Goal: Communication & Community: Answer question/provide support

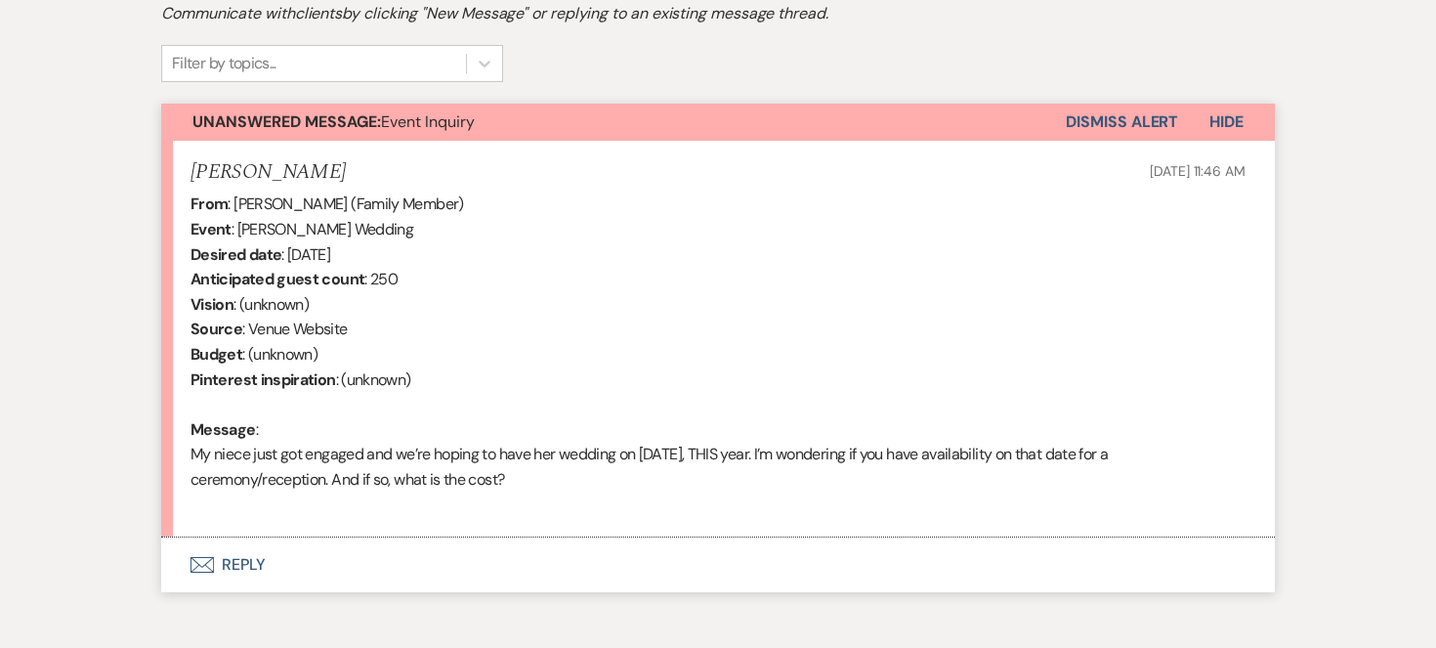
click at [236, 557] on button "Envelope Reply" at bounding box center [718, 564] width 1114 height 55
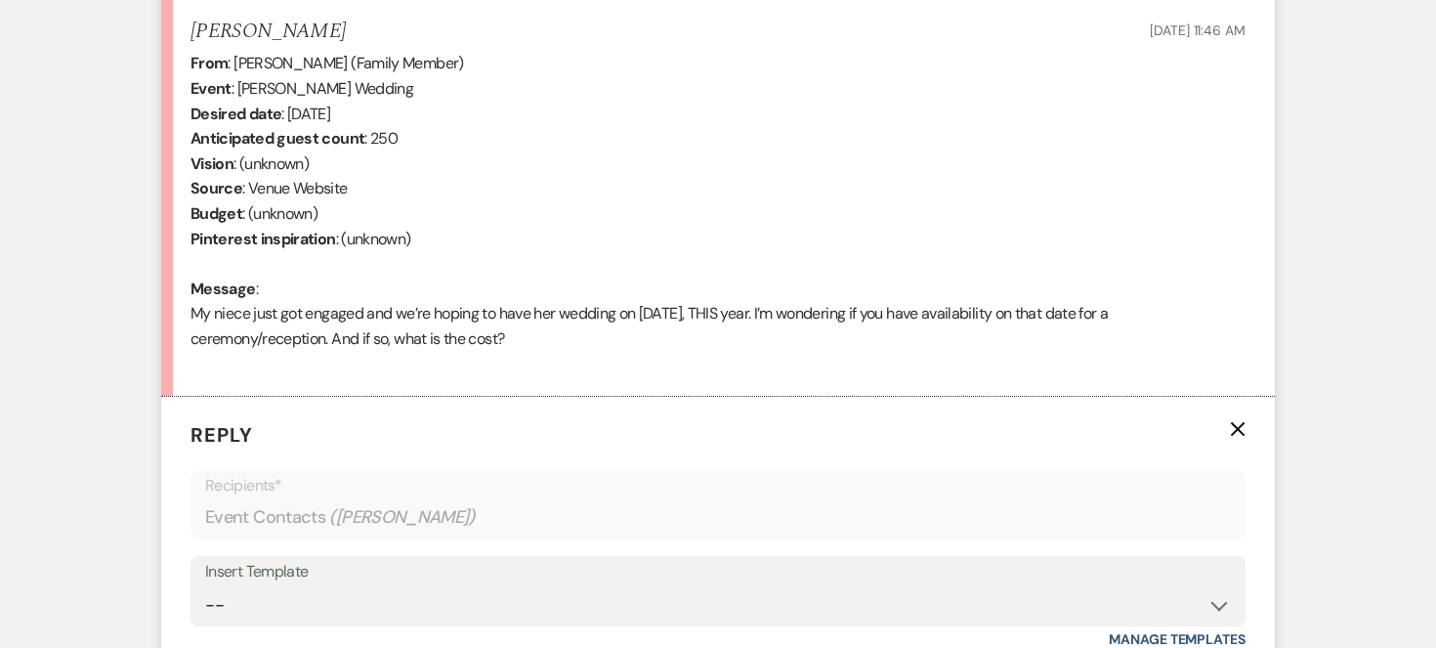
scroll to position [950, 0]
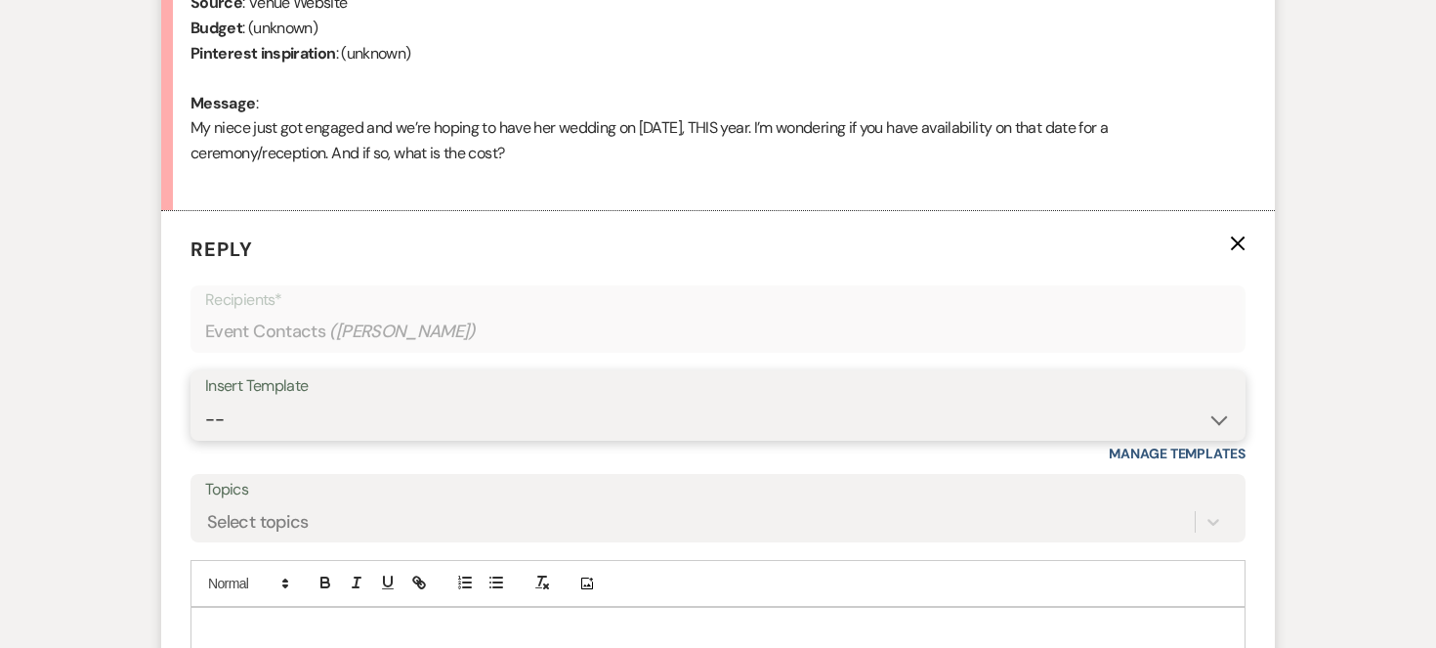
click at [1221, 420] on select "-- Weven Planning Portal Introduction (Booked Events) Initial Inquiry Response …" at bounding box center [718, 420] width 1026 height 38
select select "2840"
click at [205, 401] on select "-- Weven Planning Portal Introduction (Booked Events) Initial Inquiry Response …" at bounding box center [718, 420] width 1026 height 38
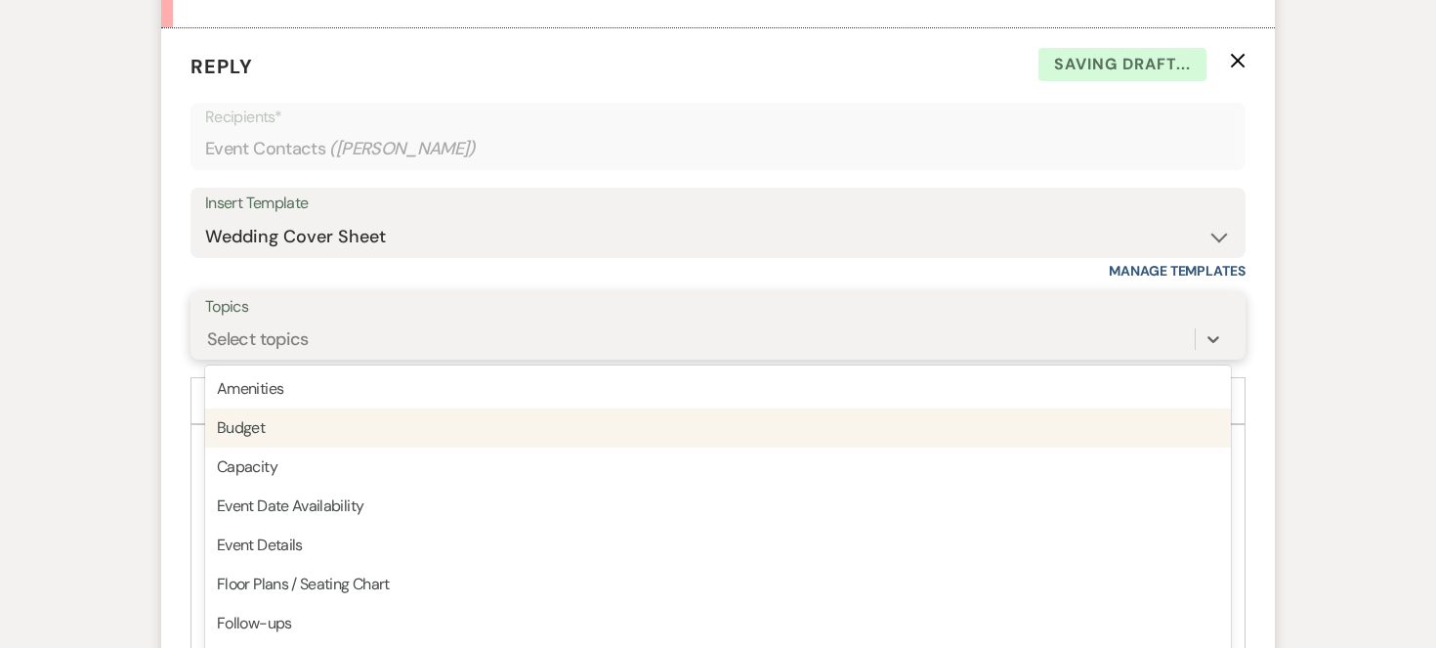
click at [355, 358] on div "option Budget focused, 2 of 20. 20 results available. Use Up and Down to choose…" at bounding box center [718, 339] width 1026 height 37
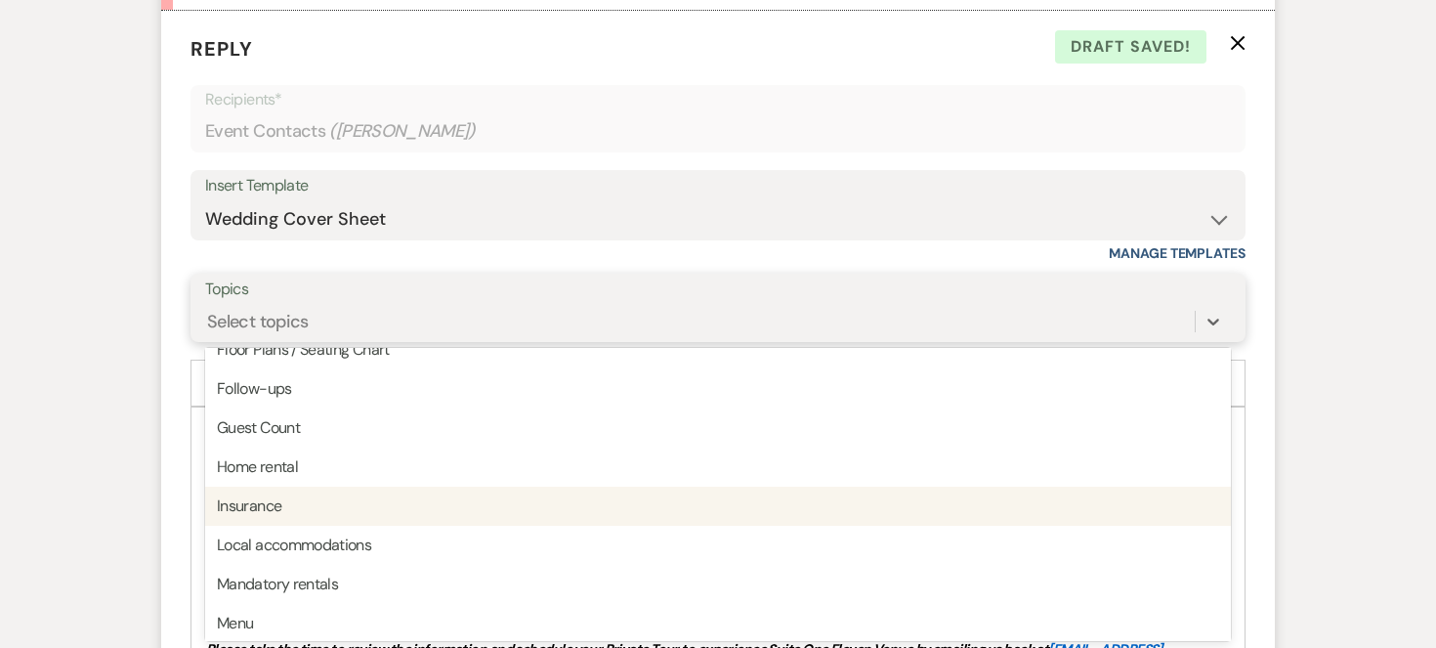
scroll to position [434, 0]
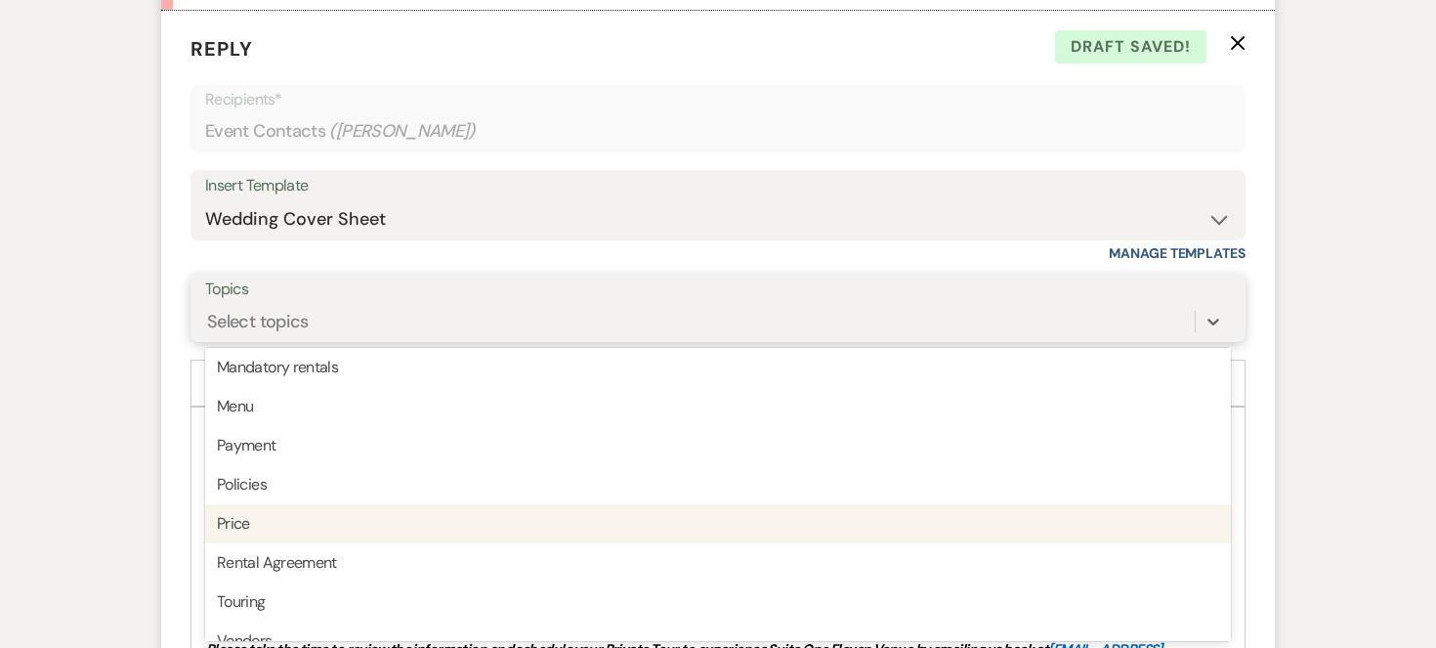
click at [285, 521] on div "Price" at bounding box center [718, 523] width 1026 height 39
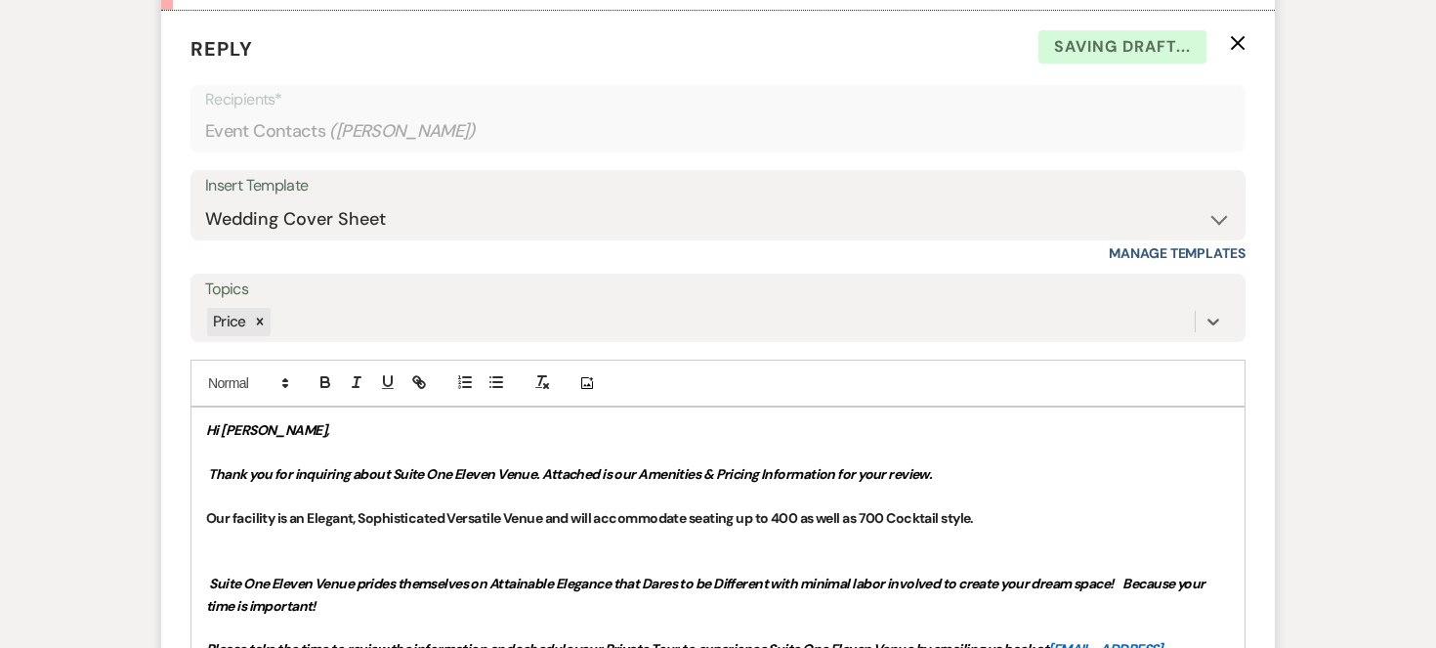
click at [988, 480] on p "Thank you for inquiring about Suite One Eleven Venue. Attached is our Amenities…" at bounding box center [718, 473] width 1024 height 21
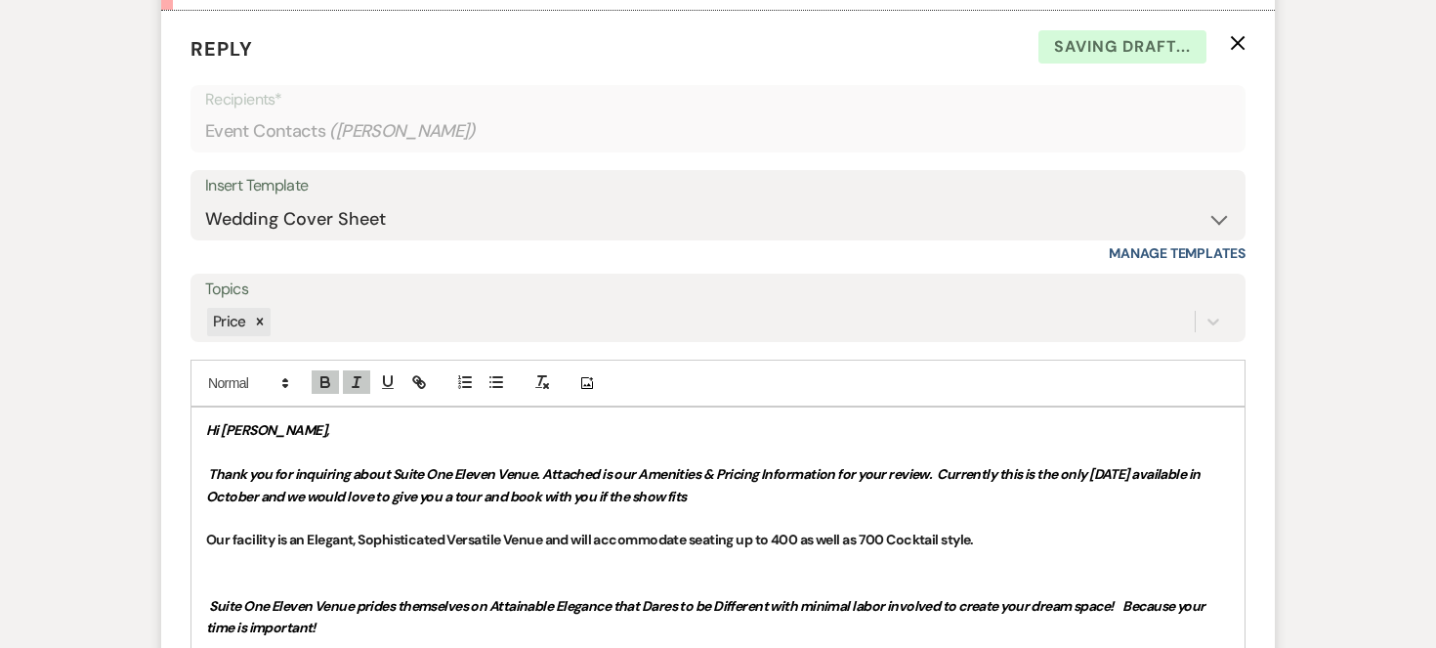
click at [995, 438] on p "Hi Shelby," at bounding box center [718, 429] width 1024 height 21
click at [701, 502] on p "Thank you for inquiring about Suite One Eleven Venue. Attached is our Amenities…" at bounding box center [718, 485] width 1024 height 44
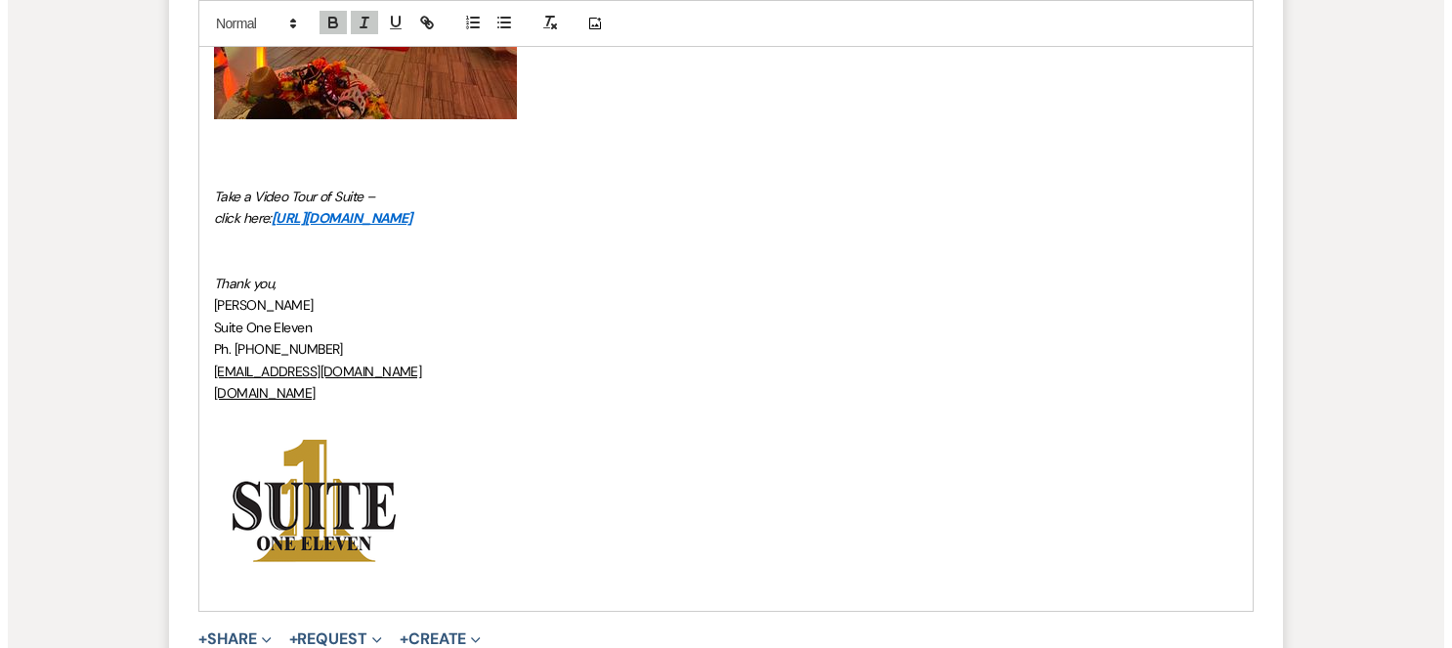
scroll to position [4190, 0]
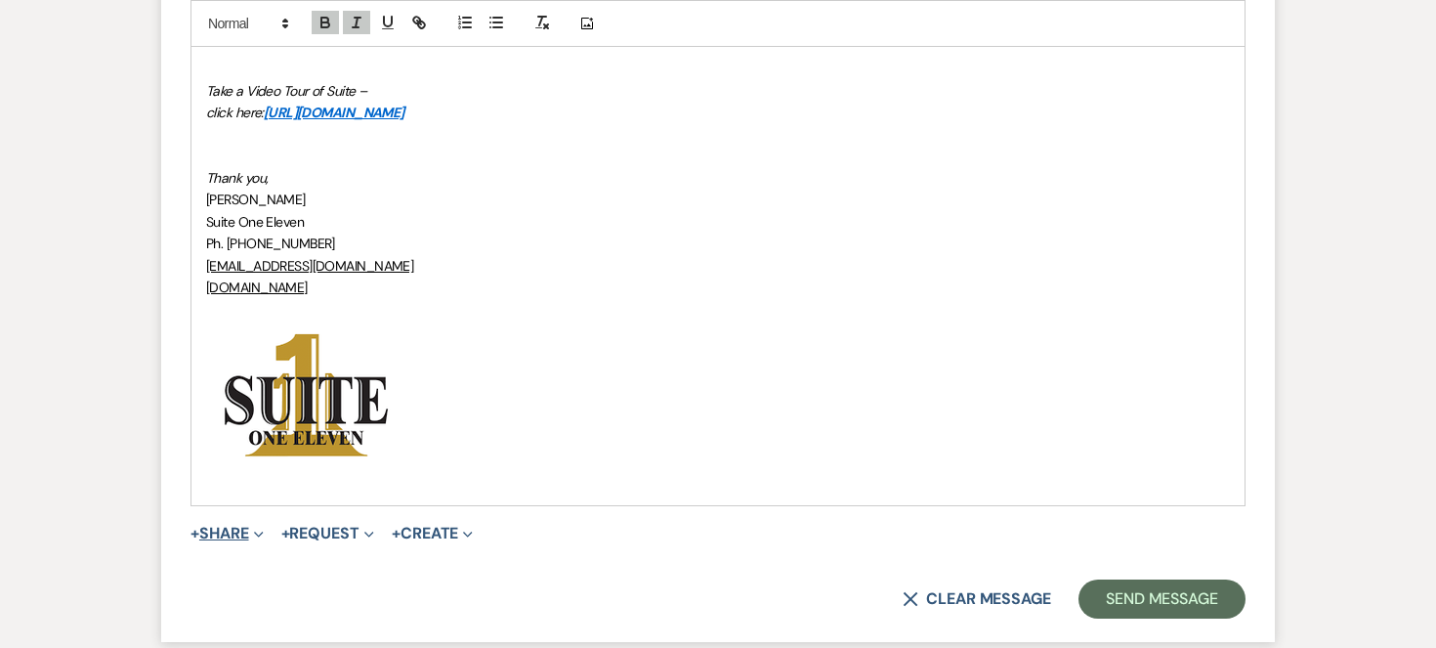
click at [247, 526] on button "+ Share Expand" at bounding box center [227, 534] width 73 height 16
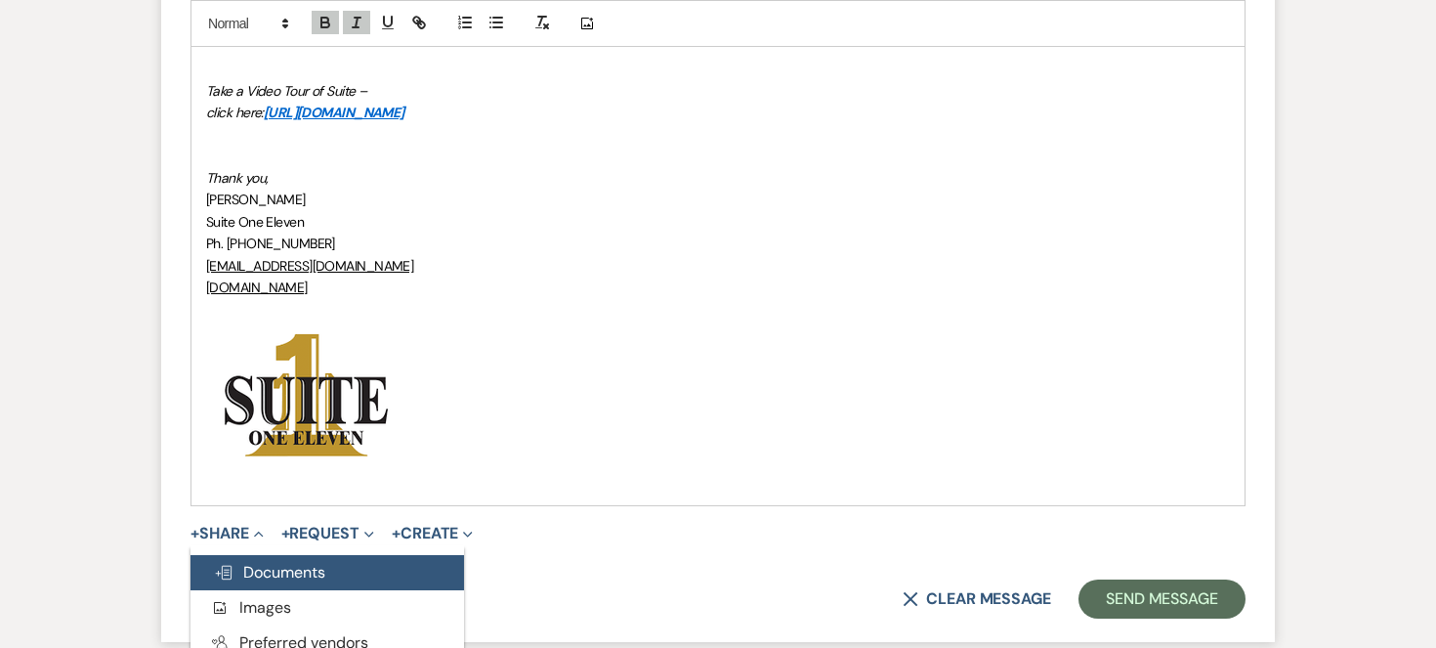
click at [248, 555] on button "Doc Upload Documents" at bounding box center [328, 572] width 274 height 35
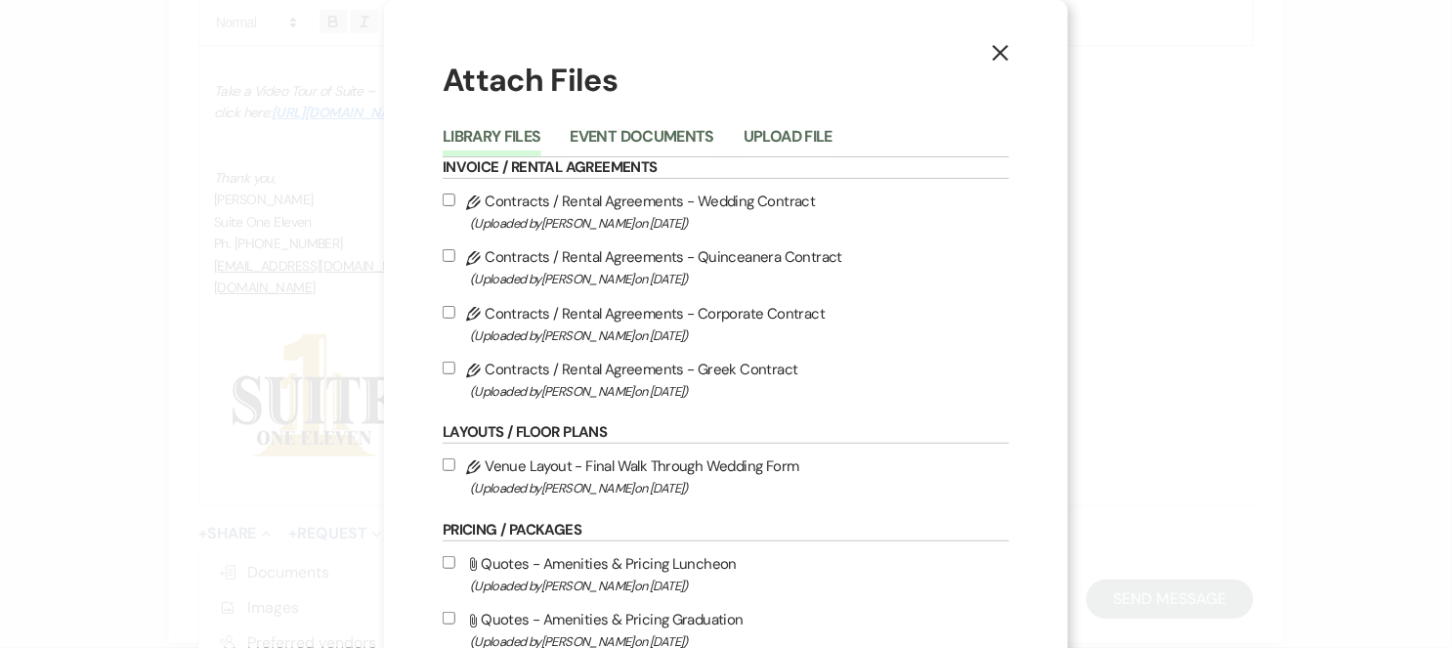
scroll to position [325, 0]
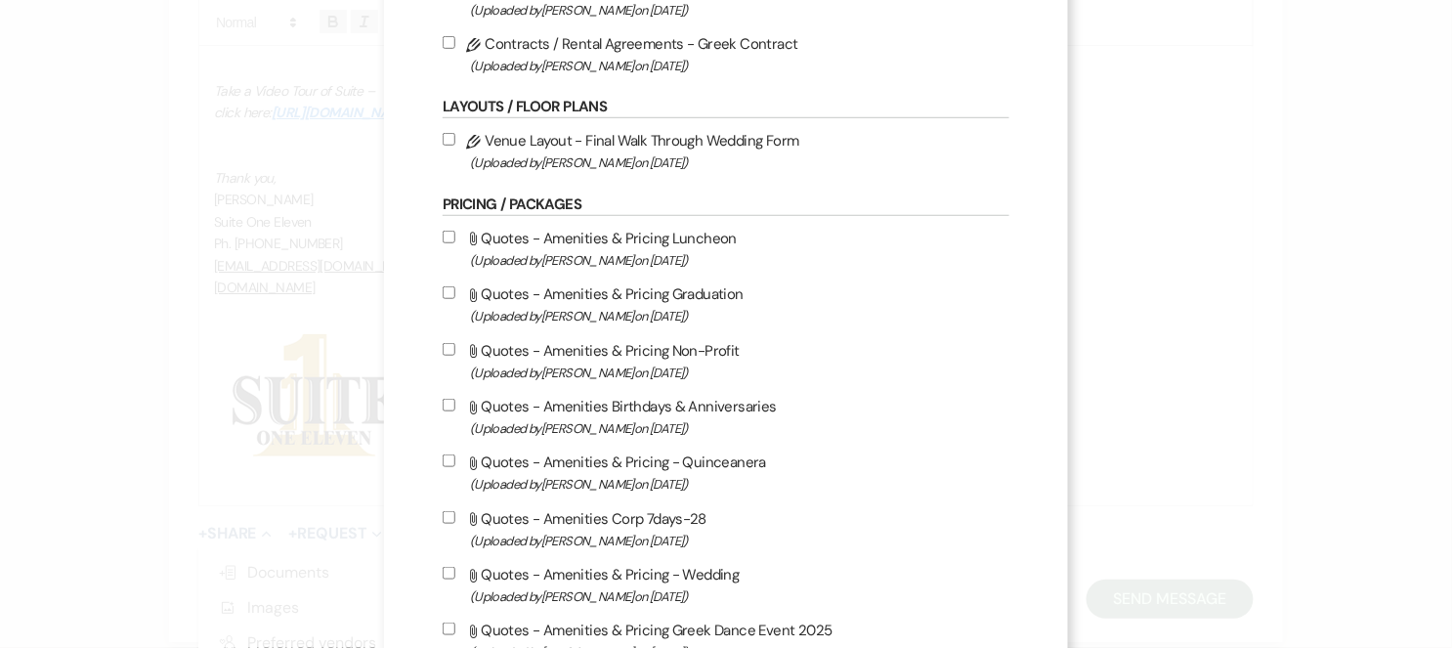
click at [443, 567] on input "Attach File Quotes - Amenities & Pricing - Wedding (Uploaded by Susan Coffey on…" at bounding box center [449, 573] width 13 height 13
checkbox input "true"
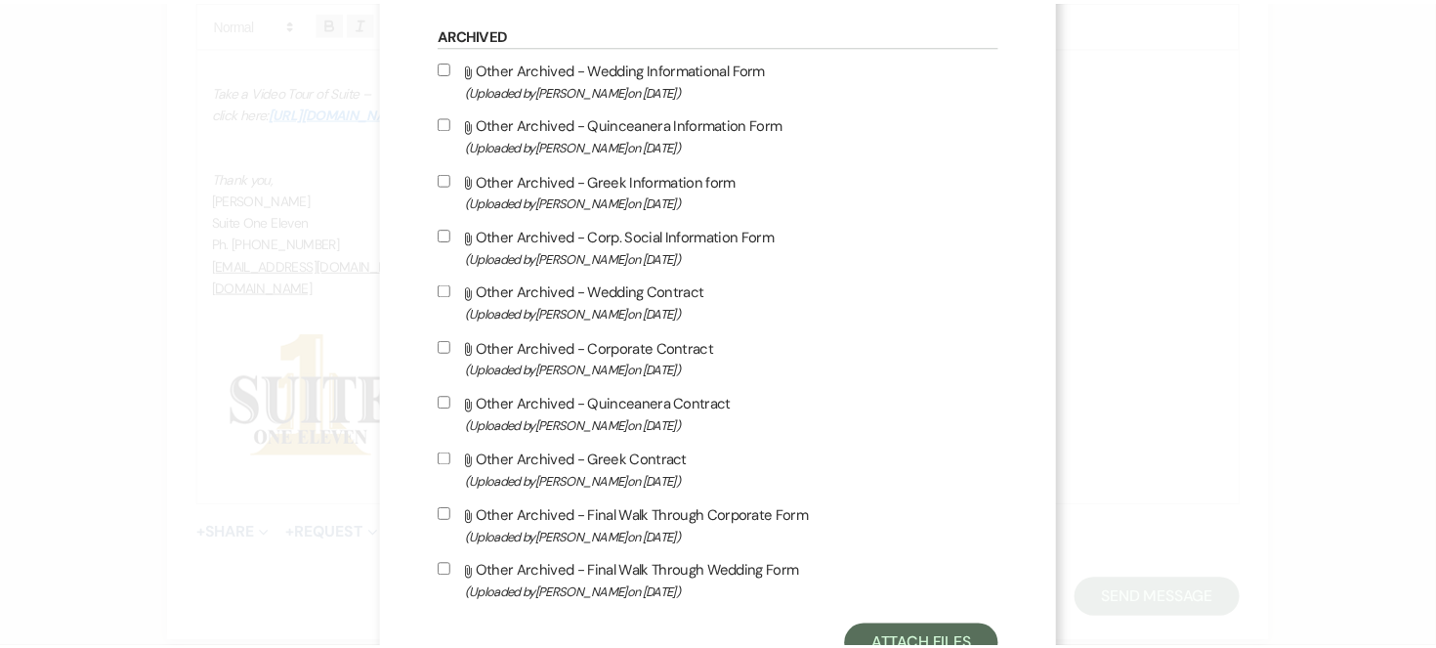
scroll to position [1654, 0]
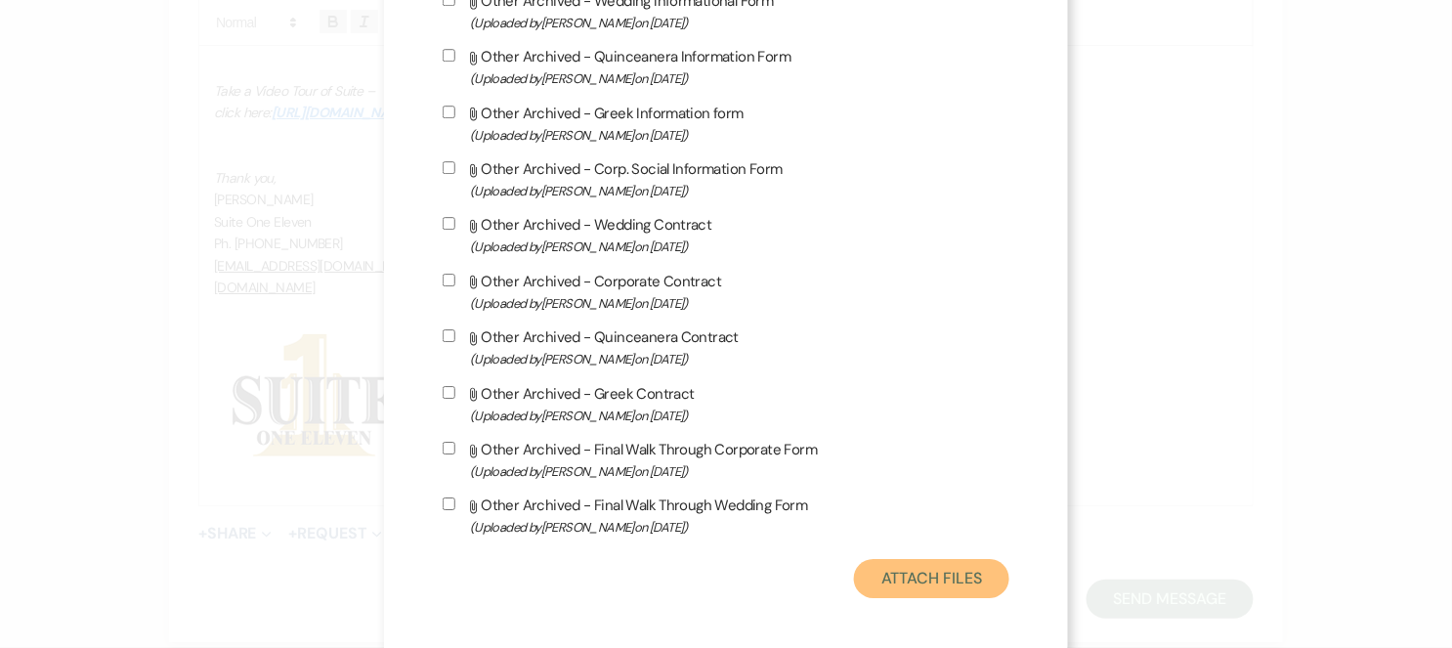
click at [910, 575] on button "Attach Files" at bounding box center [931, 578] width 155 height 39
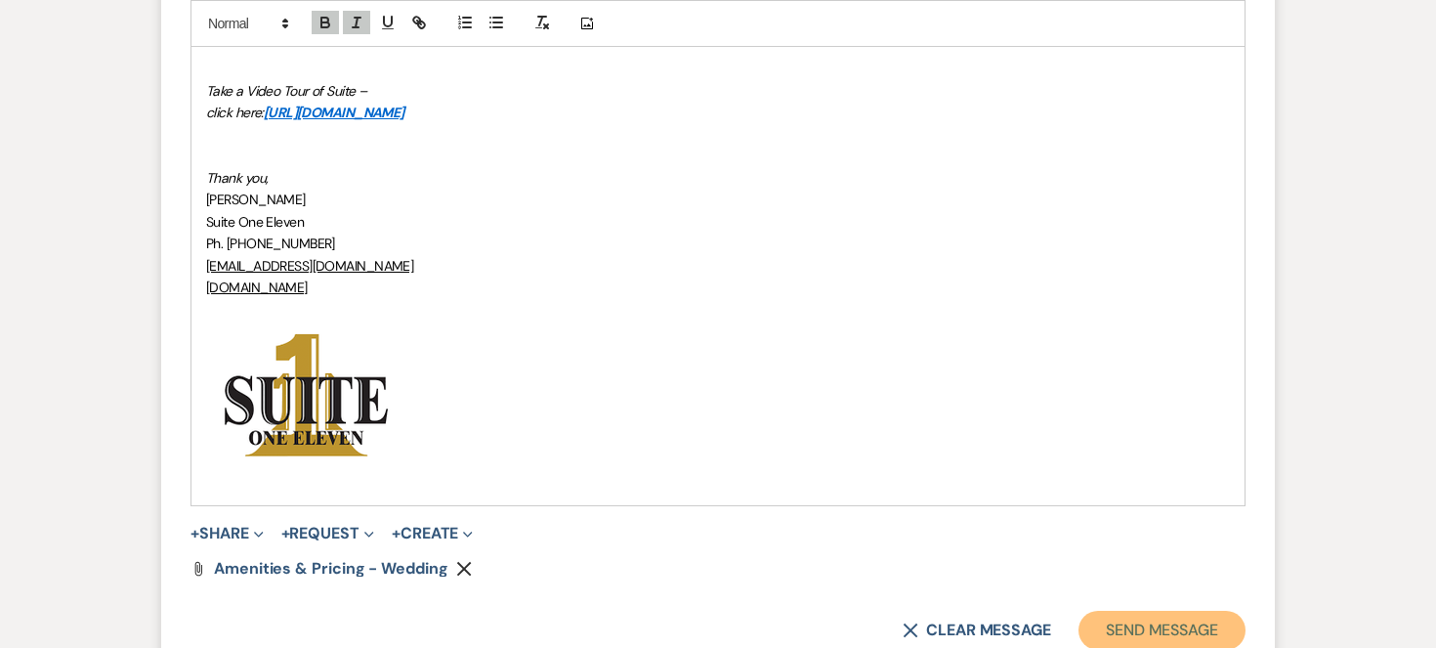
click at [1128, 625] on button "Send Message" at bounding box center [1162, 630] width 167 height 39
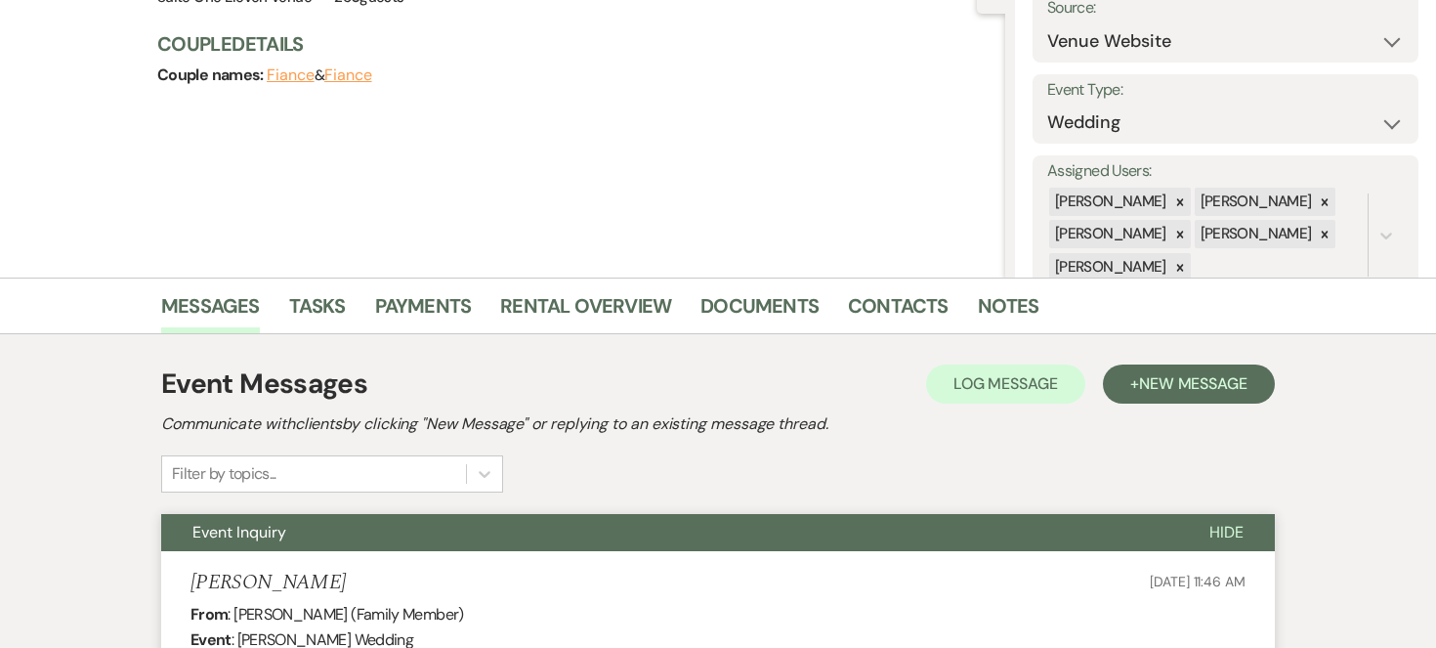
scroll to position [0, 0]
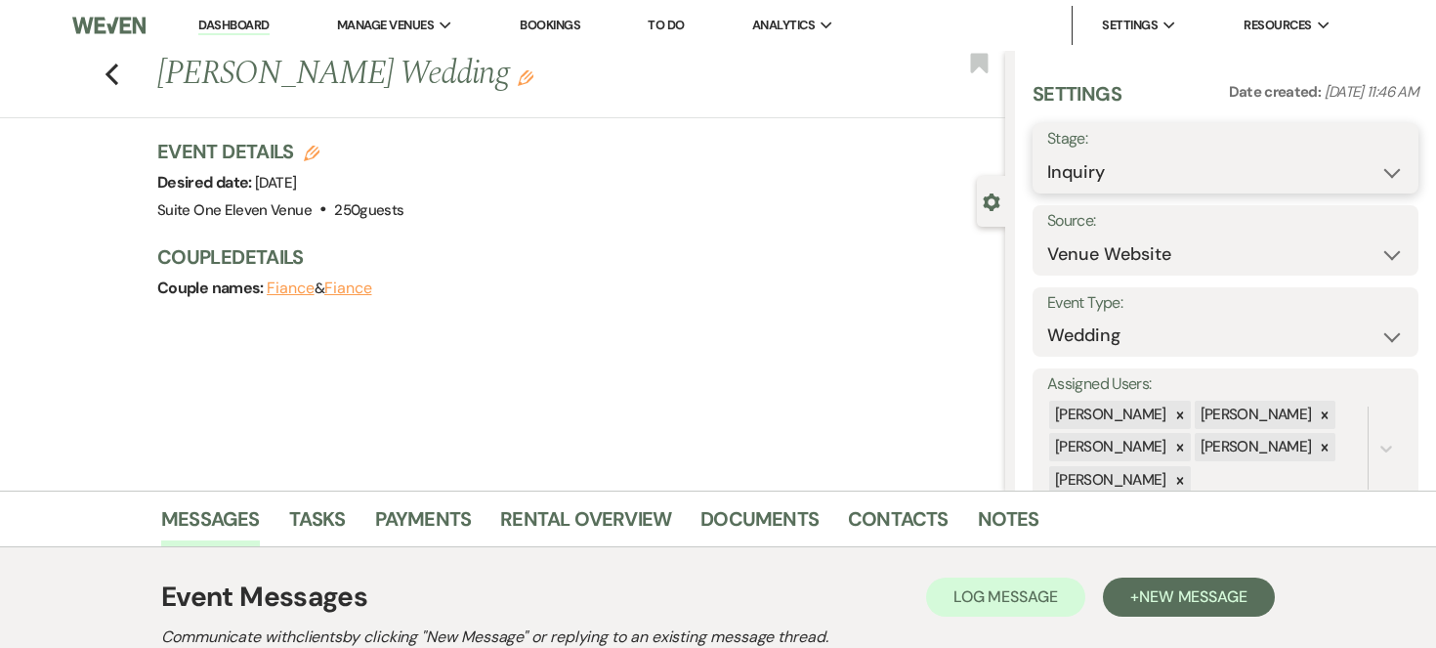
click at [1370, 169] on select "Inquiry Follow Up Tour Requested Tour Confirmed Toured Proposal Sent Booked Lost" at bounding box center [1226, 172] width 357 height 38
select select "6"
click at [1048, 153] on select "Inquiry Follow Up Tour Requested Tour Confirmed Toured Proposal Sent Booked Lost" at bounding box center [1226, 172] width 357 height 38
click at [1373, 153] on button "Save" at bounding box center [1379, 158] width 79 height 39
click at [119, 70] on icon "Previous" at bounding box center [112, 74] width 15 height 23
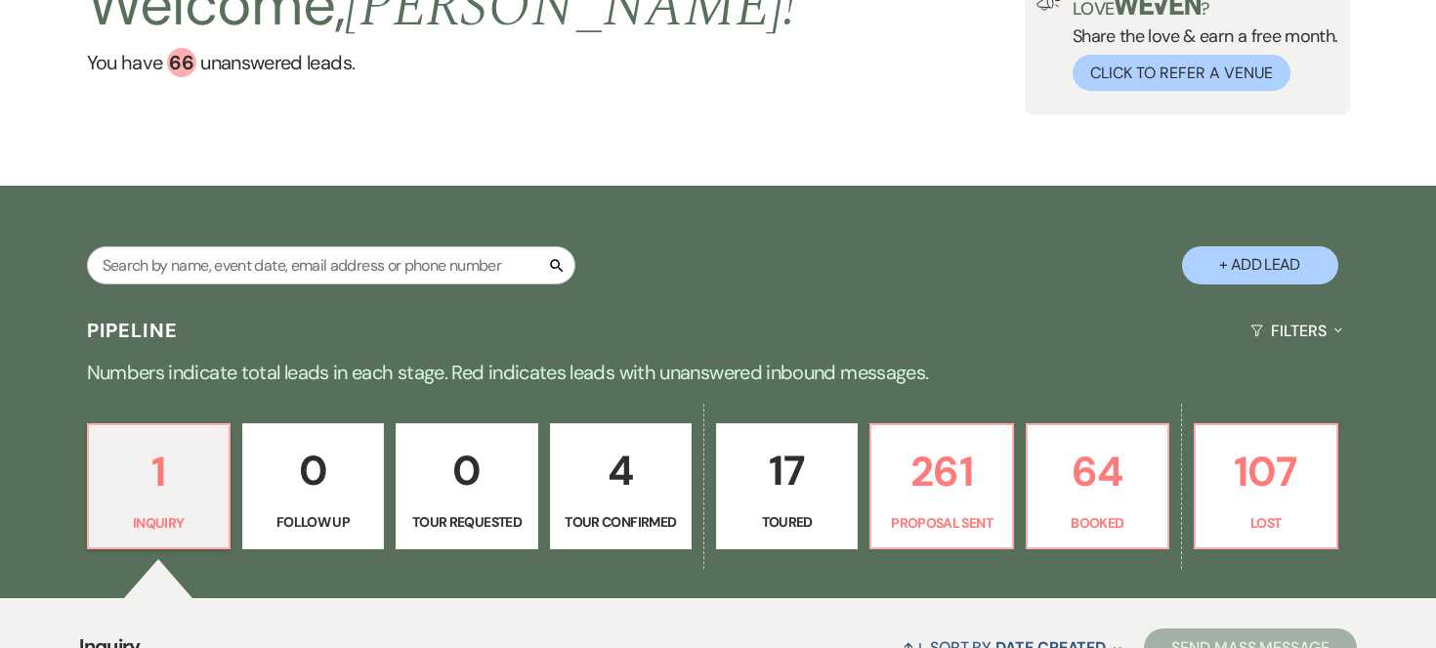
scroll to position [325, 0]
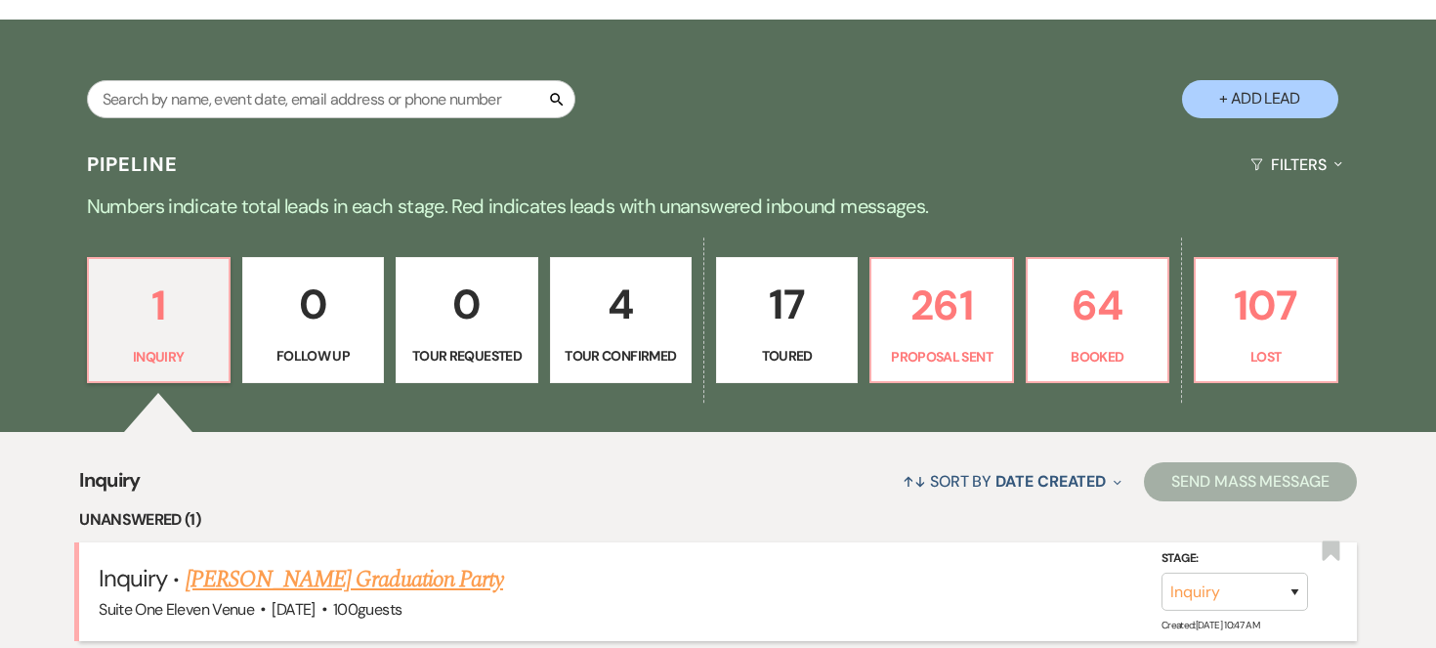
click at [247, 574] on link "[PERSON_NAME] Graduation Party" at bounding box center [345, 579] width 318 height 35
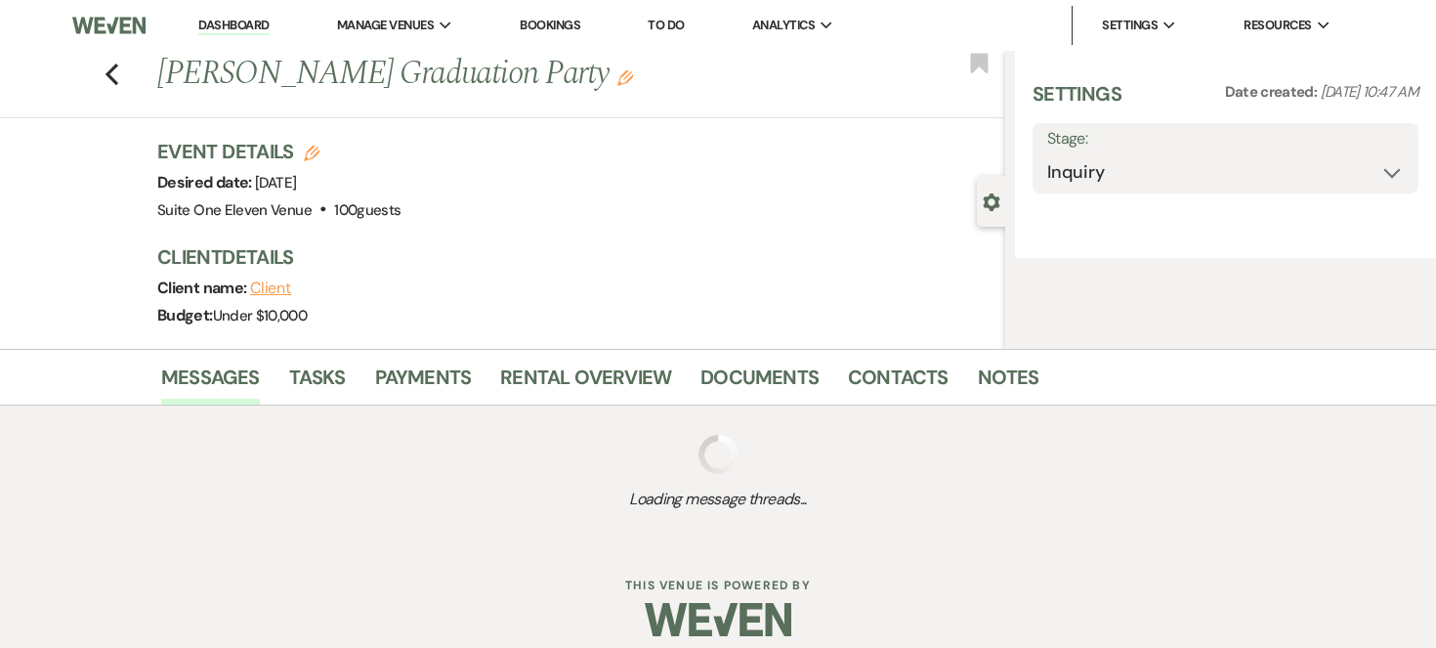
select select "5"
select select "19"
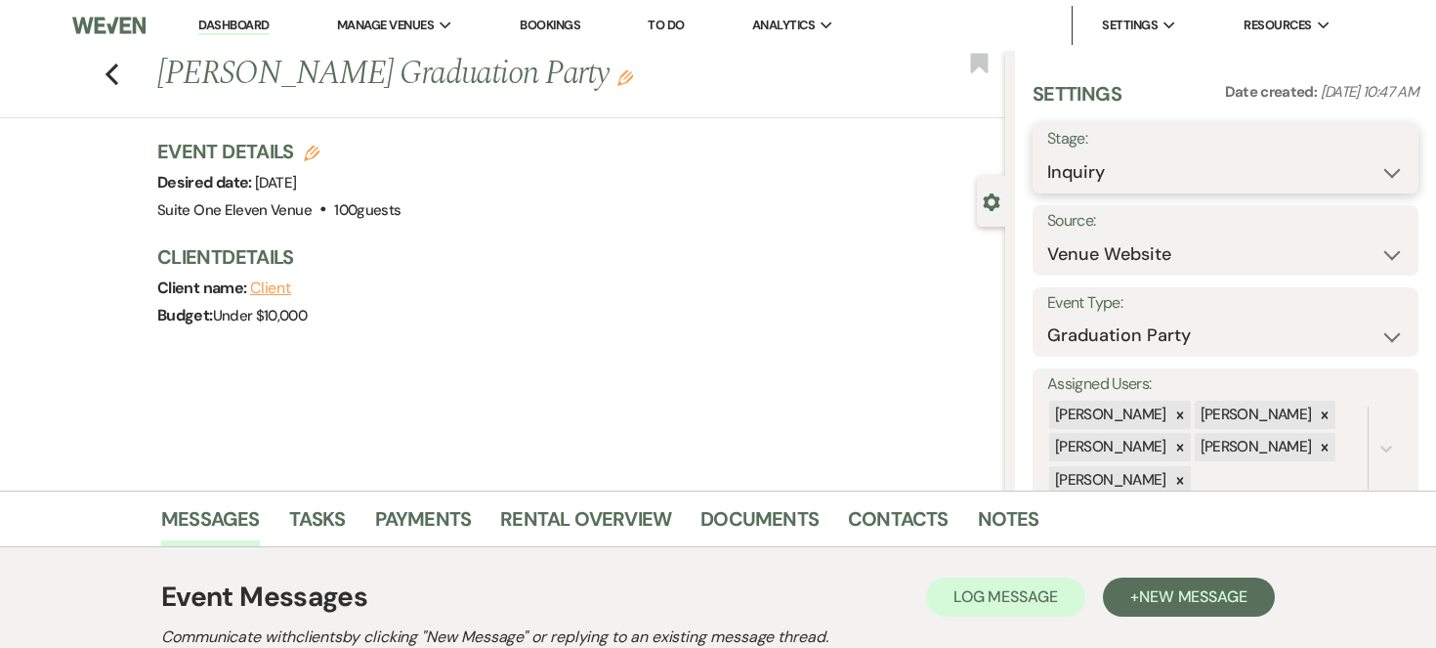
click at [1374, 169] on select "Inquiry Follow Up Tour Requested Tour Confirmed Toured Proposal Sent Booked Lost" at bounding box center [1226, 172] width 357 height 38
select select "6"
click at [1048, 153] on select "Inquiry Follow Up Tour Requested Tour Confirmed Toured Proposal Sent Booked Lost" at bounding box center [1226, 172] width 357 height 38
click at [1365, 159] on button "Save" at bounding box center [1379, 158] width 79 height 39
click at [119, 75] on icon "Previous" at bounding box center [112, 74] width 15 height 23
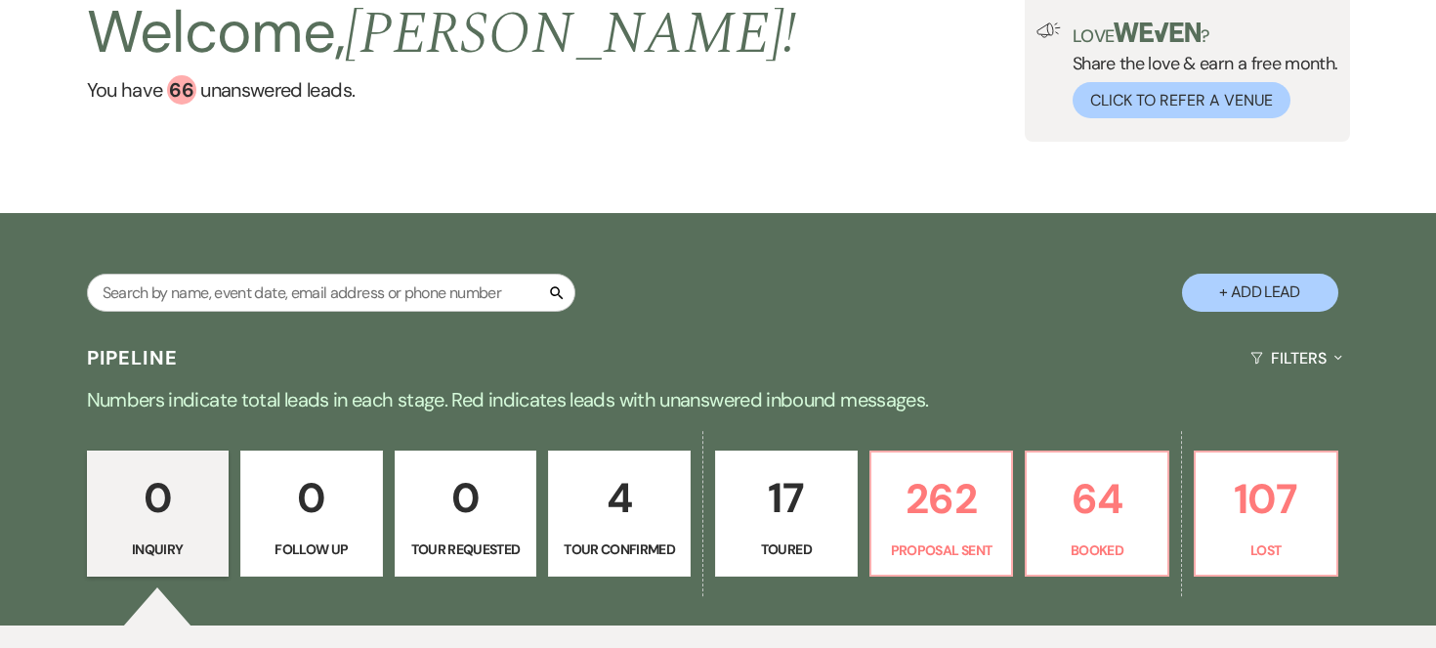
scroll to position [396, 0]
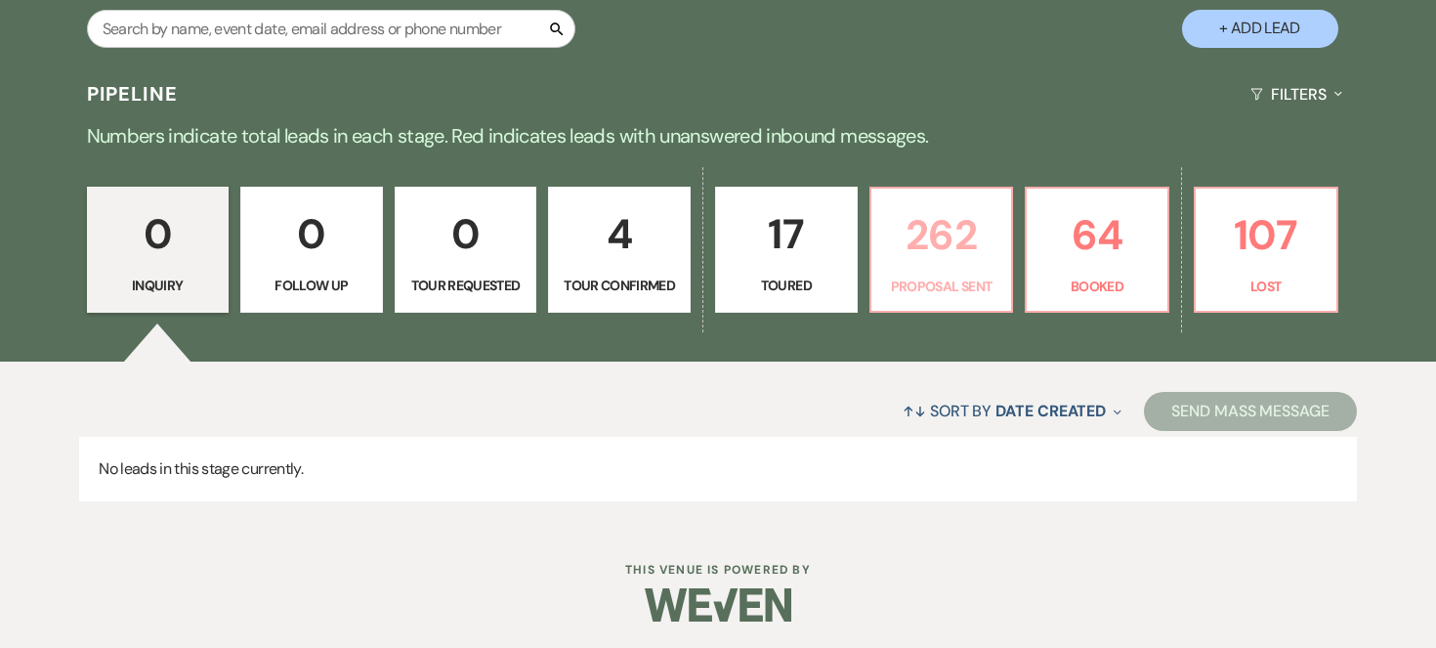
click at [940, 242] on p "262" at bounding box center [941, 234] width 117 height 65
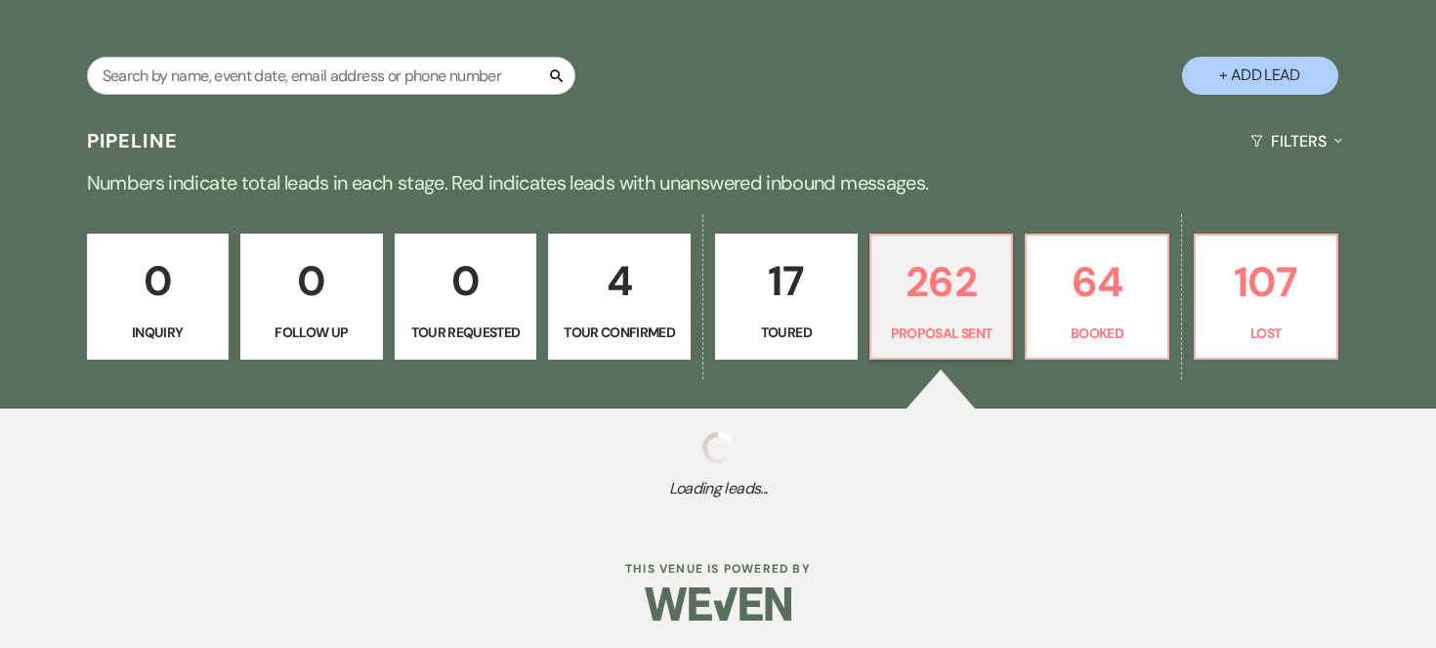
select select "6"
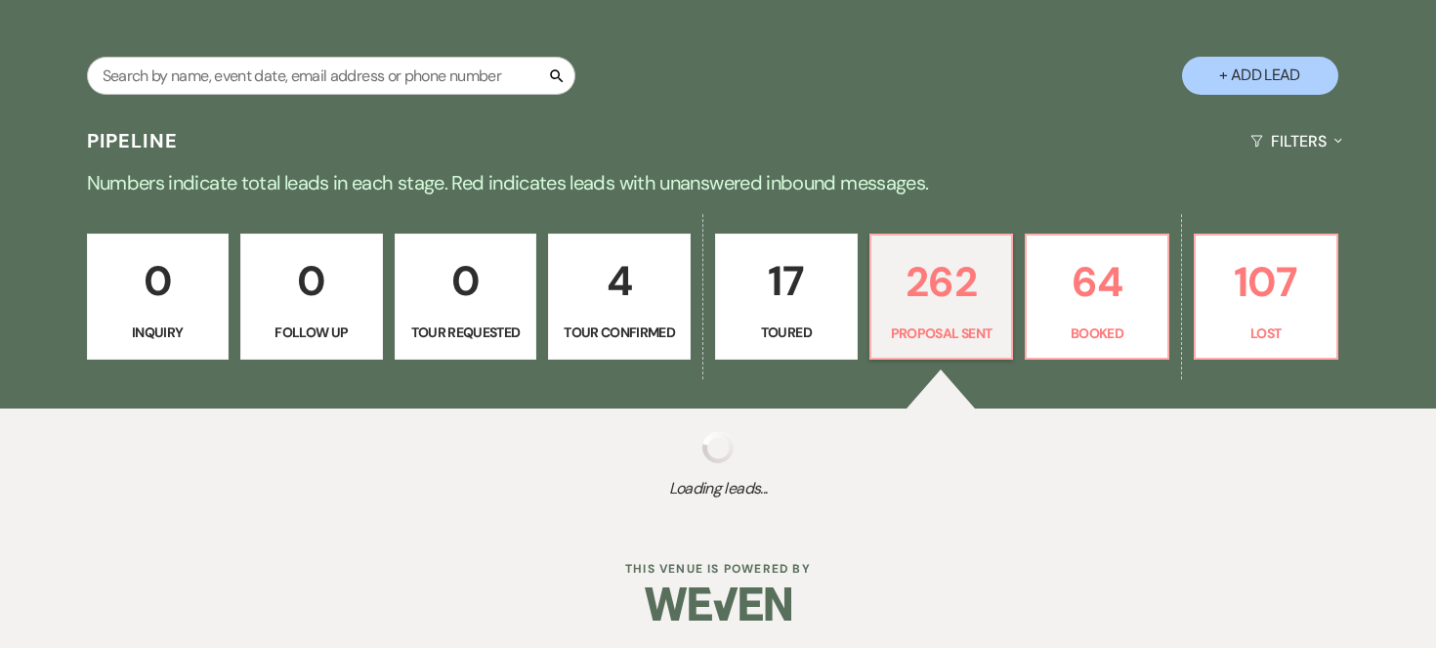
select select "6"
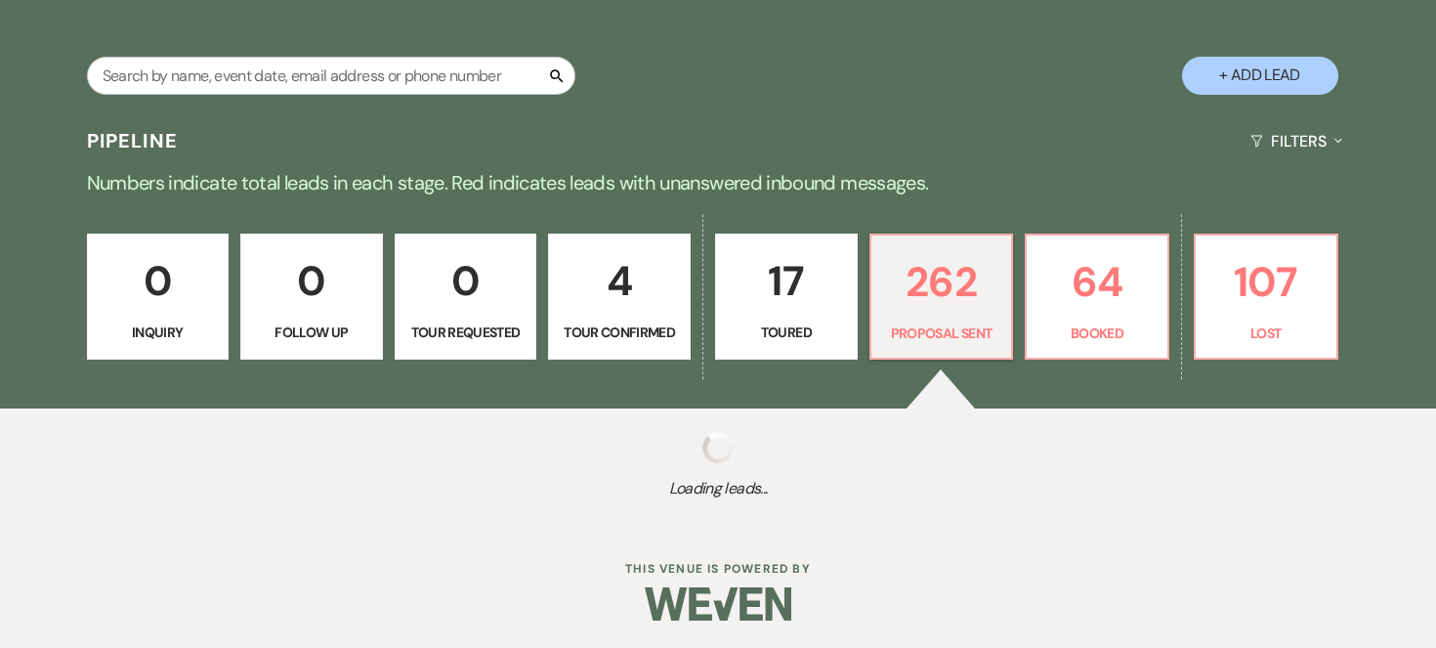
select select "6"
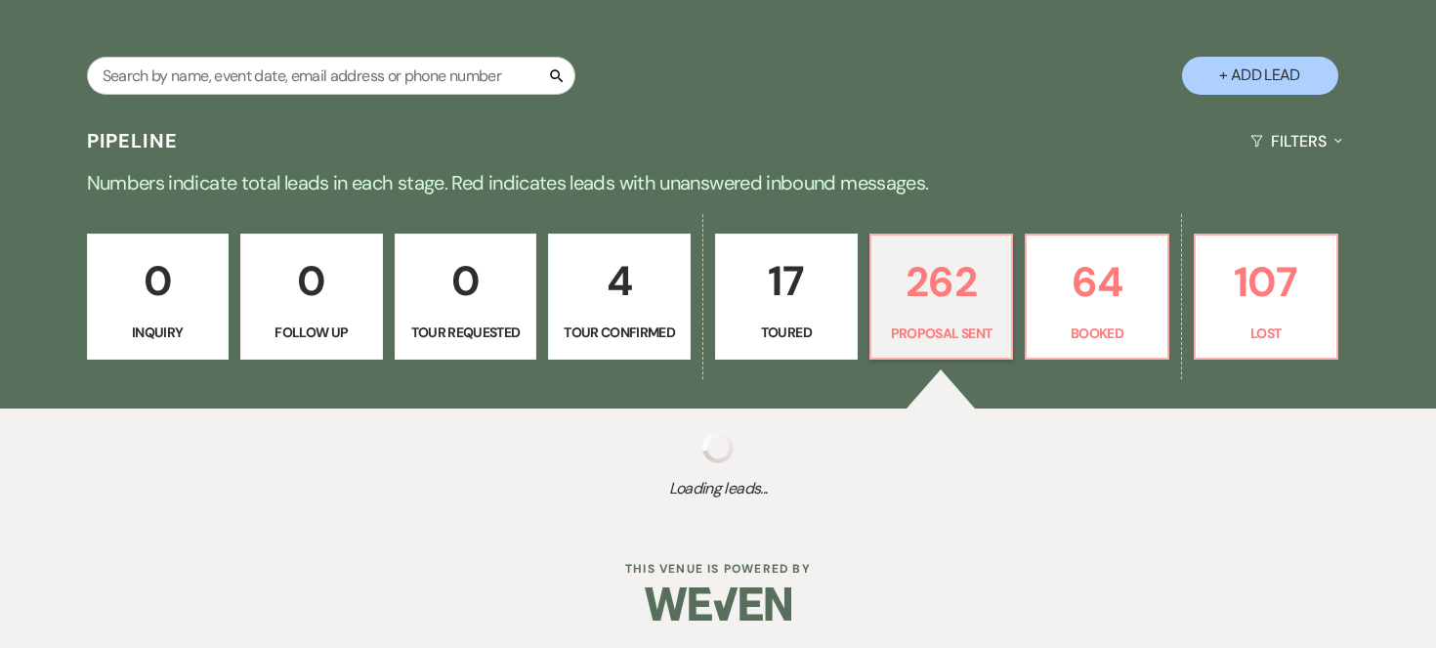
select select "6"
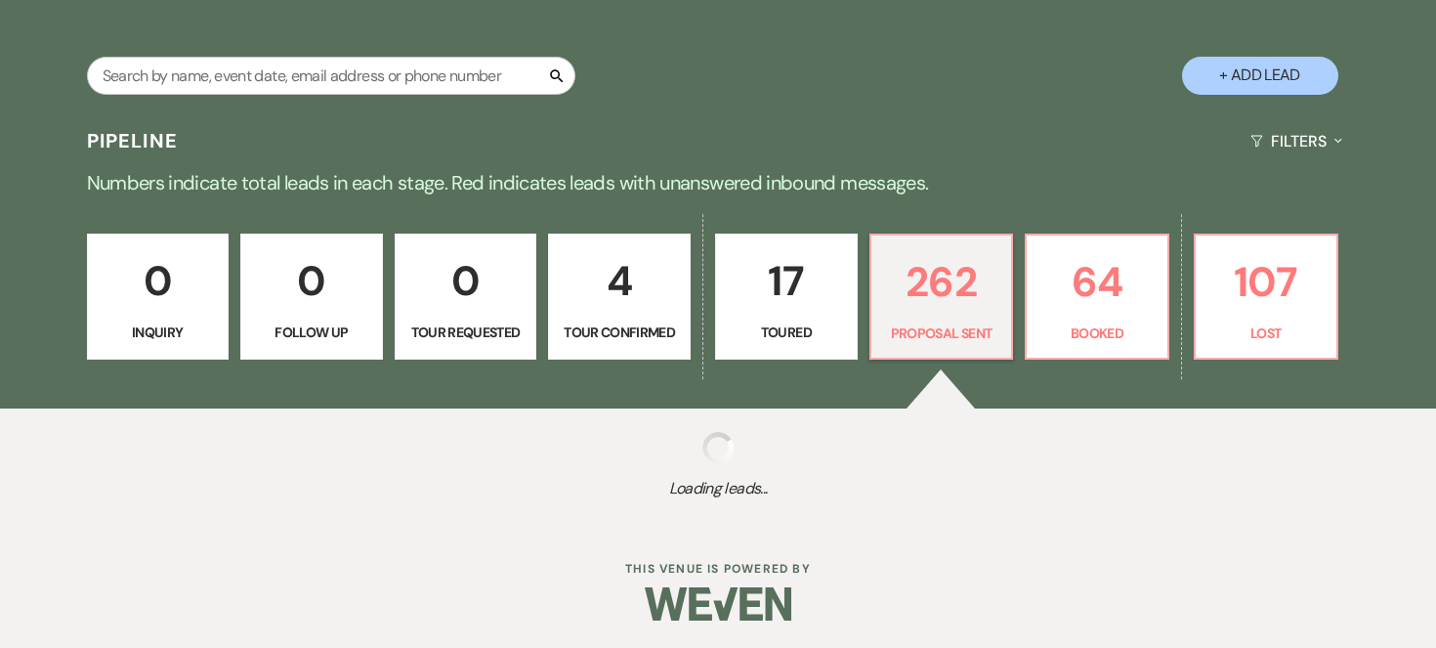
select select "6"
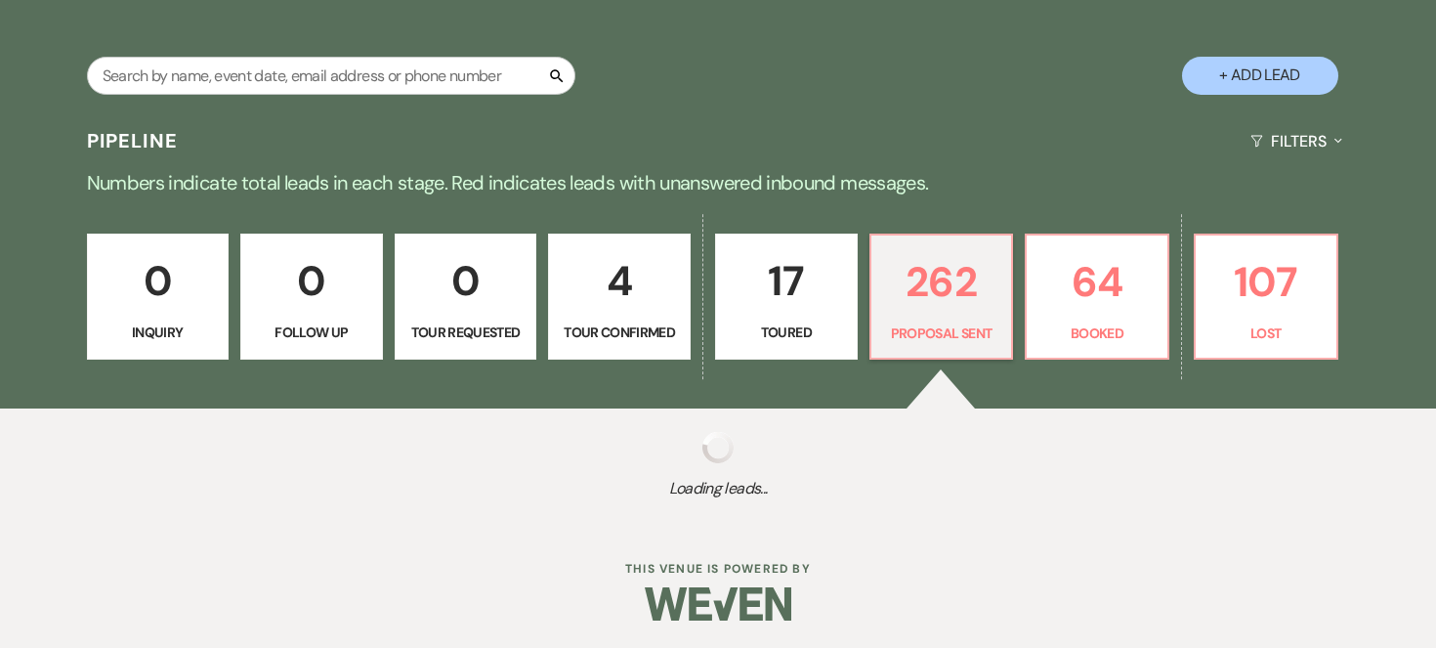
select select "6"
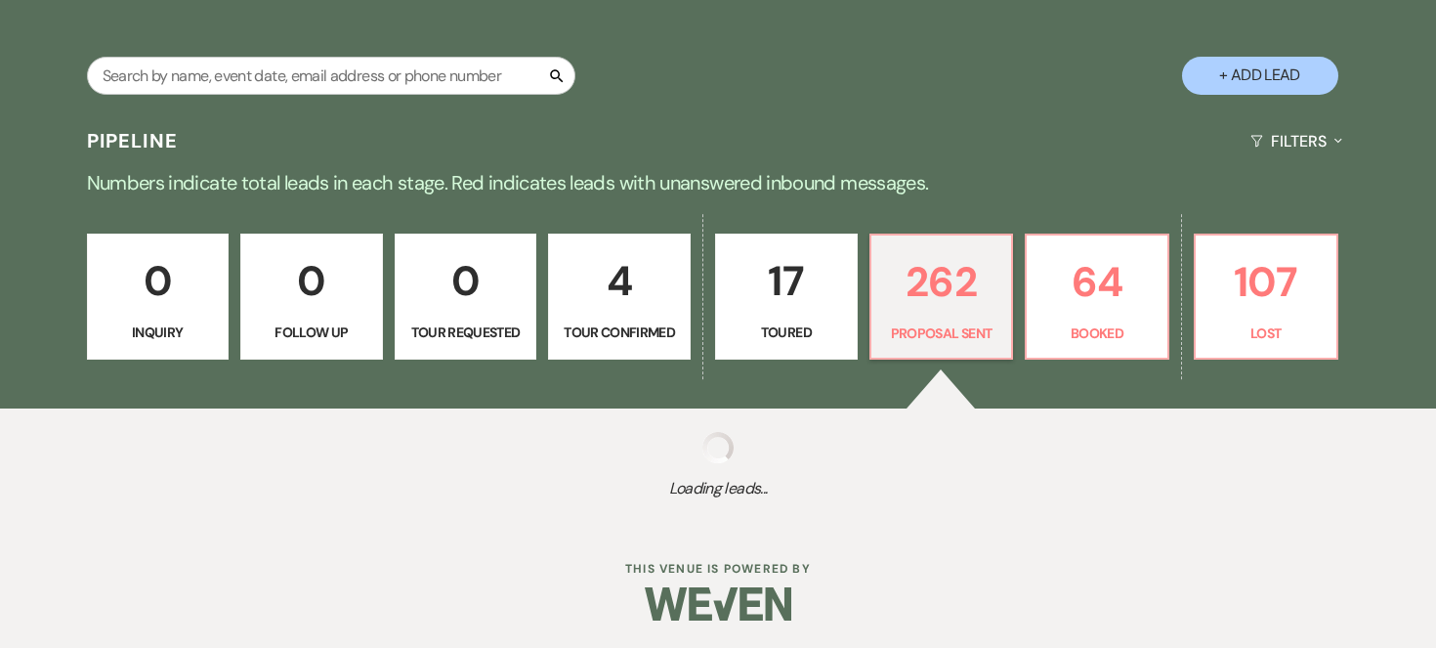
select select "6"
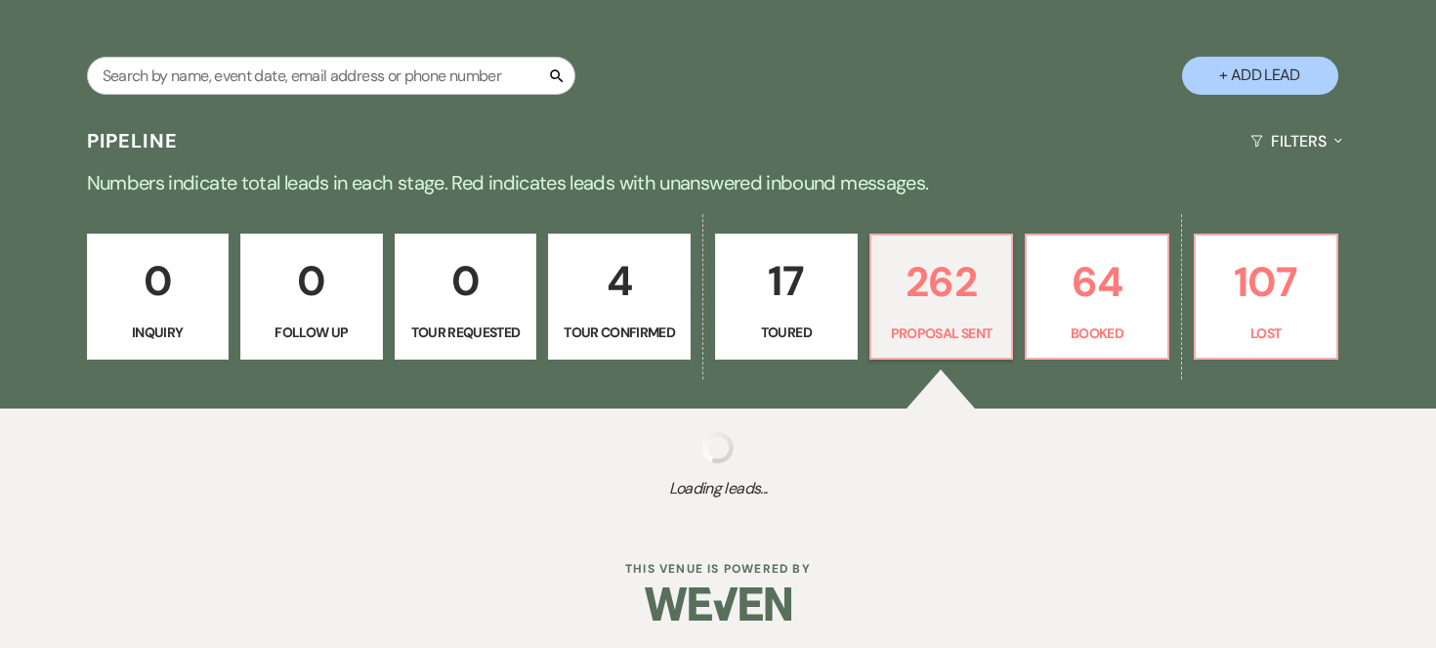
select select "6"
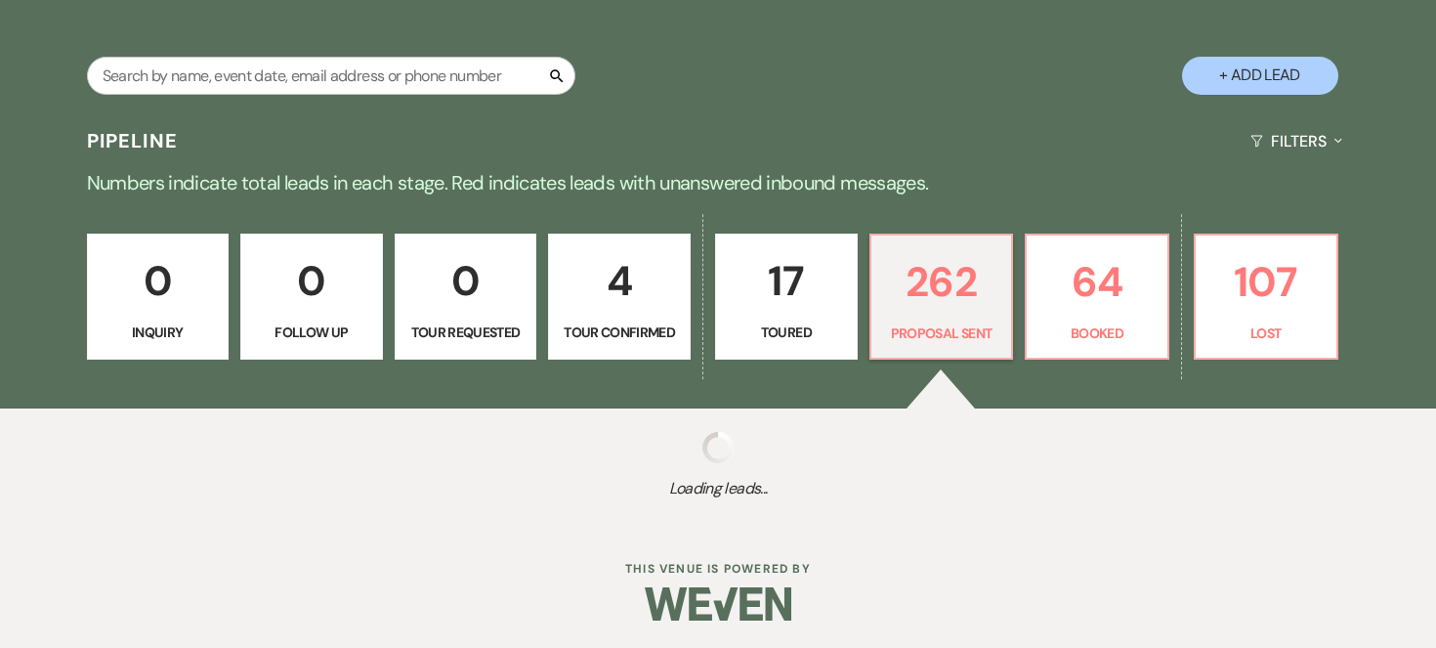
select select "6"
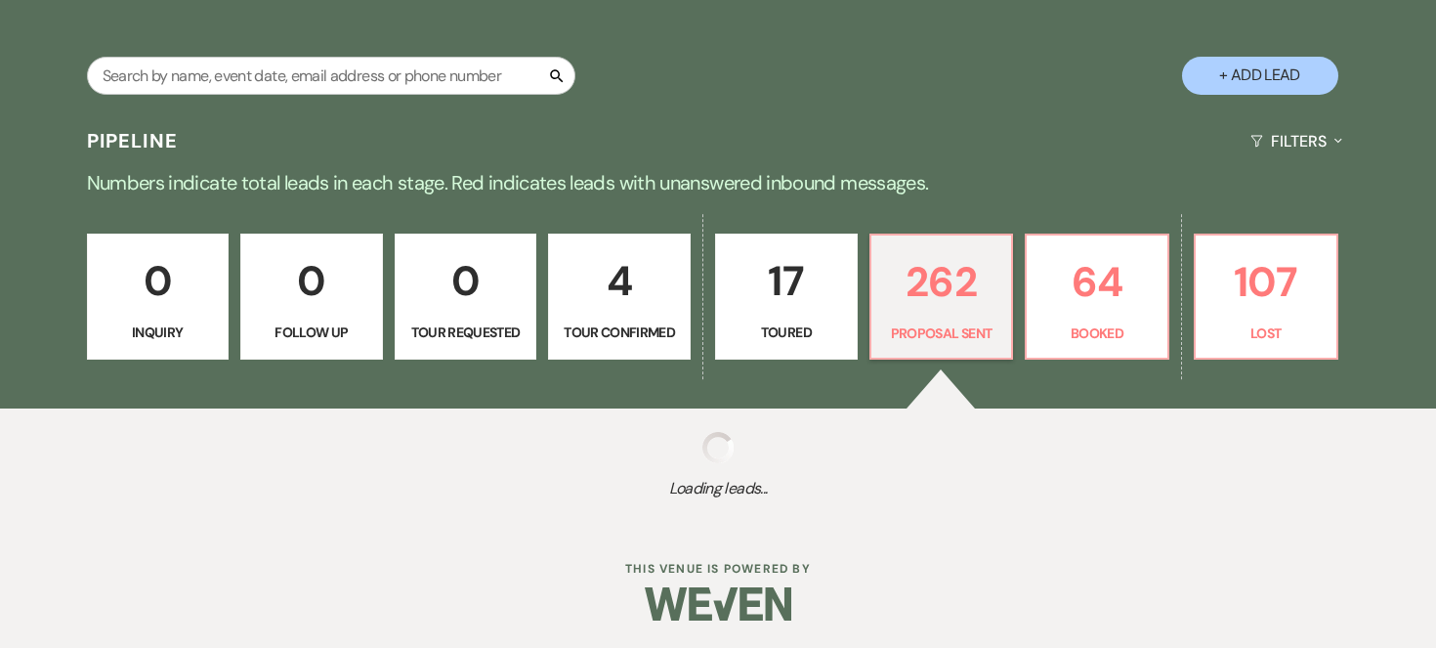
select select "6"
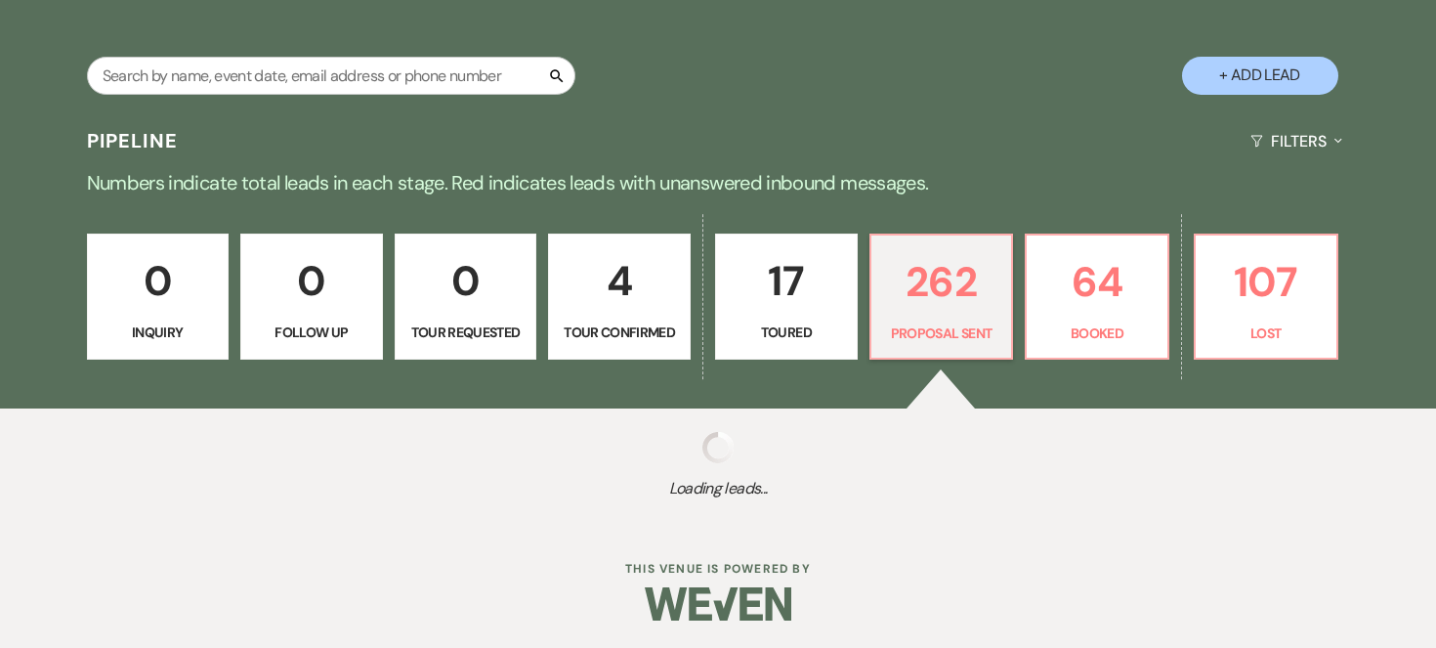
select select "6"
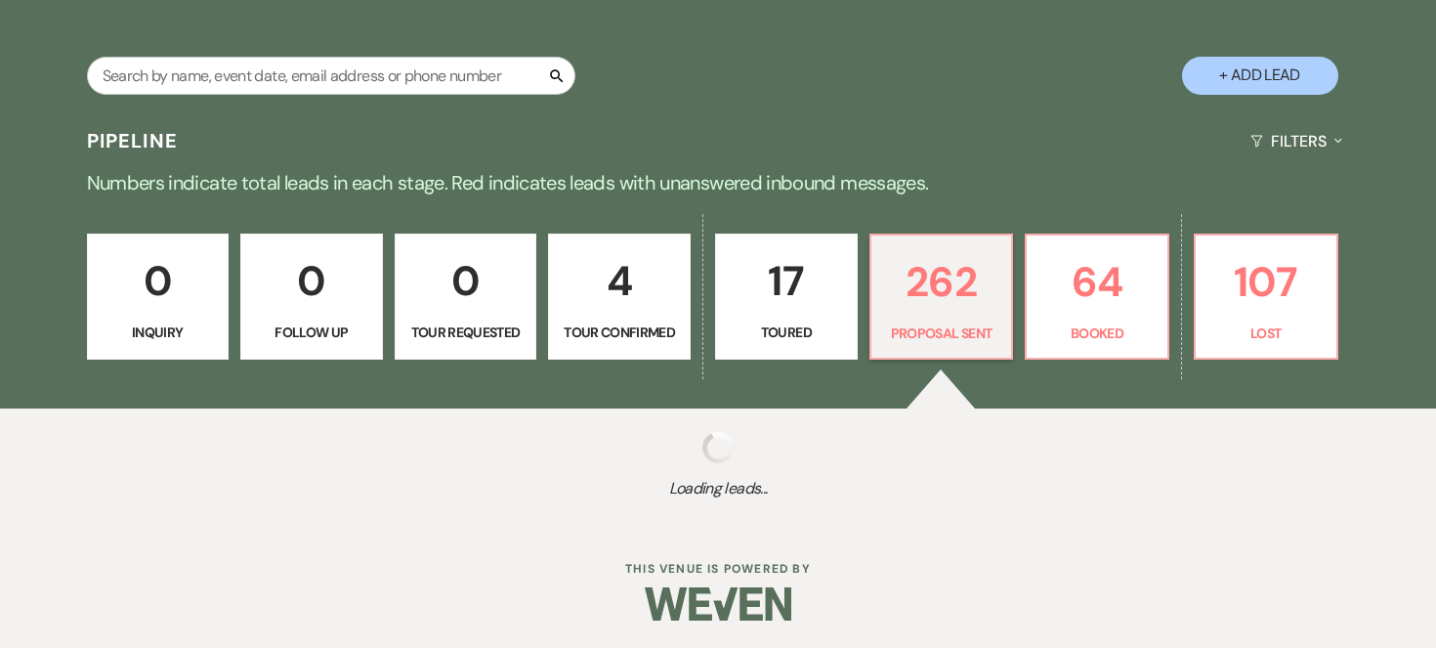
select select "6"
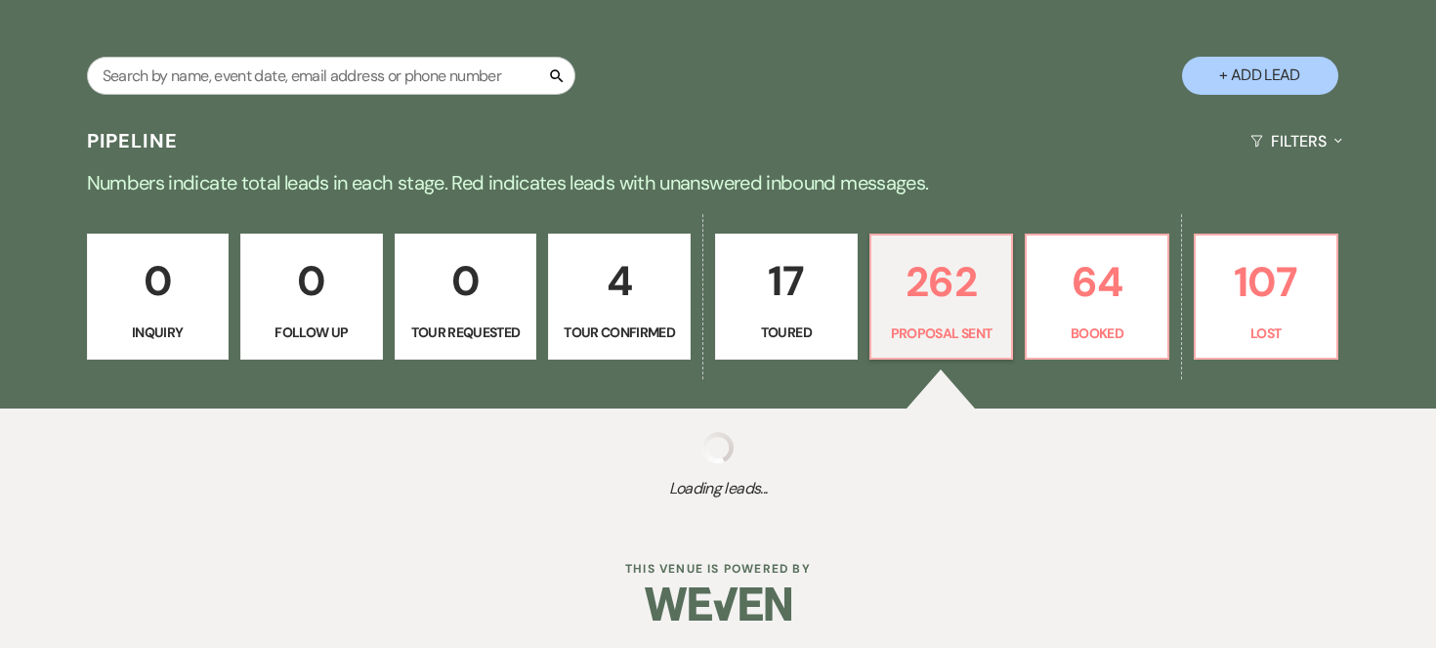
select select "6"
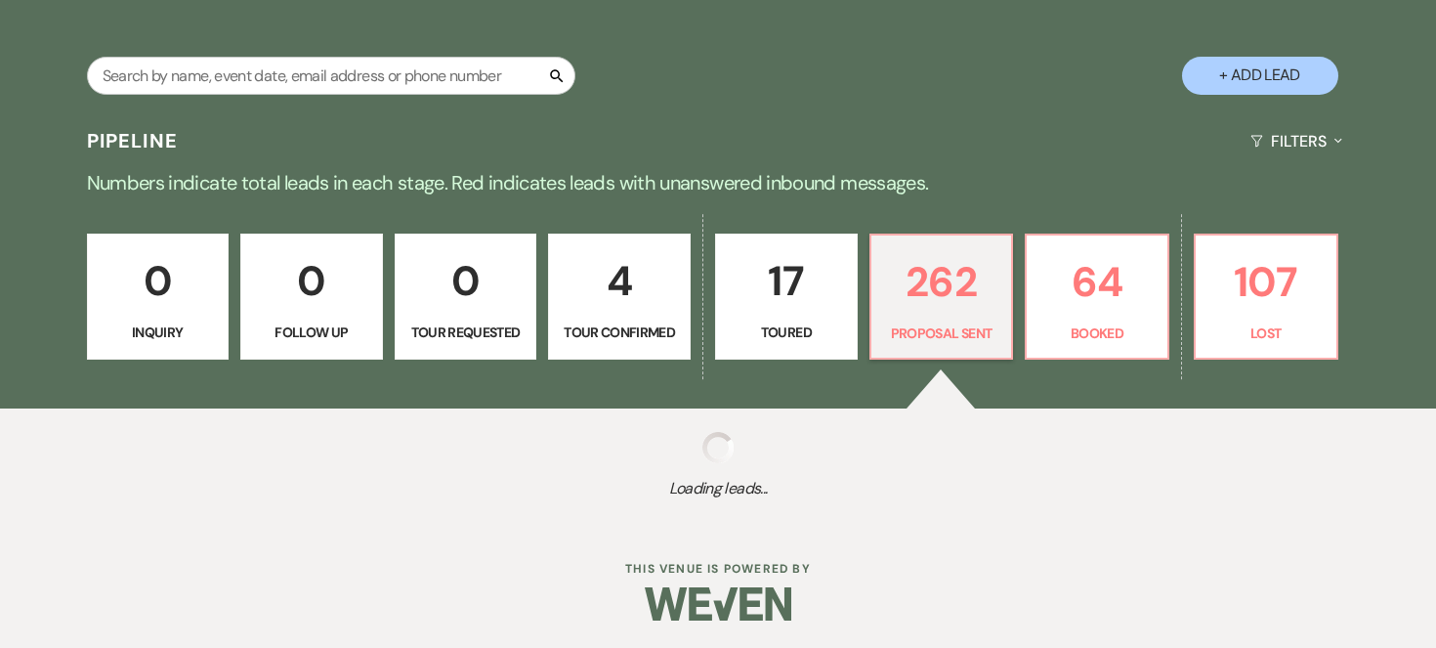
select select "6"
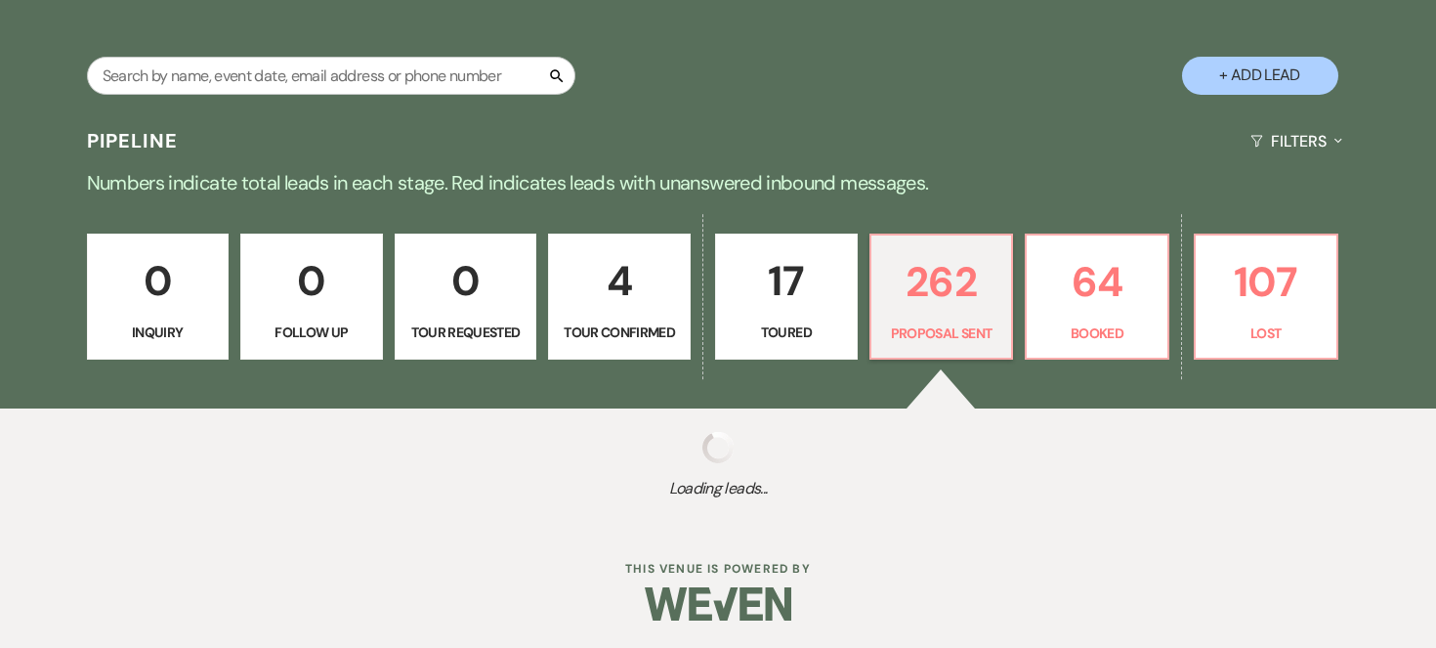
select select "6"
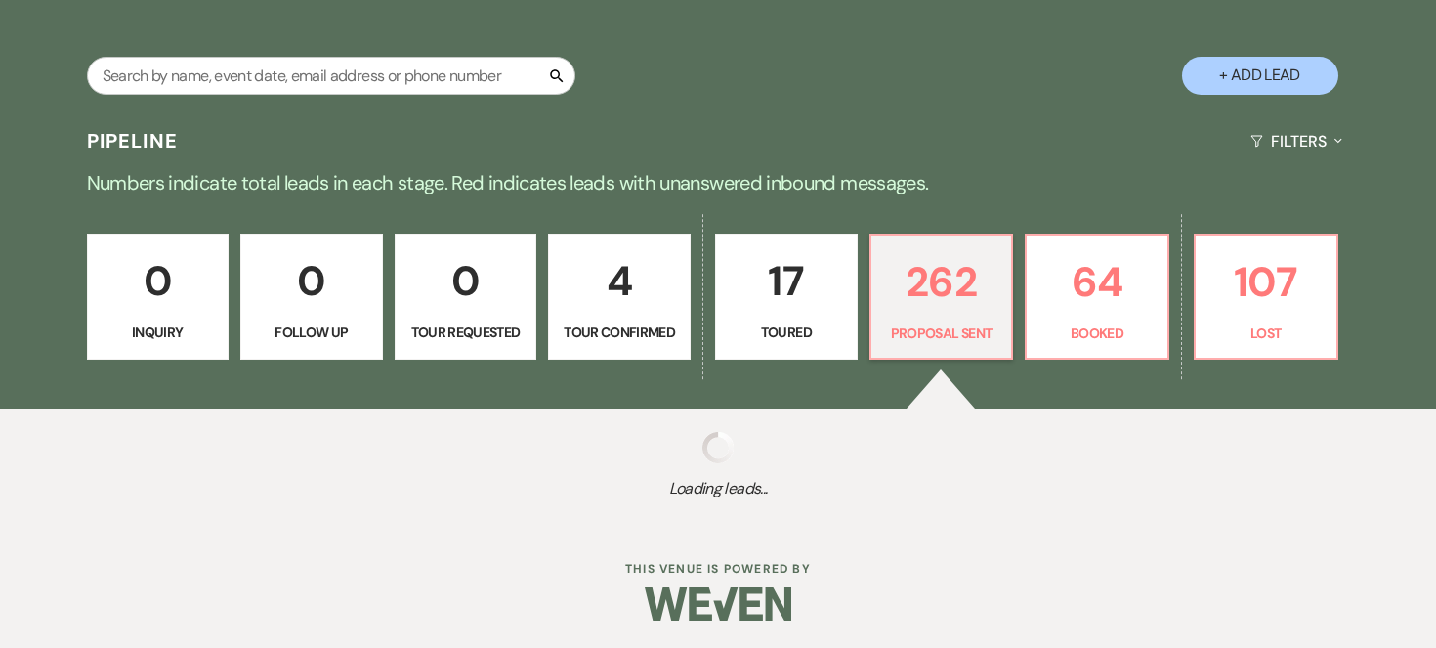
select select "6"
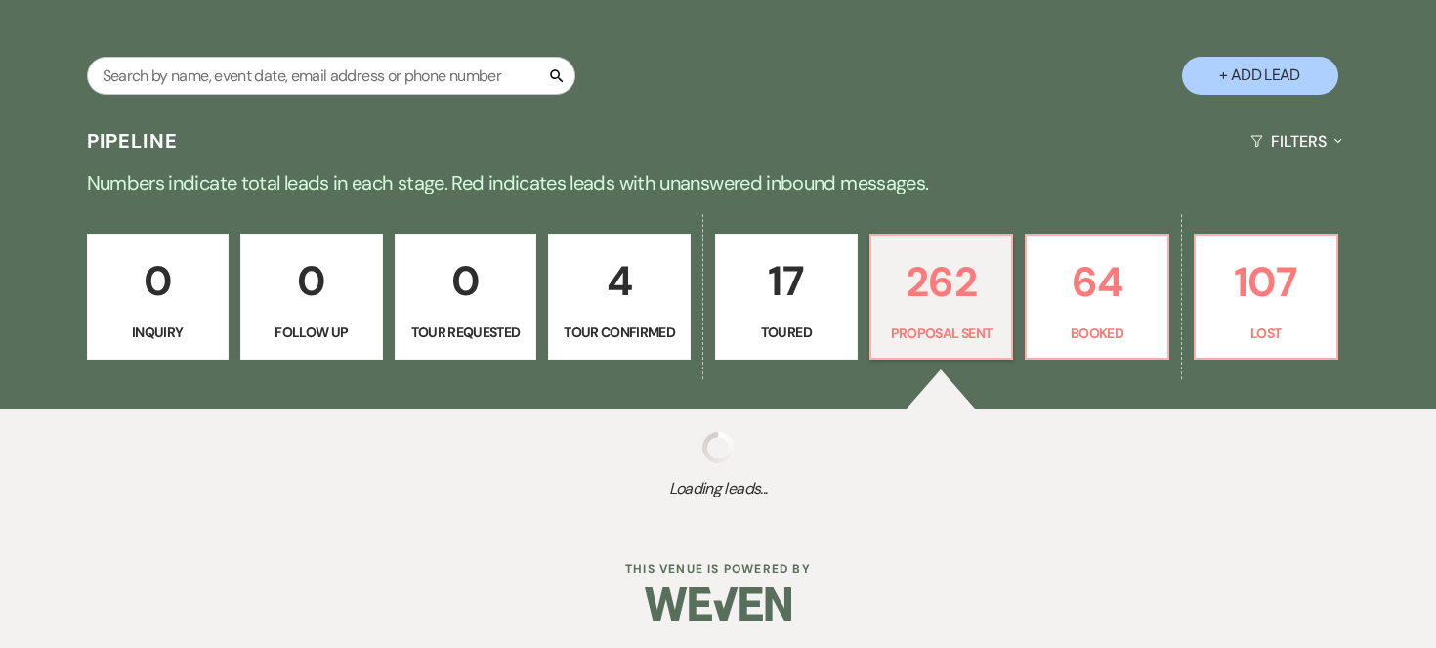
select select "6"
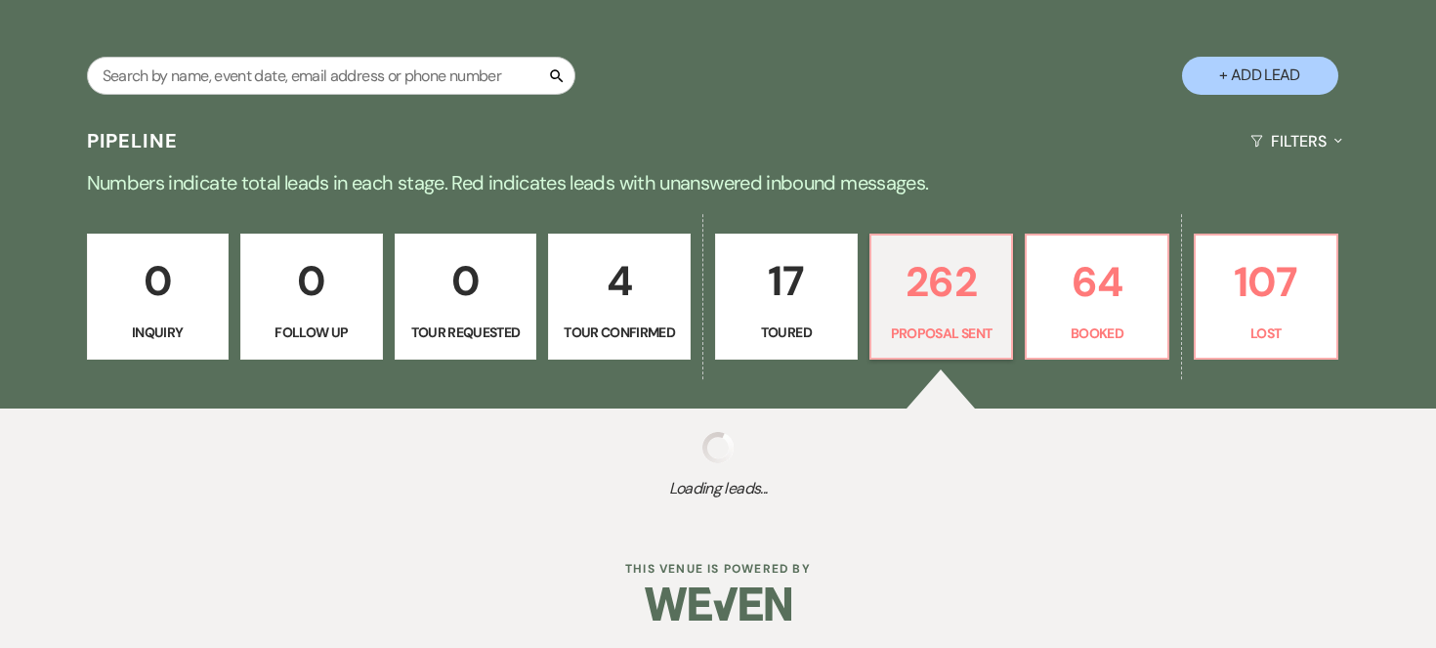
select select "6"
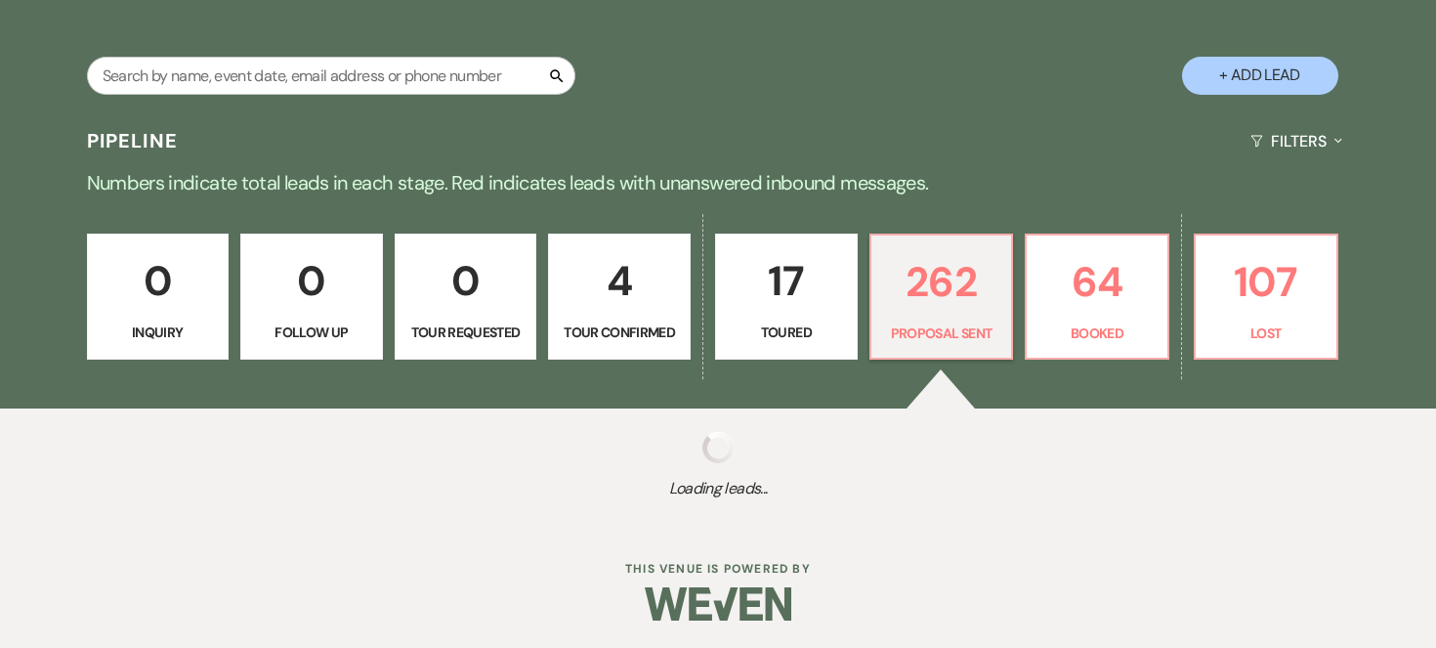
select select "6"
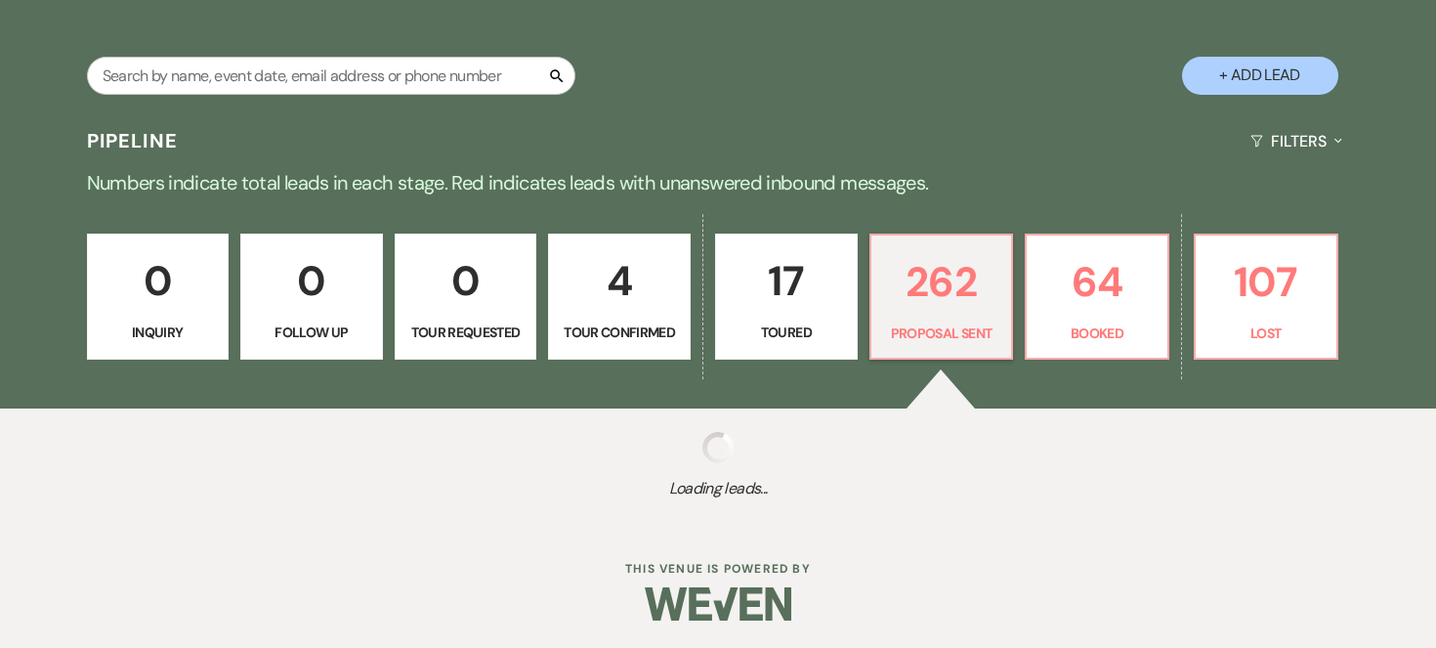
select select "6"
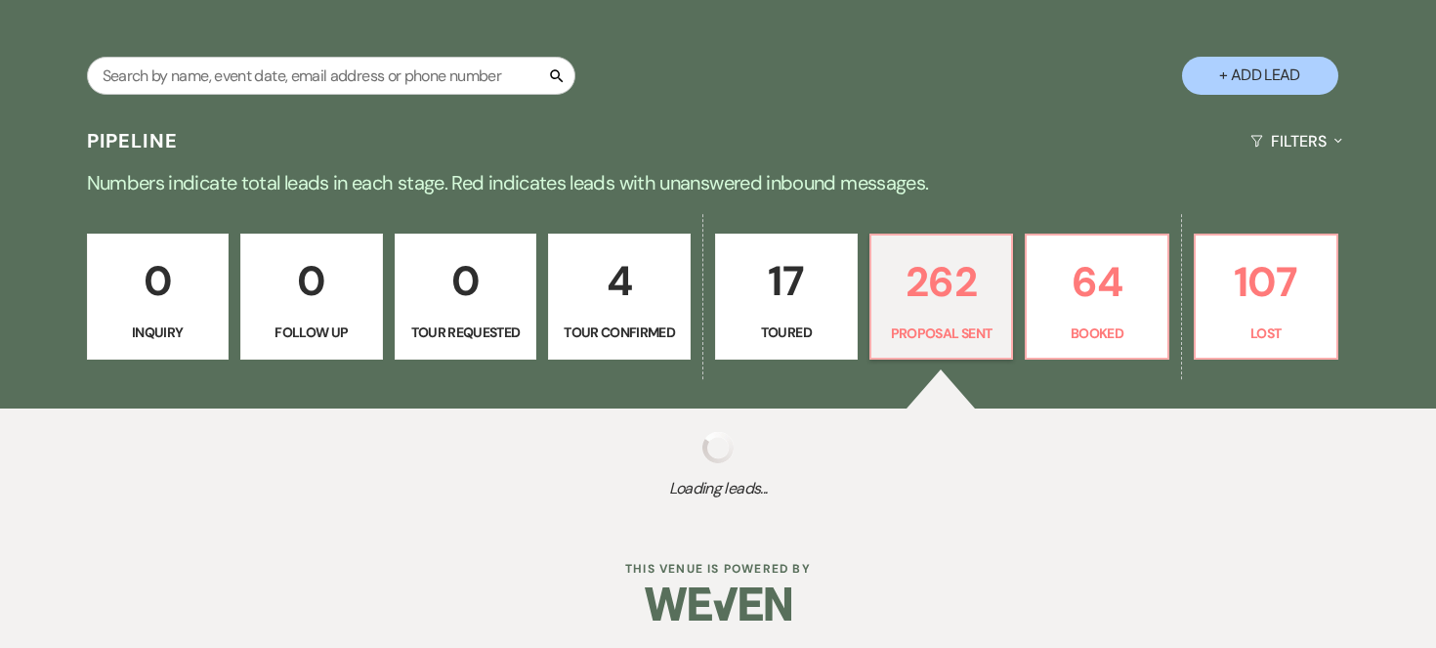
select select "6"
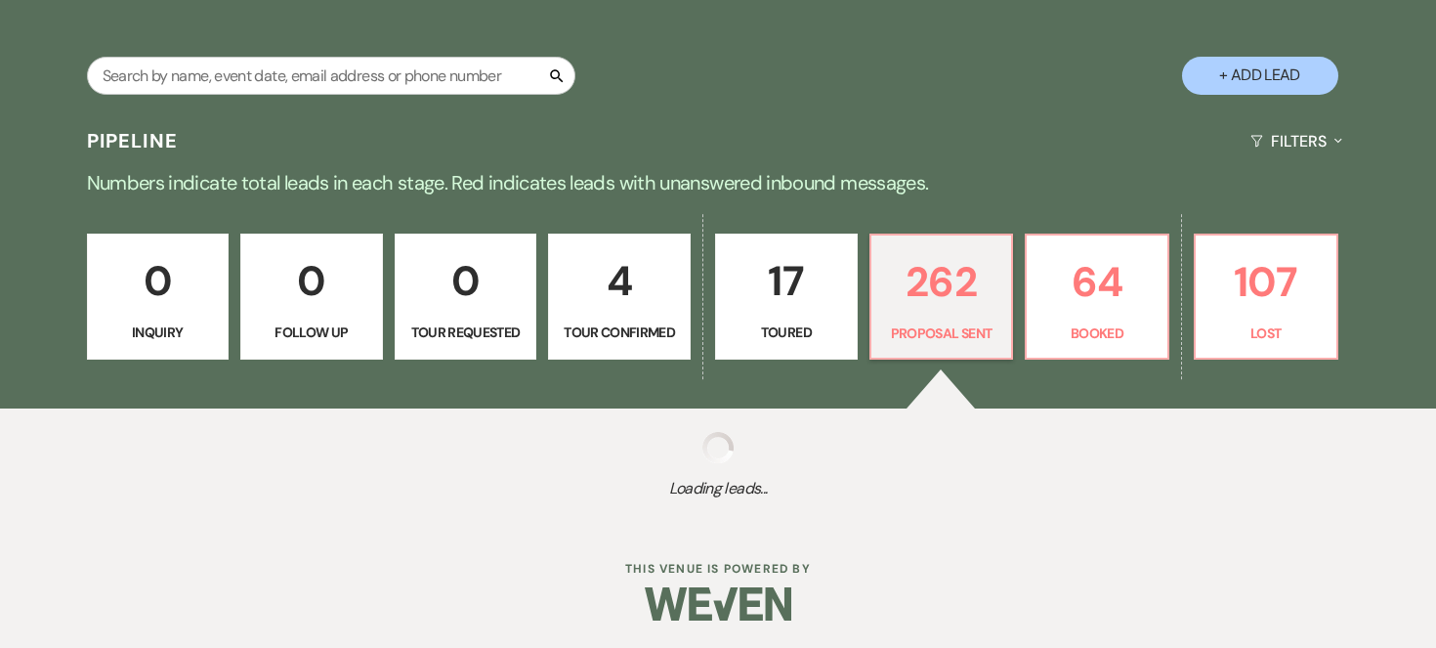
select select "6"
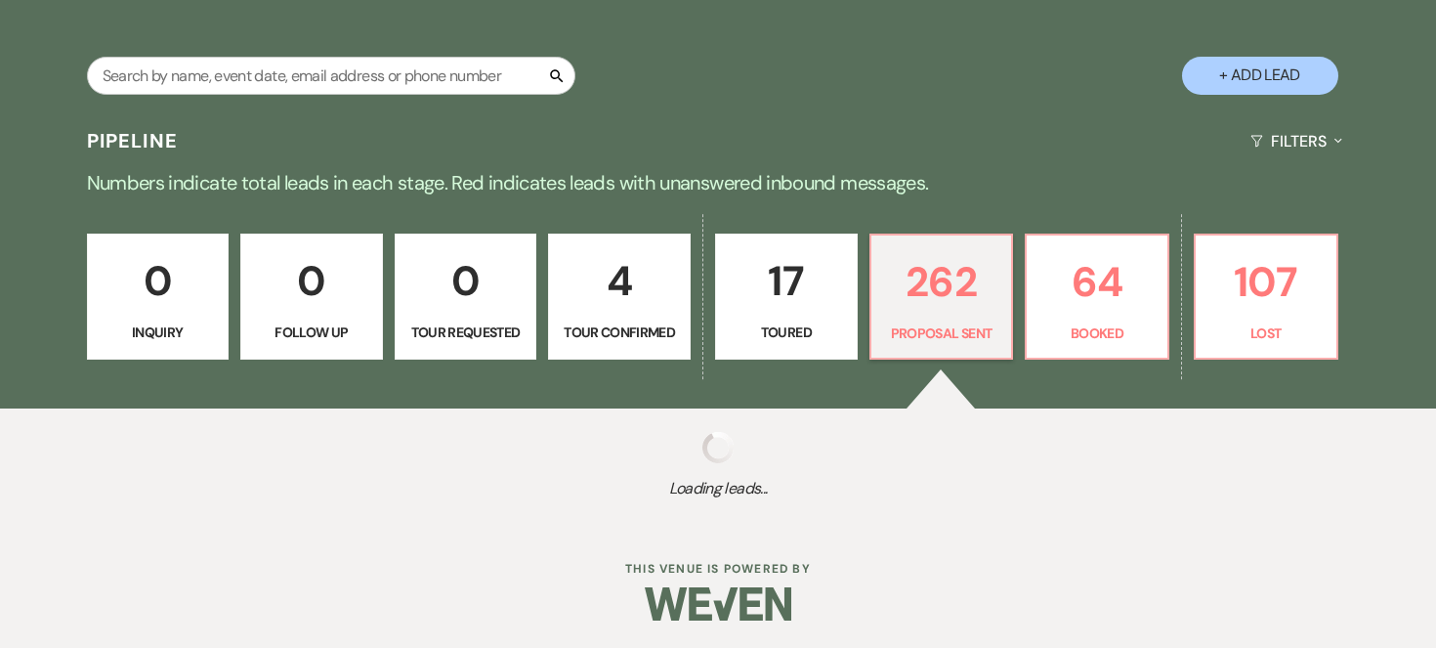
select select "6"
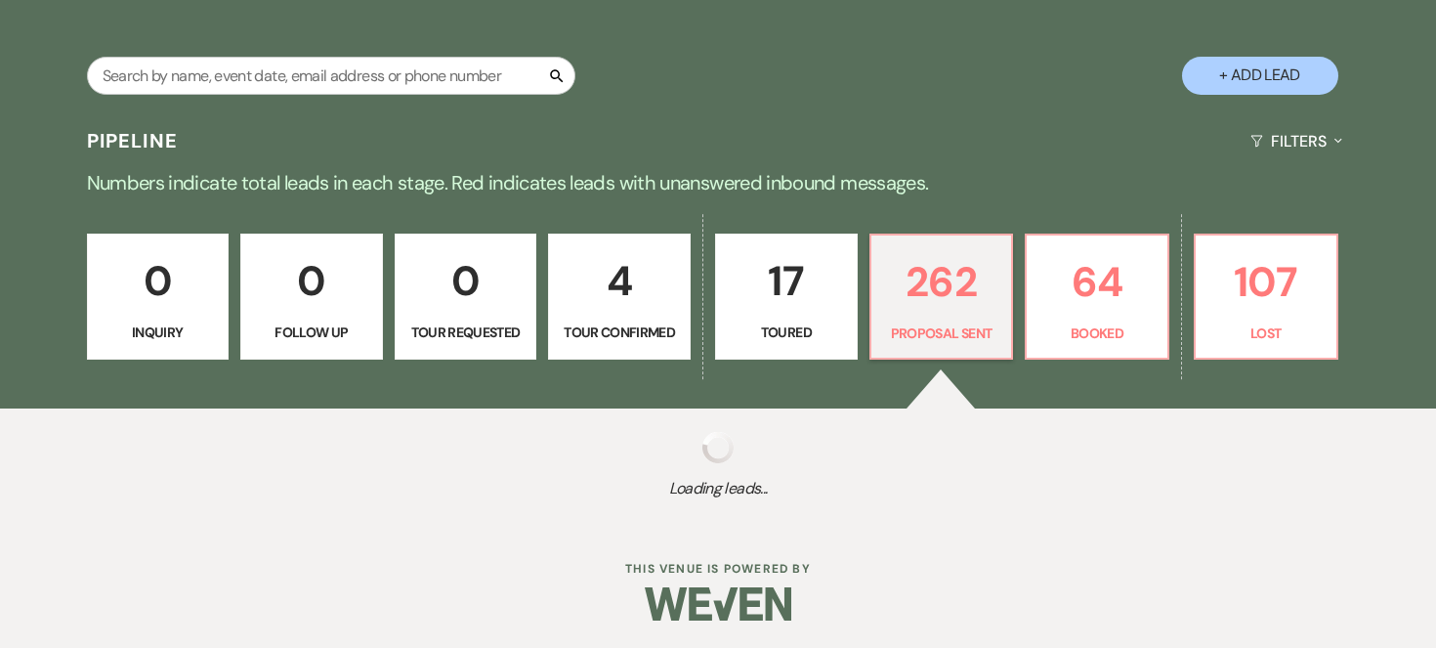
select select "6"
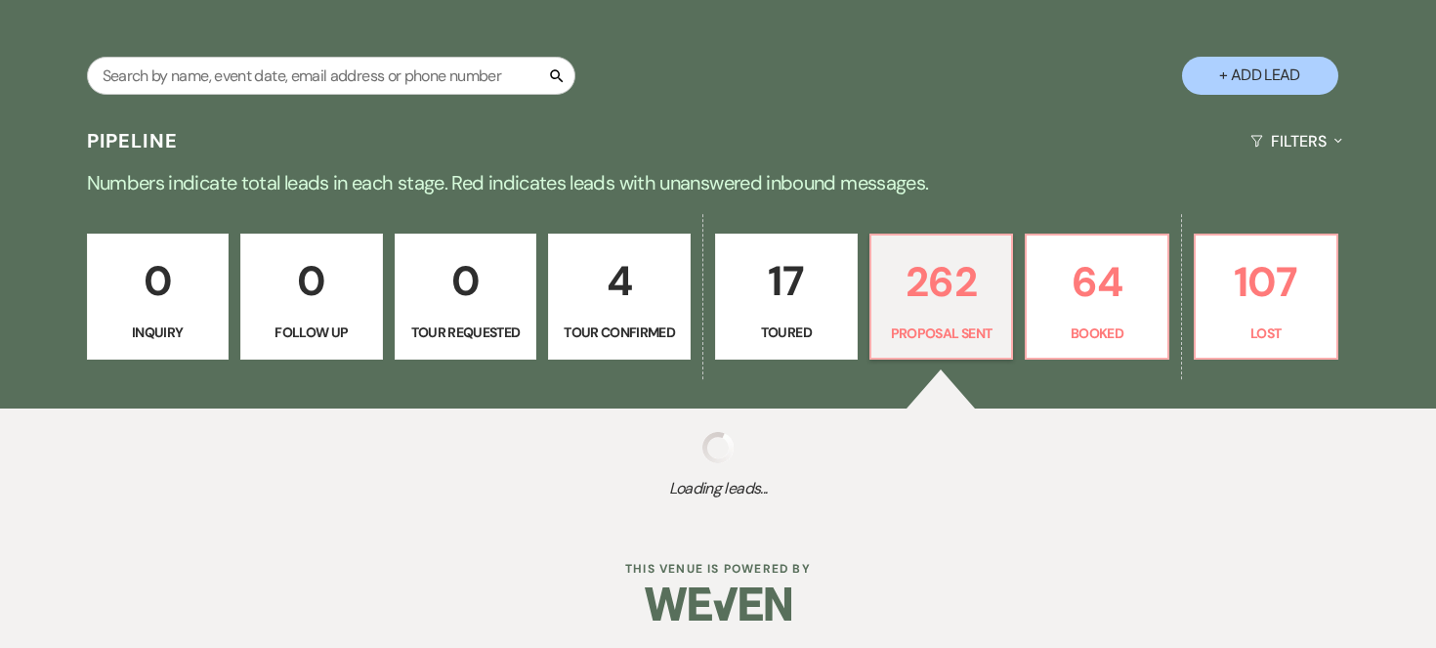
select select "6"
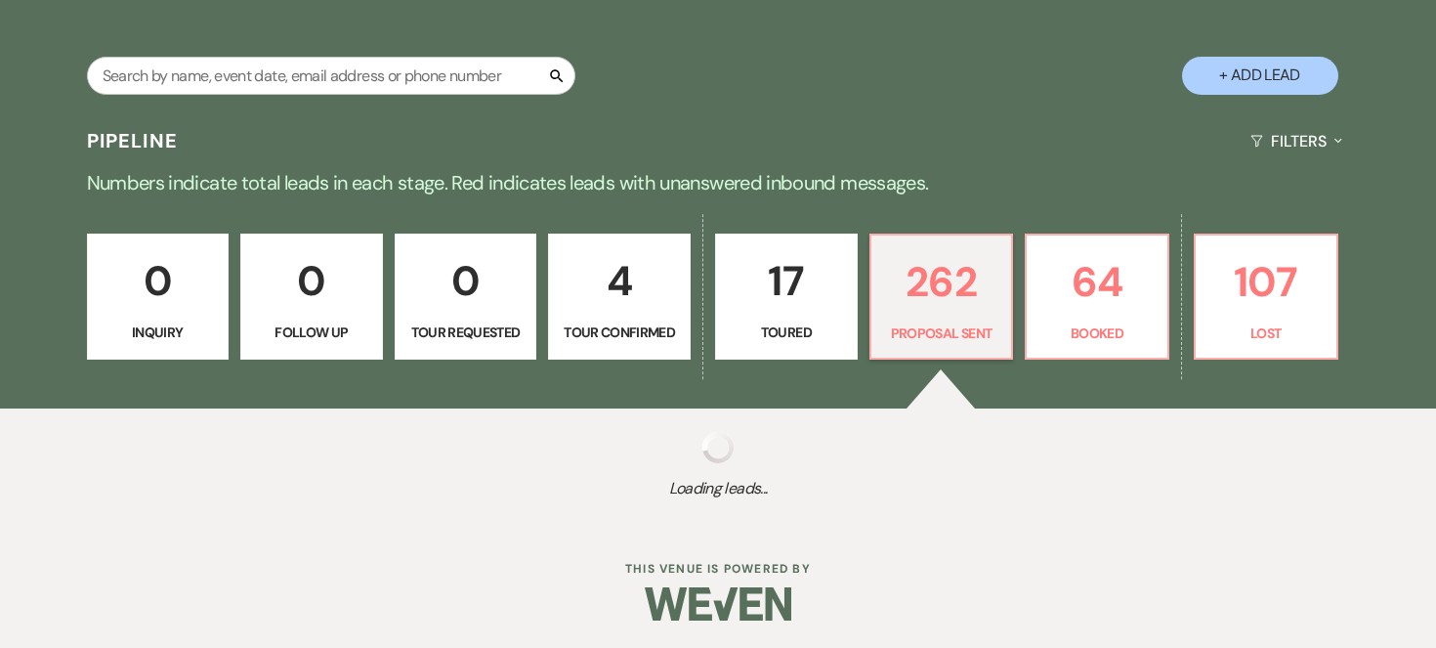
select select "6"
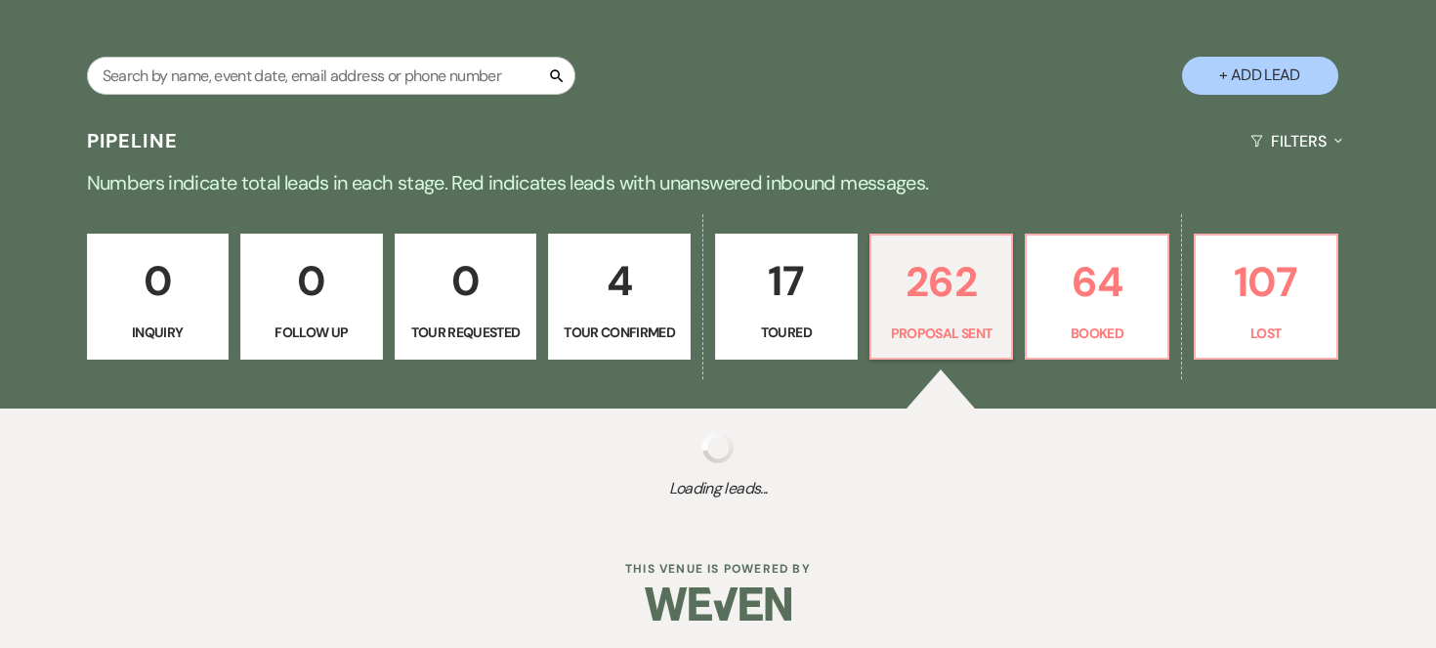
select select "6"
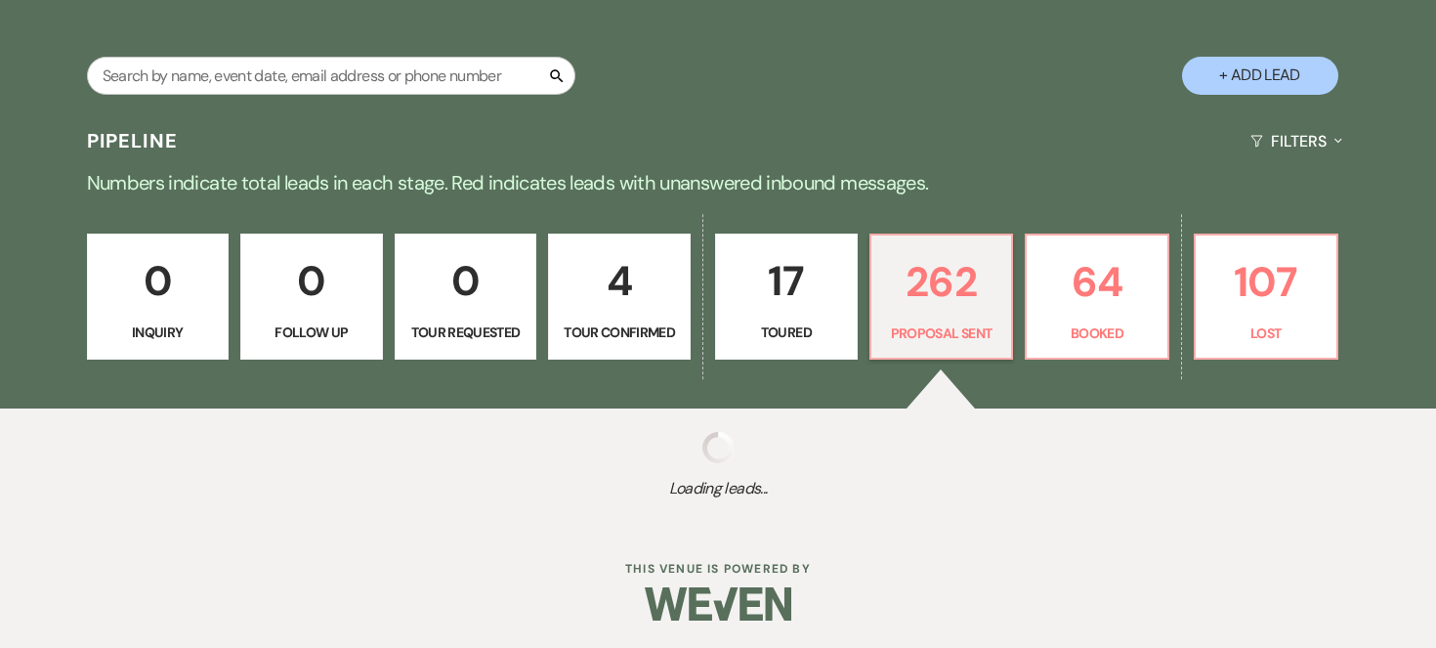
select select "6"
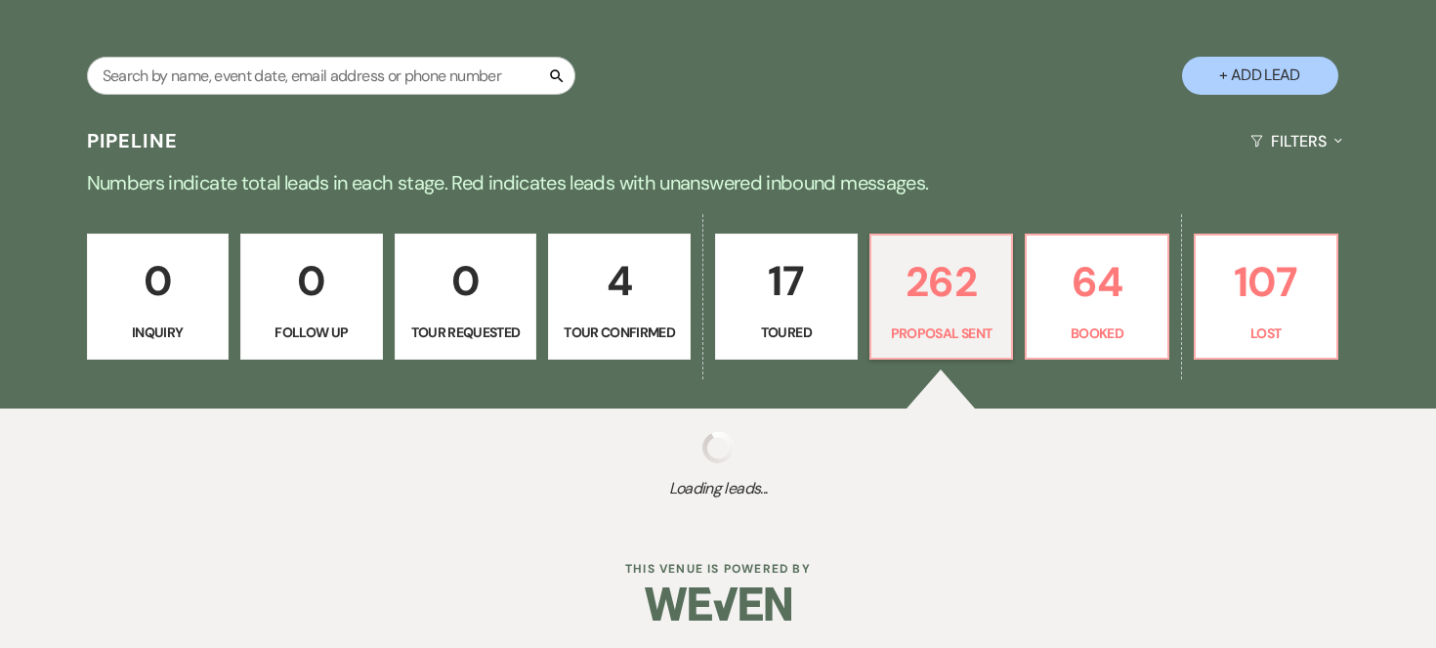
select select "6"
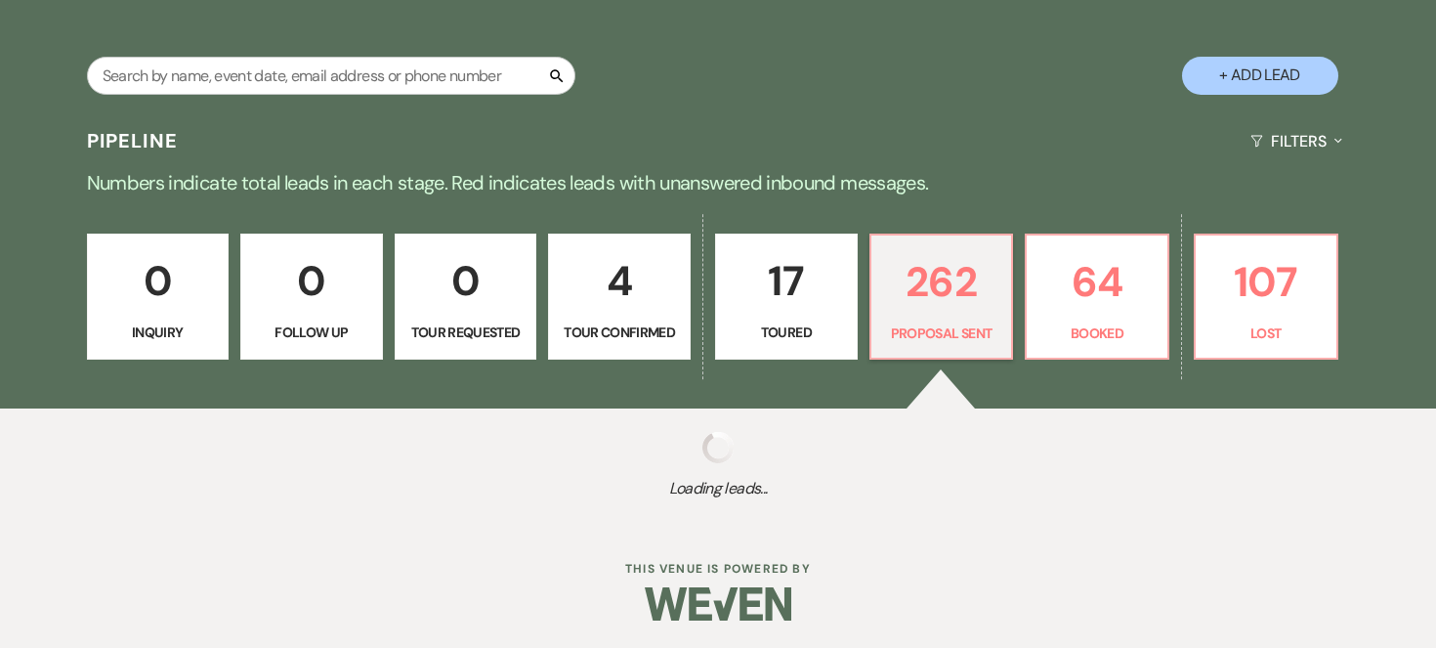
select select "6"
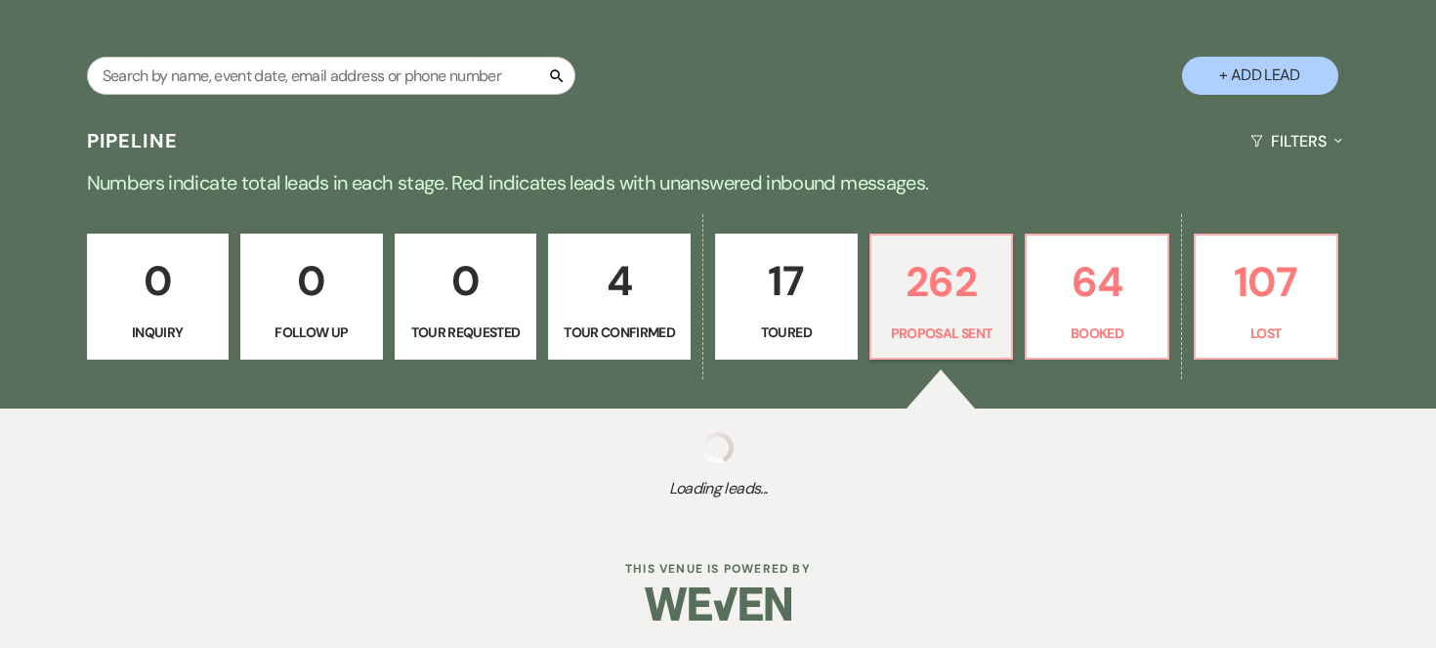
select select "6"
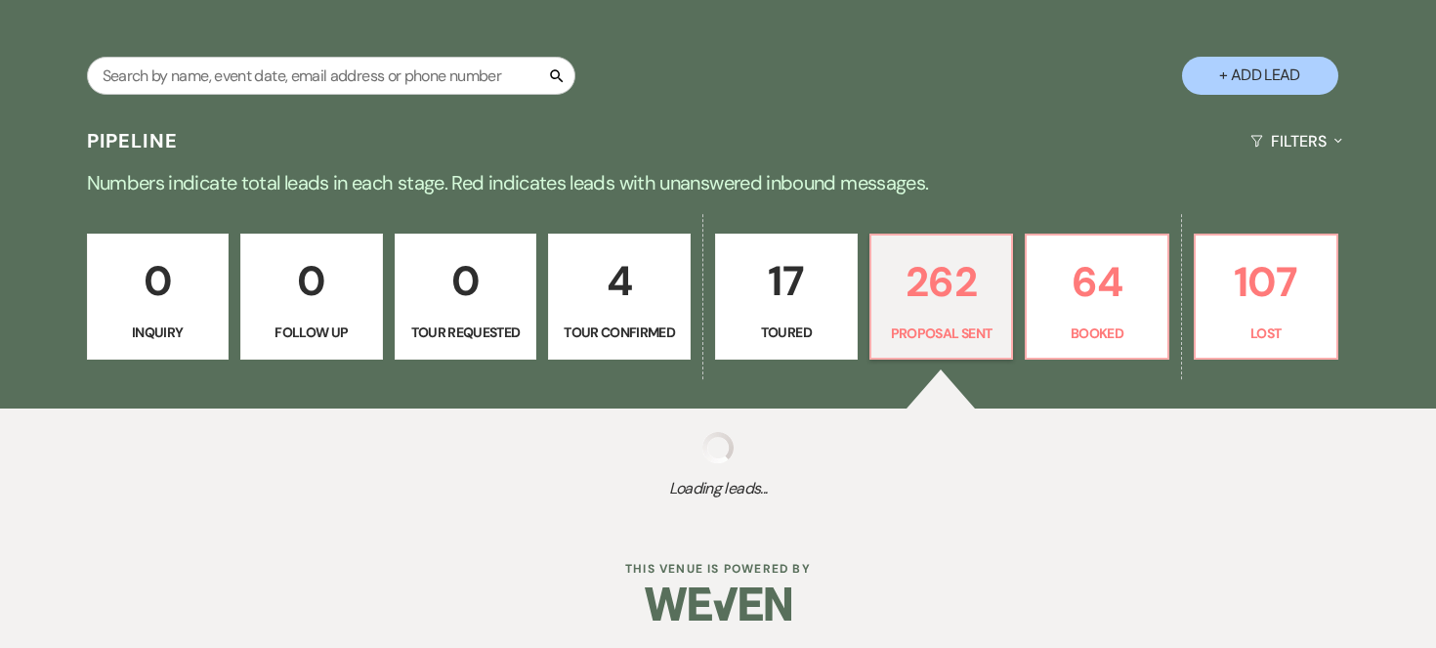
select select "6"
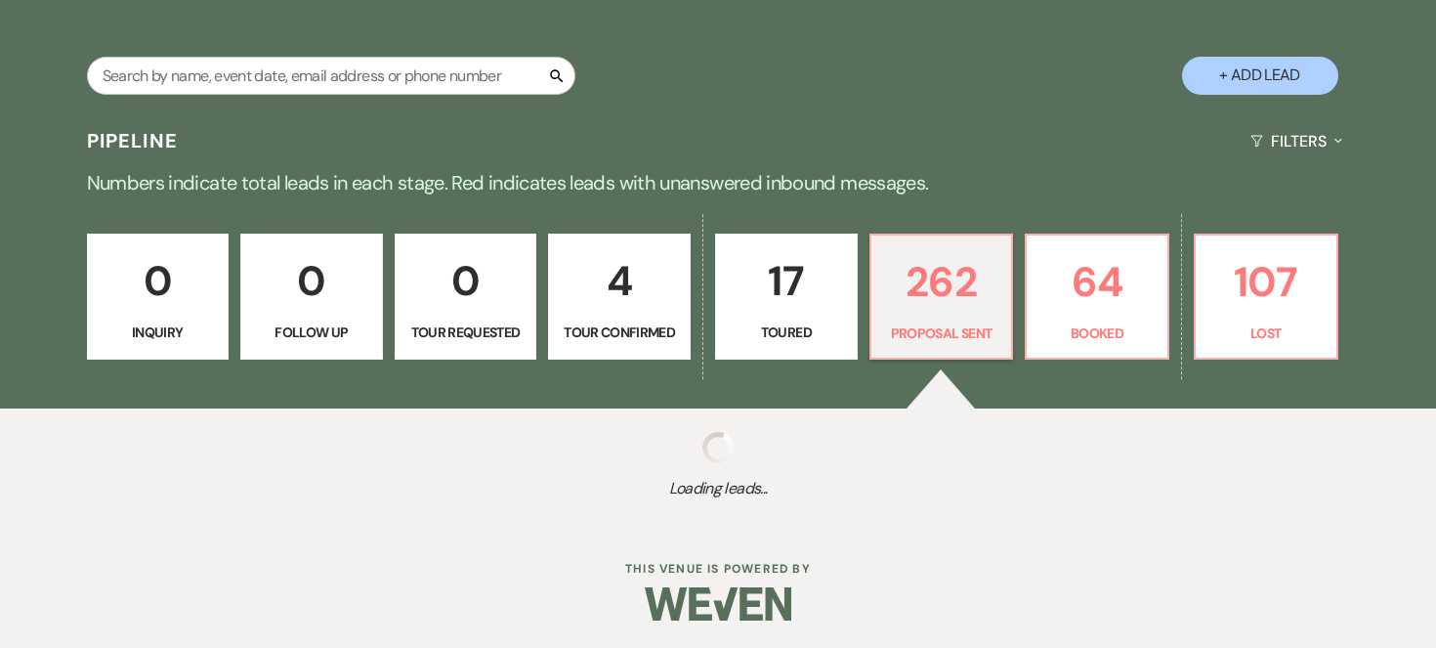
select select "6"
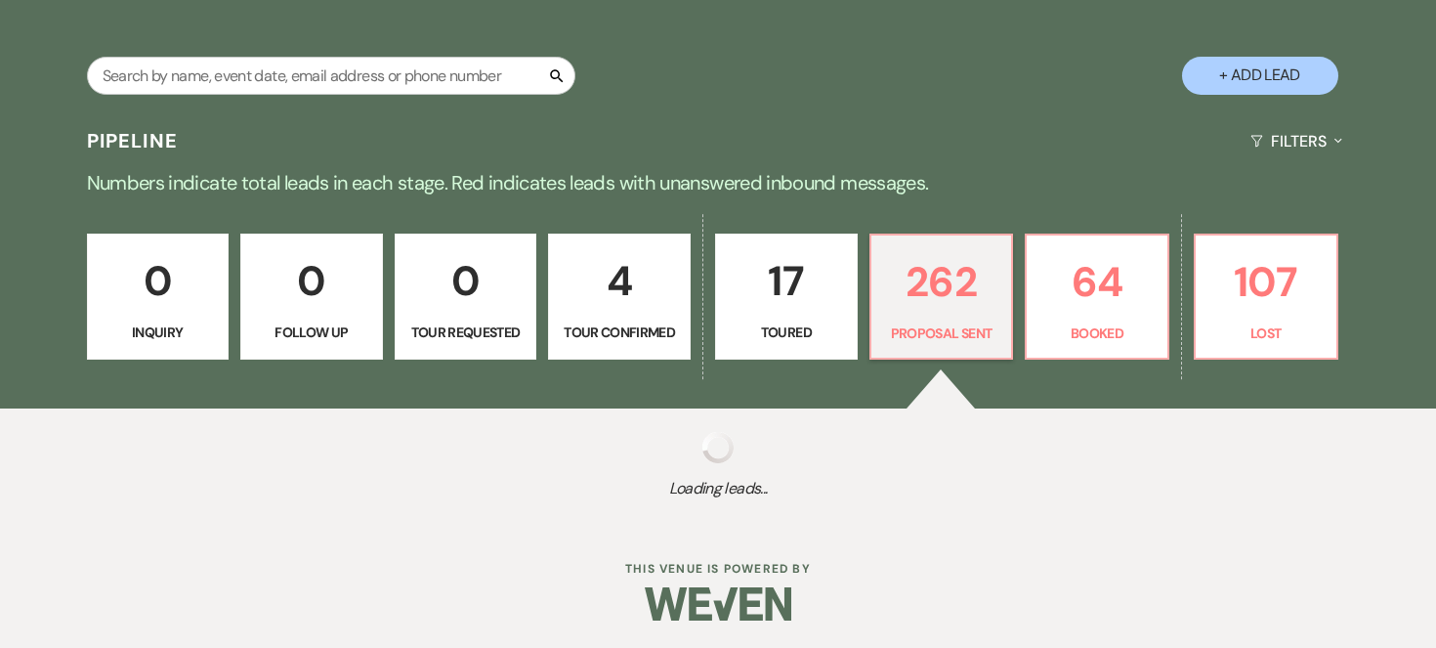
select select "6"
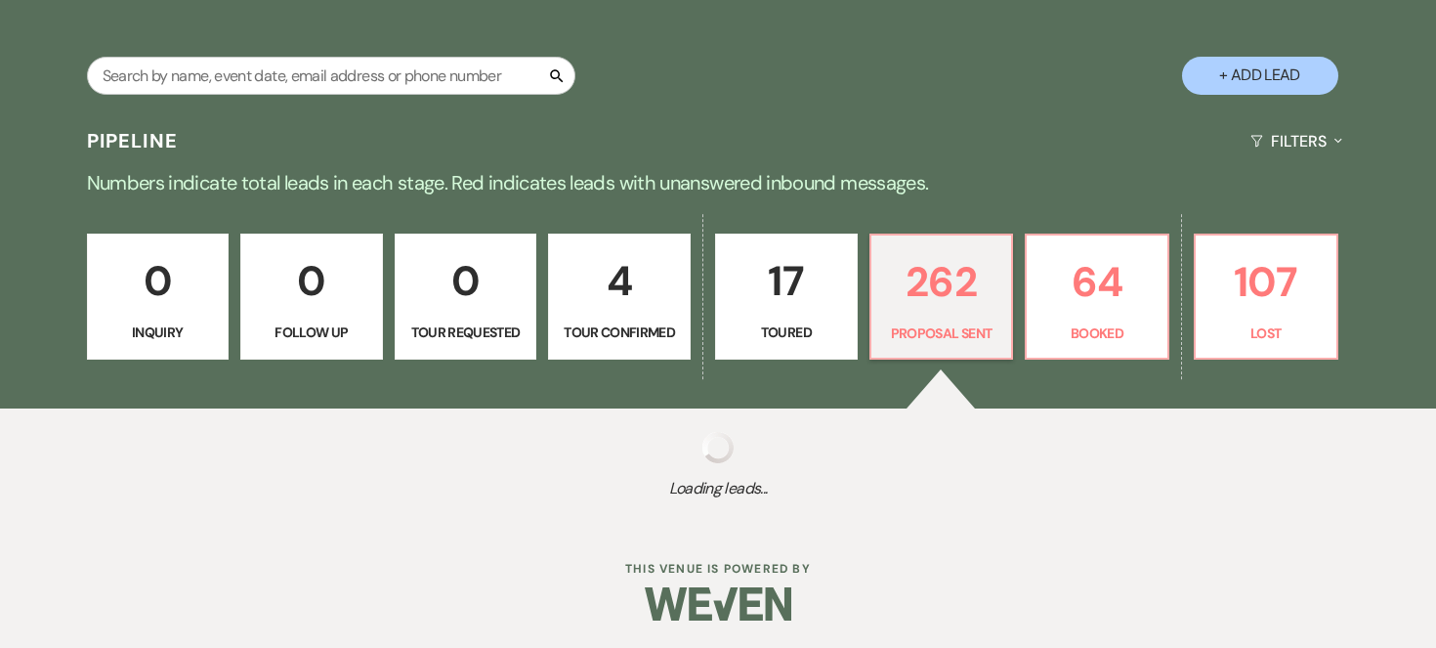
select select "6"
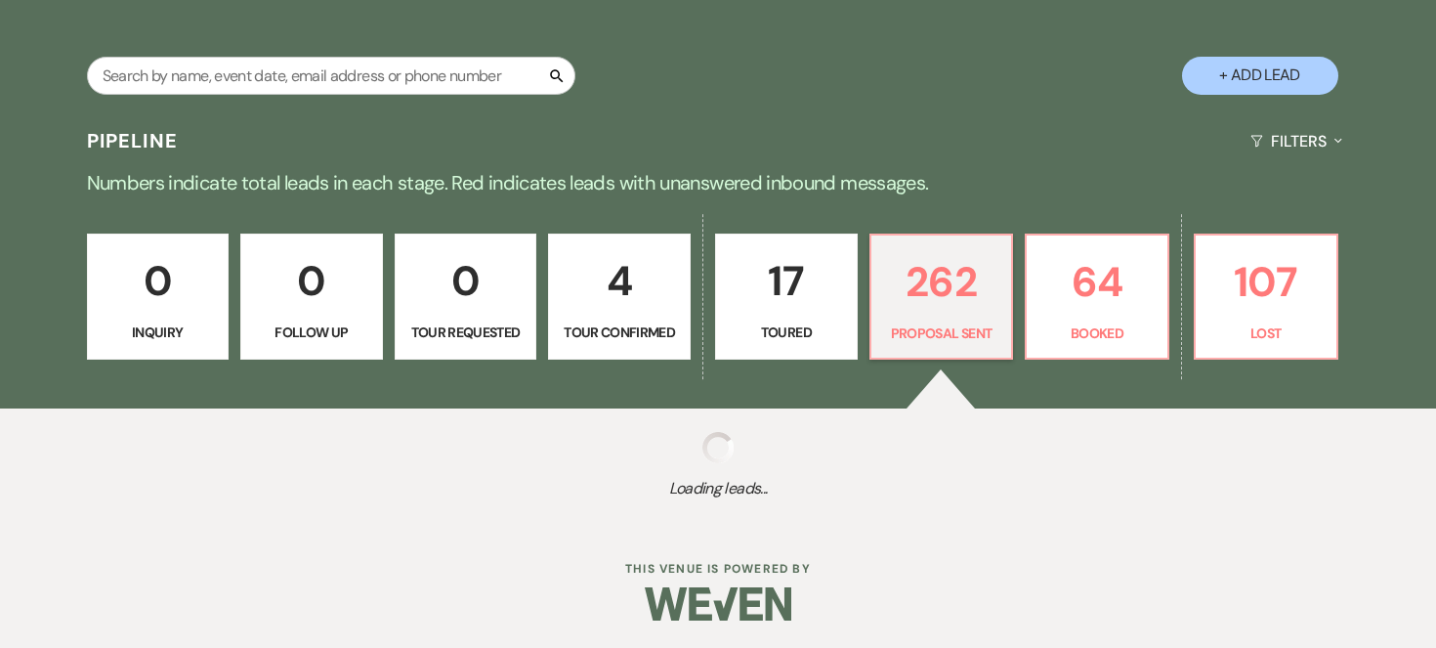
select select "6"
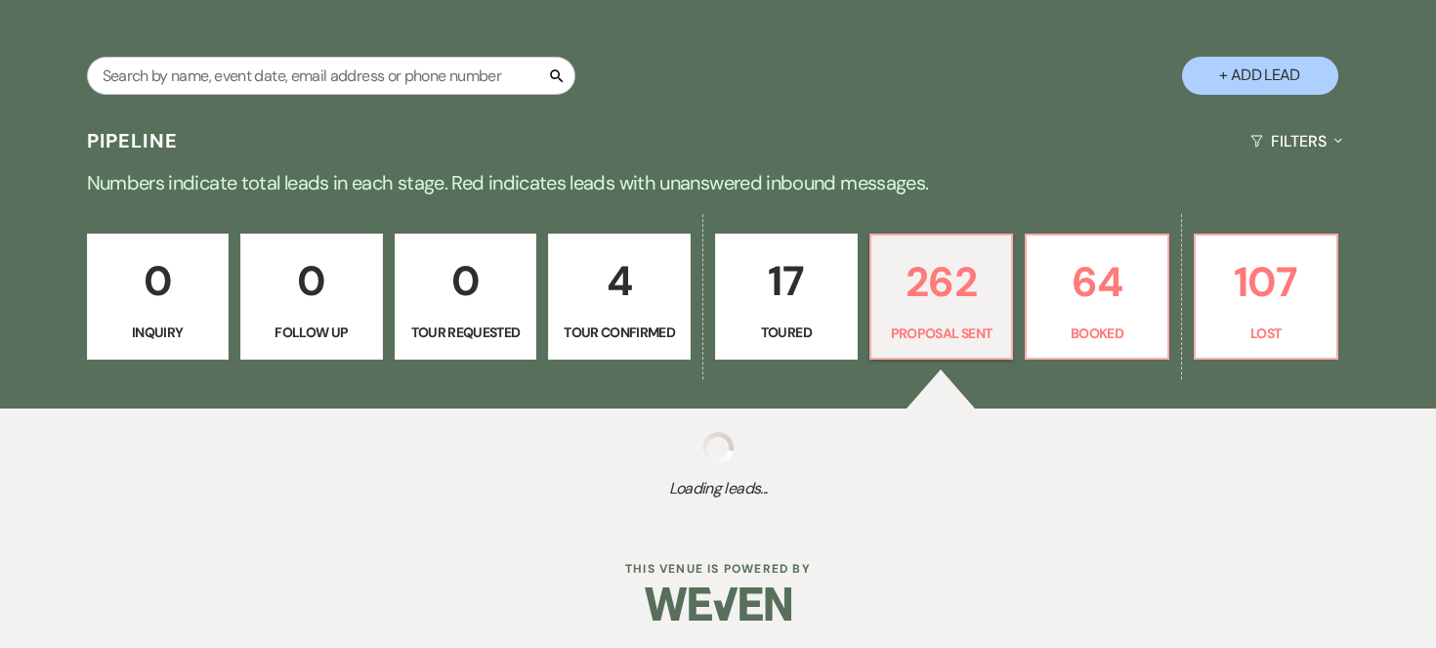
select select "6"
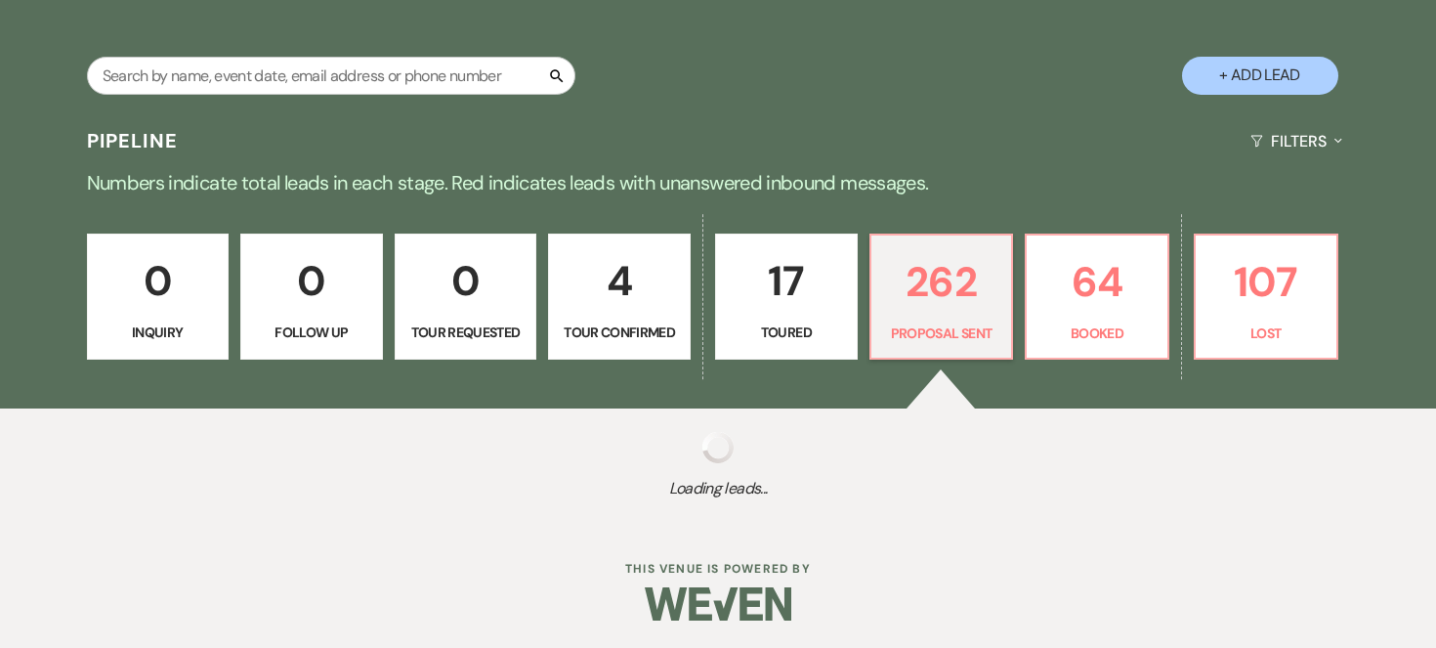
select select "6"
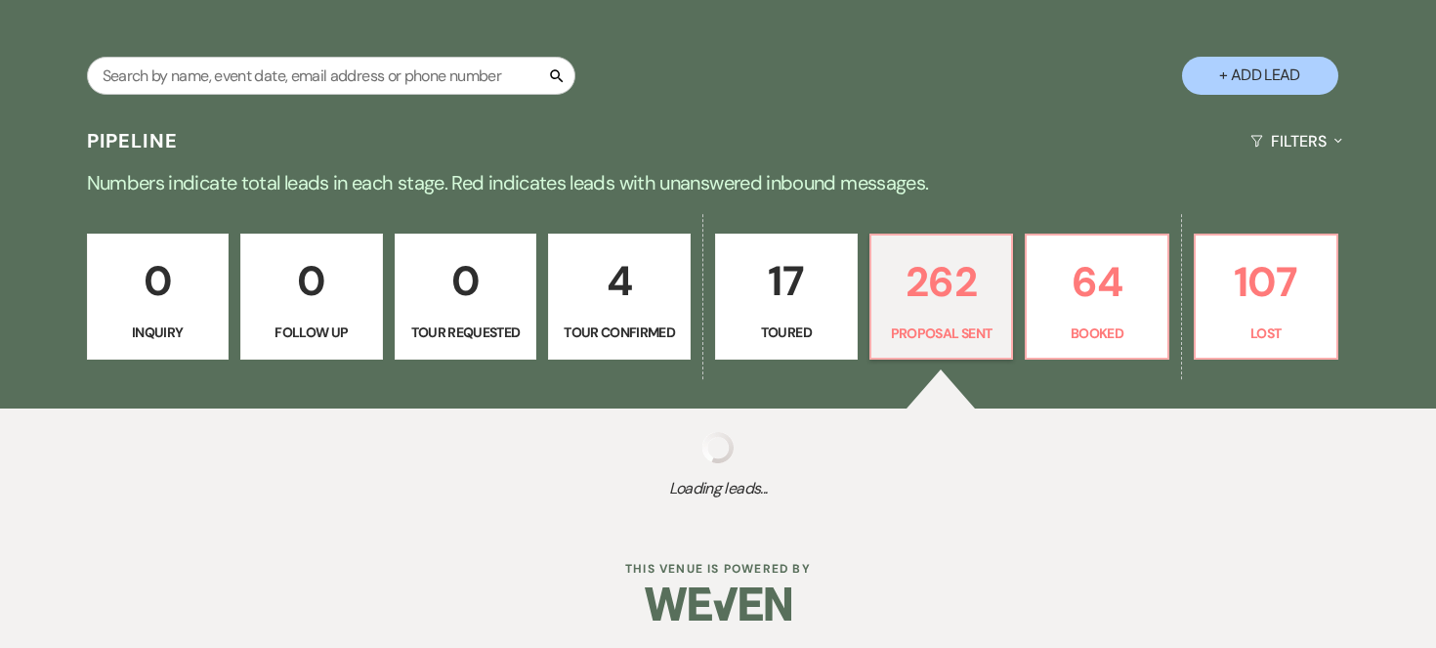
select select "6"
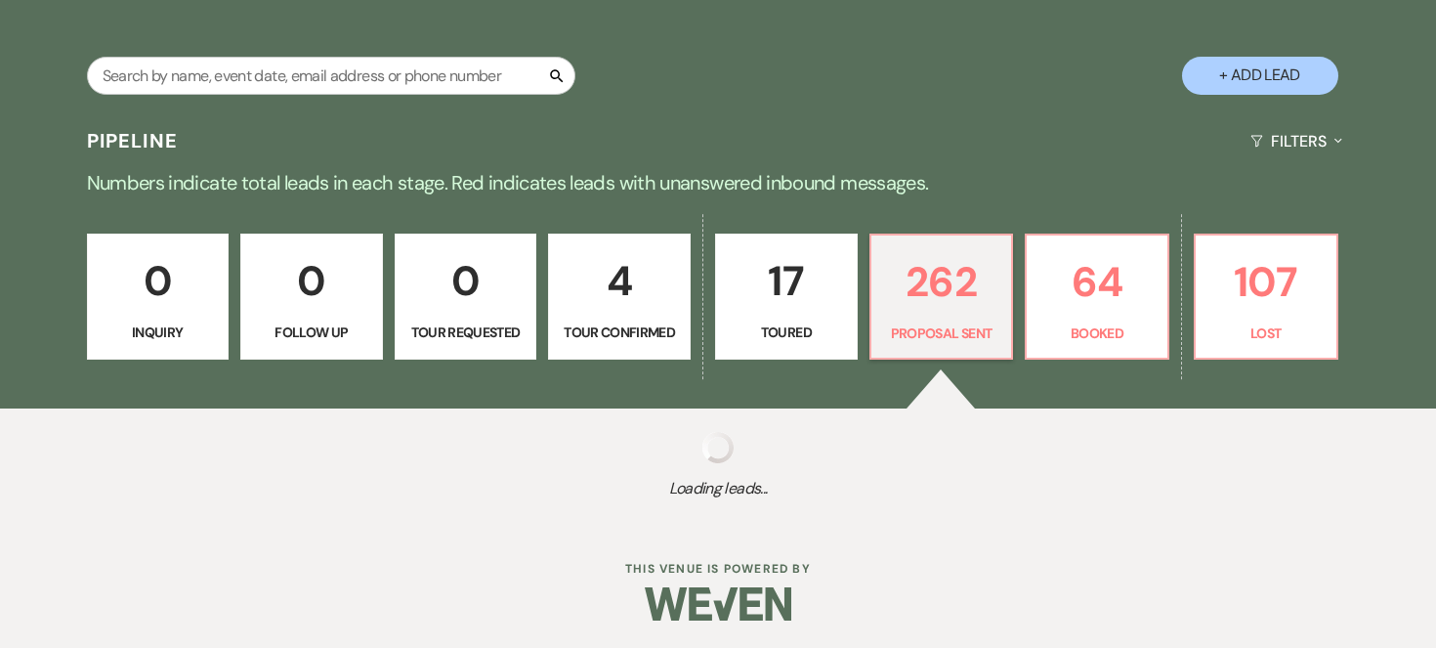
select select "6"
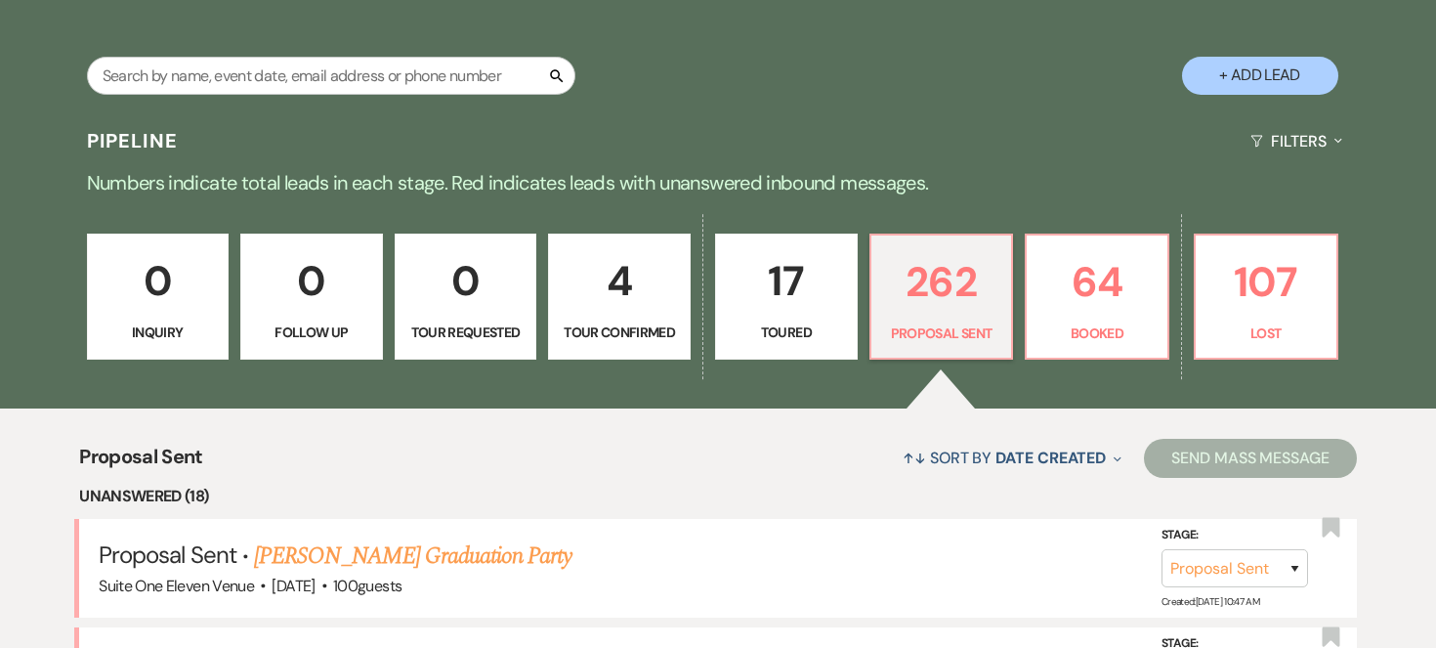
scroll to position [504, 0]
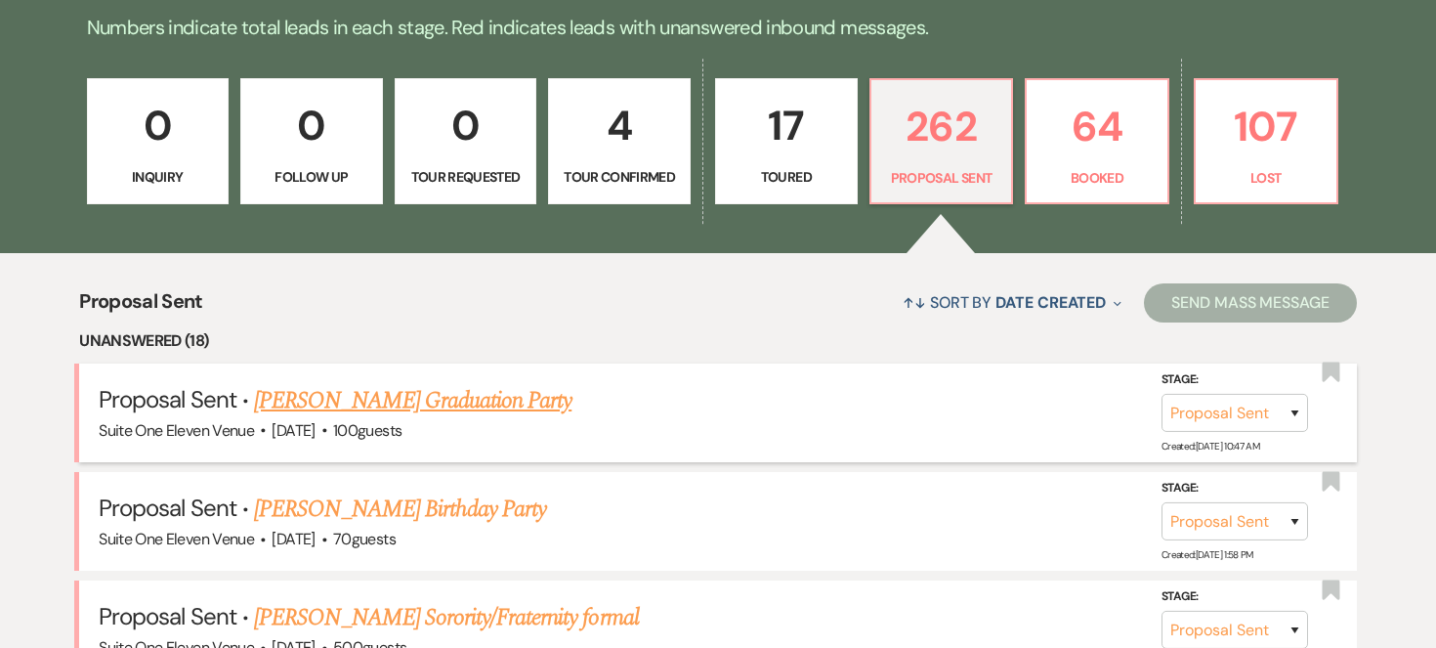
click at [471, 393] on link "[PERSON_NAME] Graduation Party" at bounding box center [413, 400] width 318 height 35
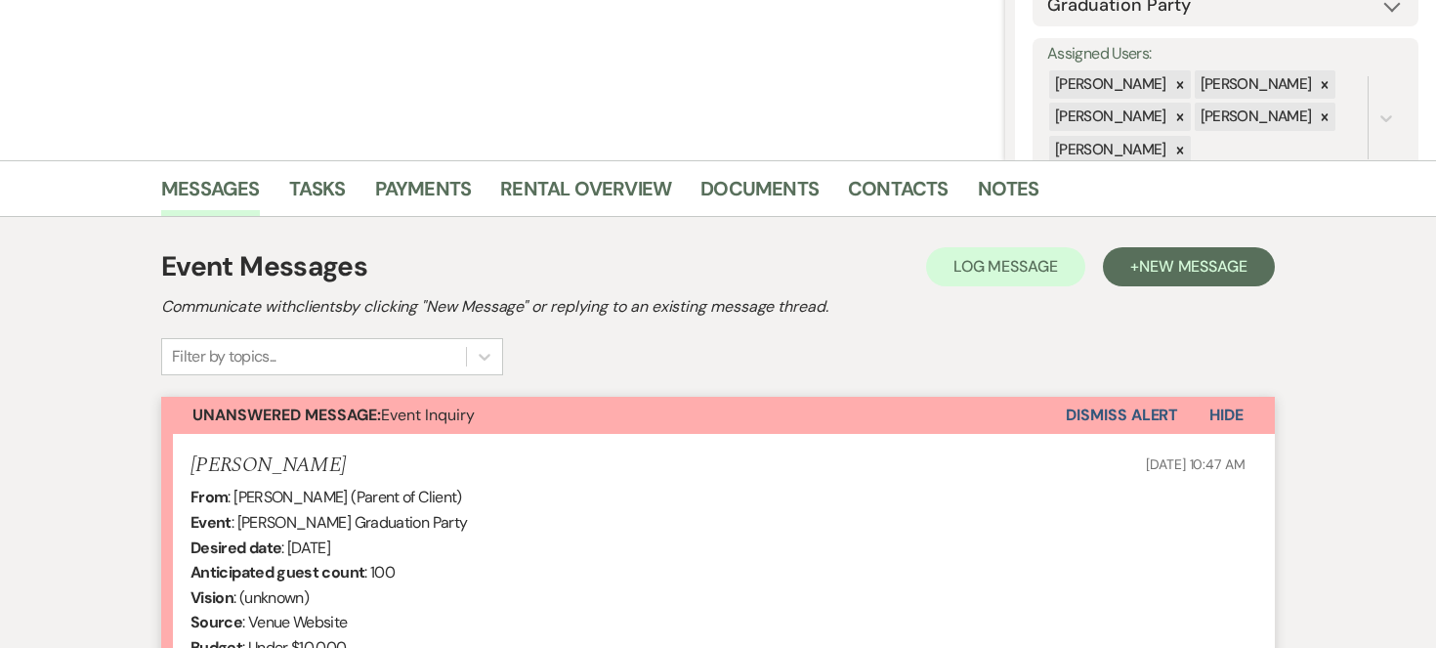
scroll to position [535, 0]
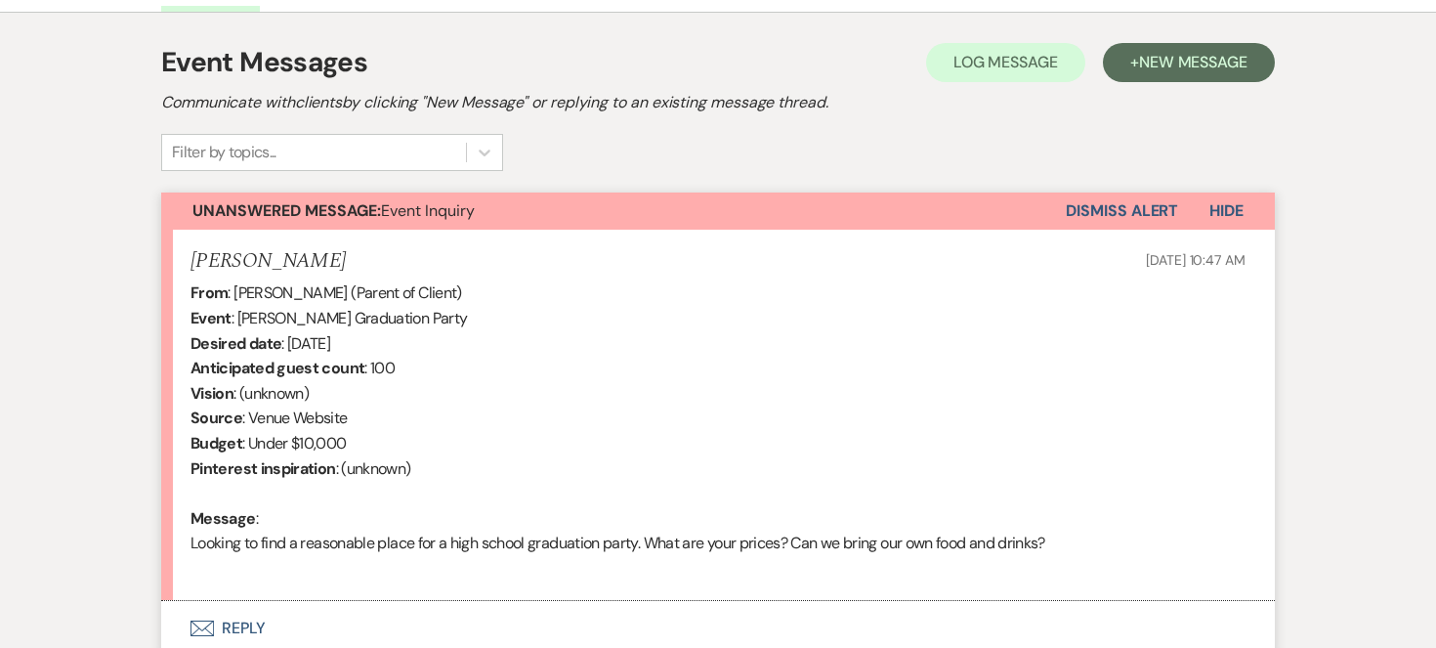
click at [225, 623] on button "Envelope Reply" at bounding box center [718, 628] width 1114 height 55
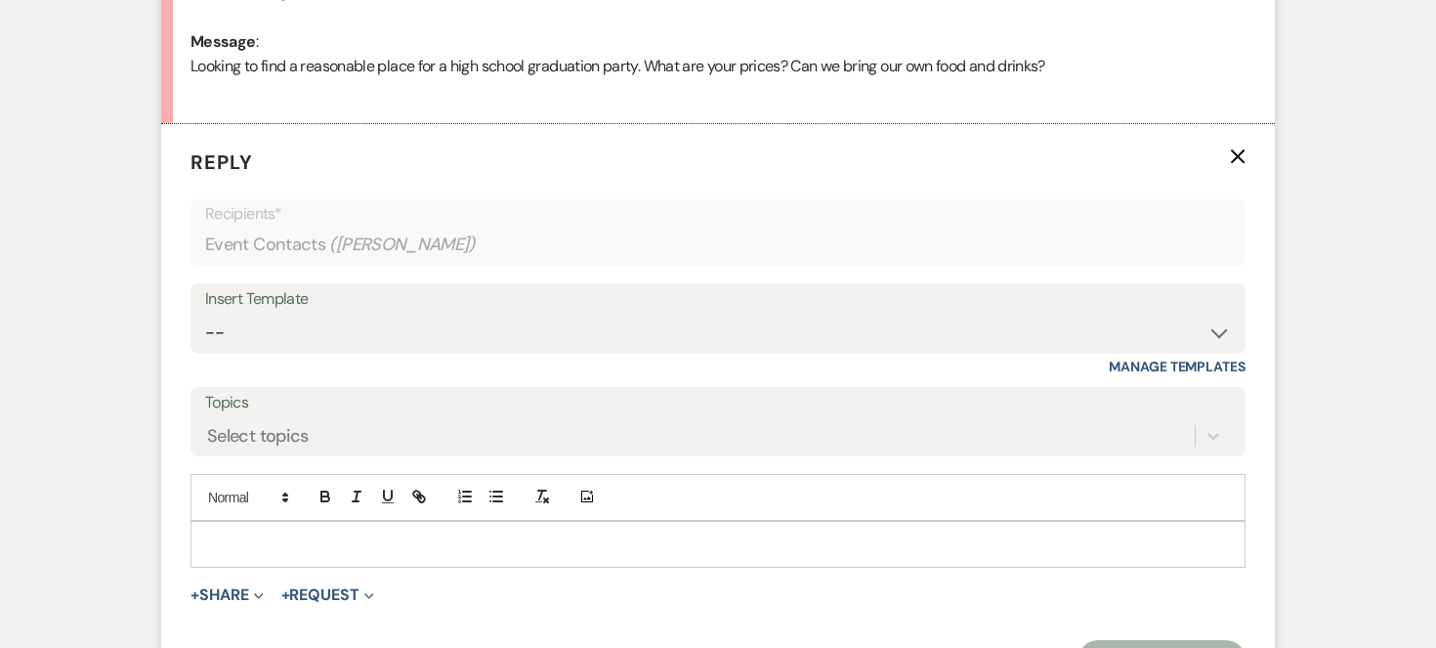
scroll to position [1013, 0]
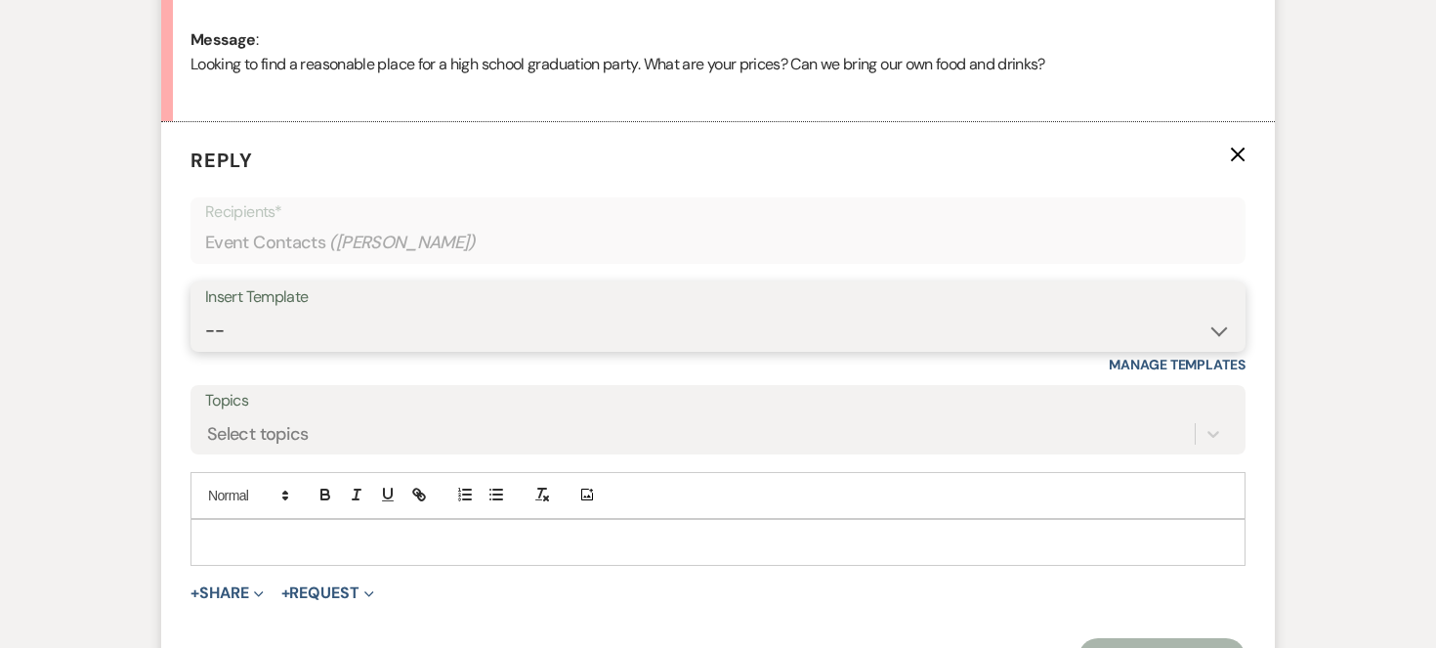
click at [1222, 330] on select "-- Weven Planning Portal Introduction (Booked Events) Initial Inquiry Response …" at bounding box center [718, 331] width 1026 height 38
click at [205, 312] on select "-- Weven Planning Portal Introduction (Booked Events) Initial Inquiry Response …" at bounding box center [718, 331] width 1026 height 38
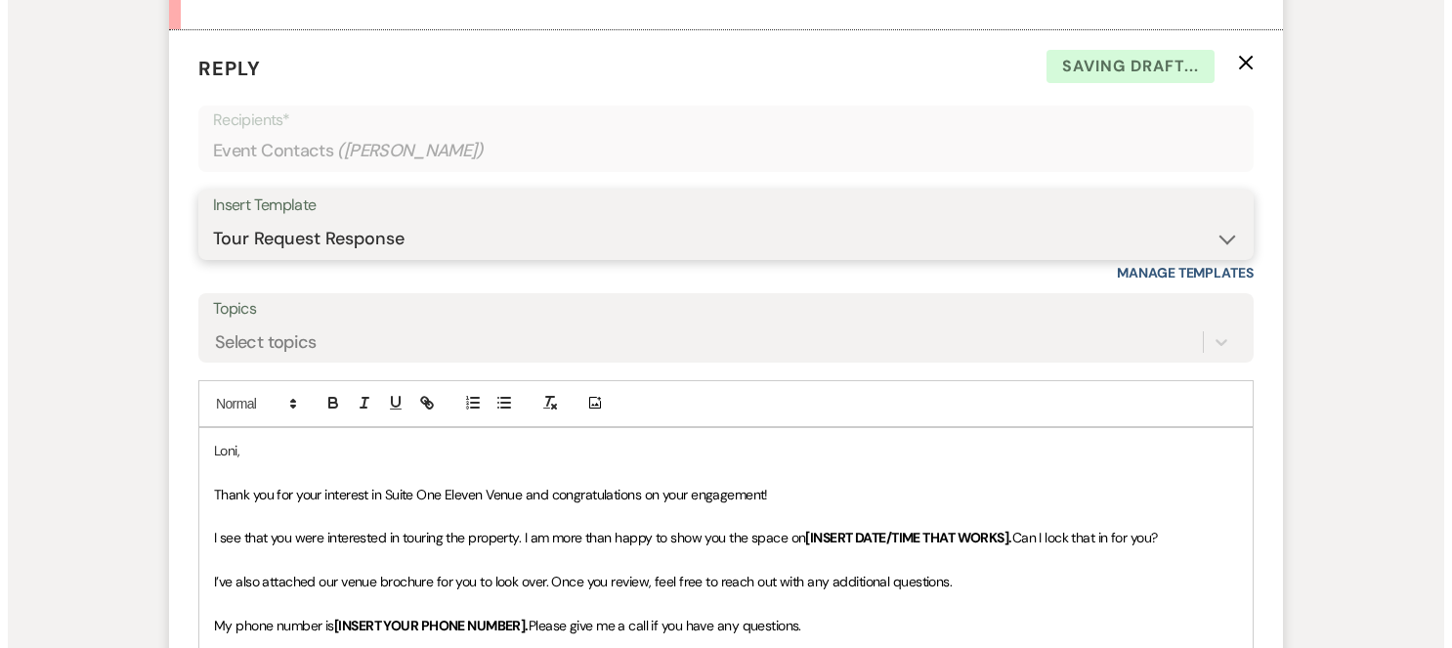
scroll to position [1231, 0]
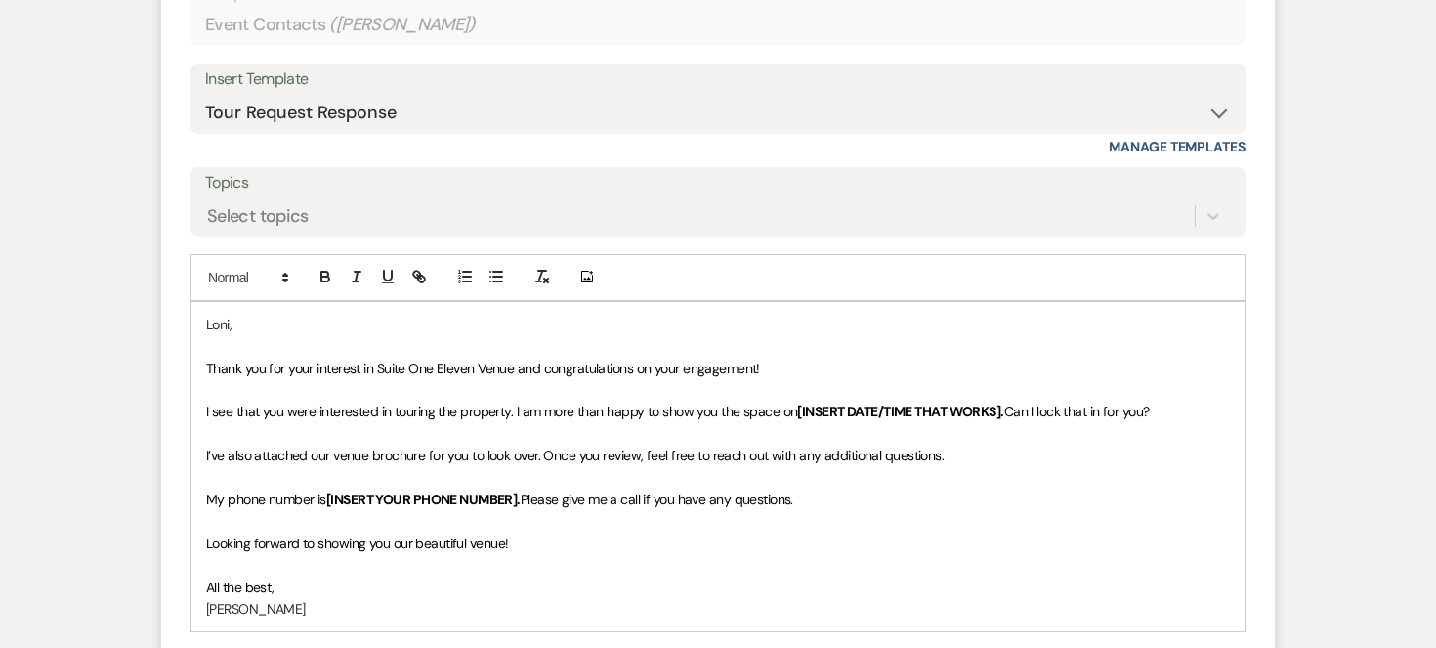
click at [510, 366] on span "Thank you for your interest in Suite One Eleven Venue and congratulations on yo…" at bounding box center [483, 369] width 554 height 18
drag, startPoint x: 766, startPoint y: 362, endPoint x: 521, endPoint y: 375, distance: 245.6
click at [521, 375] on p "Thank you for your interest in Suite One Eleven Venue. and congratulations on y…" at bounding box center [718, 368] width 1024 height 21
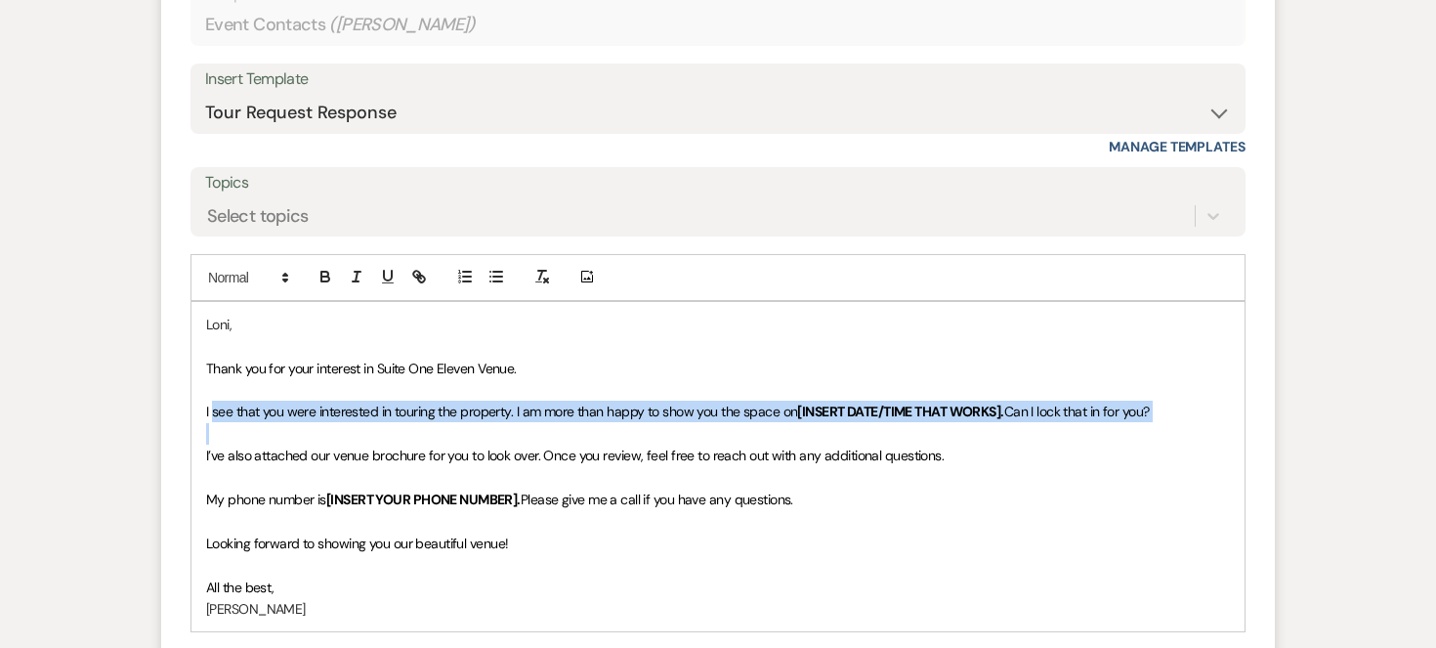
drag, startPoint x: 212, startPoint y: 407, endPoint x: 835, endPoint y: 434, distance: 624.0
click at [835, 434] on div "Loni, Thank you for your interest in Suite One Eleven Venue. I see that you wer…" at bounding box center [718, 466] width 1053 height 329
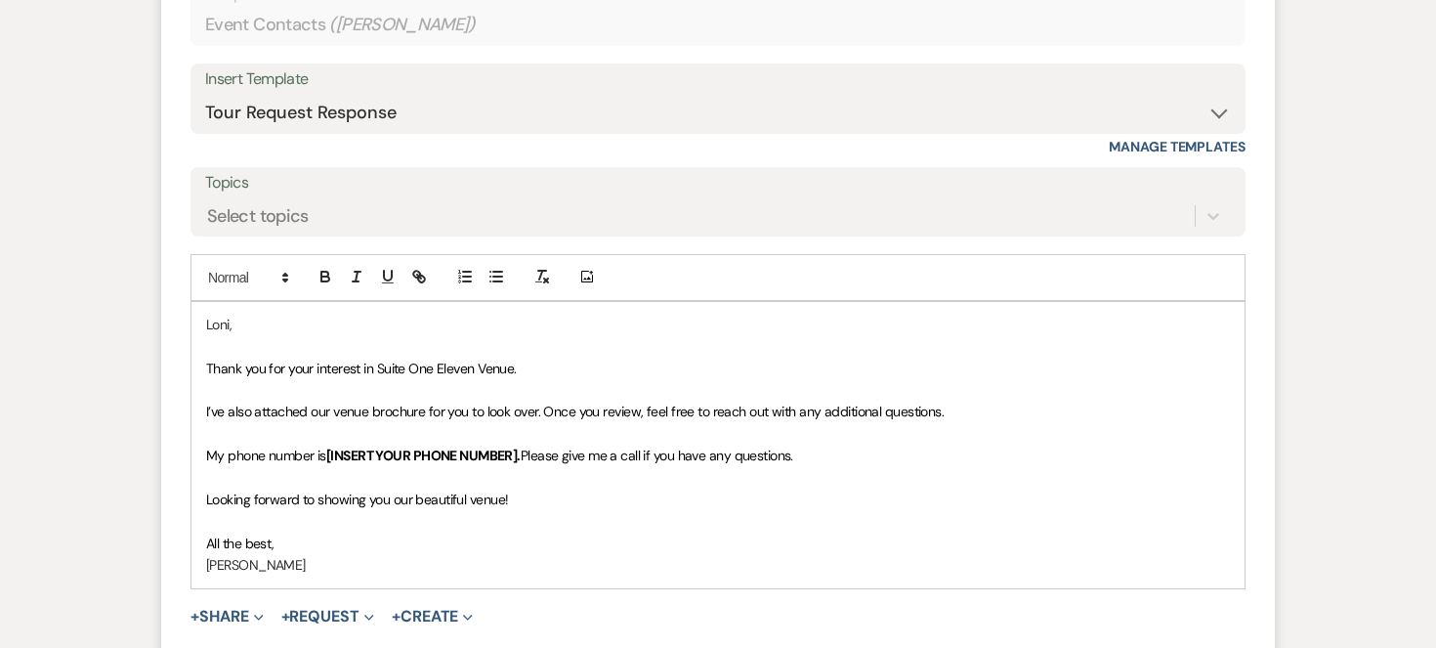
click at [254, 413] on span "I’ve also attached our venue brochure for you to look over. Once you review, fe…" at bounding box center [575, 412] width 738 height 18
click at [395, 407] on span "I’ve attached our venue brochure for you to look over. Once you review, feel fr…" at bounding box center [561, 412] width 711 height 18
drag, startPoint x: 804, startPoint y: 457, endPoint x: 199, endPoint y: 459, distance: 604.9
click at [199, 459] on div "Loni, Thank you for your interest in Suite One Eleven Venue. I’ve attached our …" at bounding box center [718, 445] width 1053 height 286
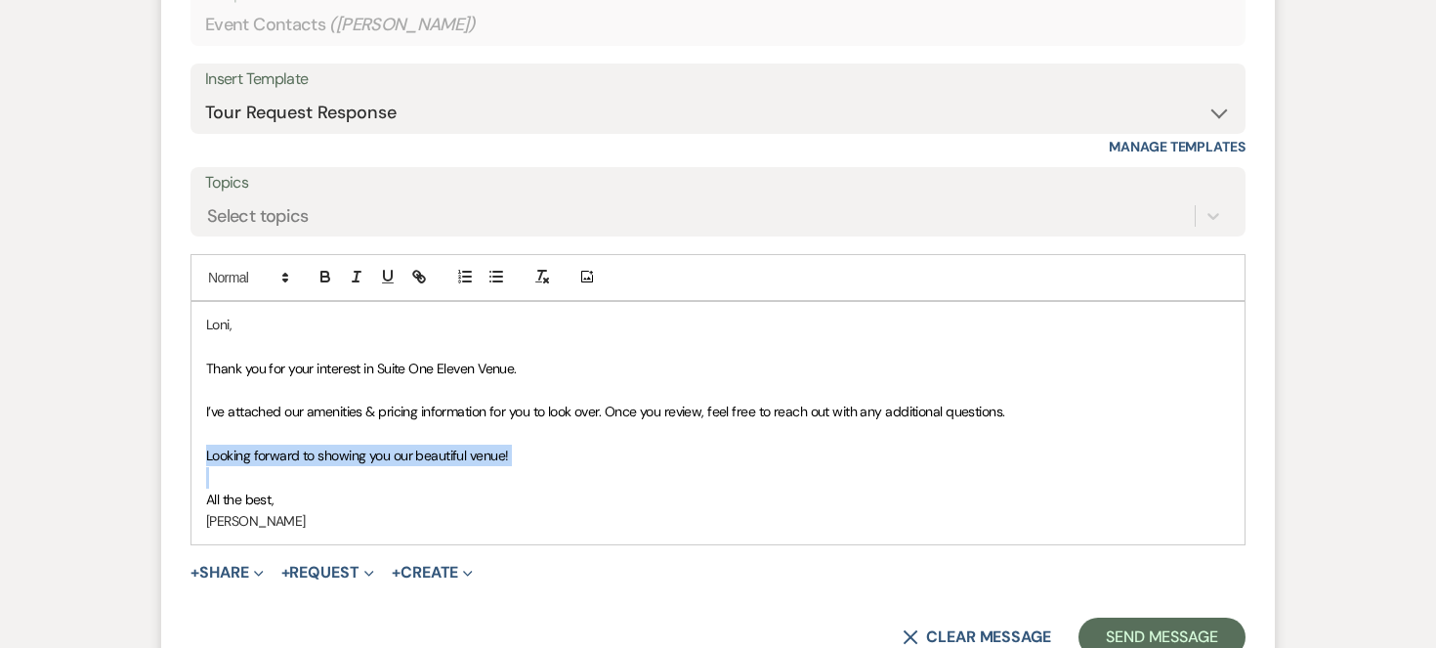
drag, startPoint x: 199, startPoint y: 452, endPoint x: 577, endPoint y: 472, distance: 377.7
click at [577, 472] on div "Loni, Thank you for your interest in Suite One Eleven Venue. I’ve attached our …" at bounding box center [718, 423] width 1053 height 242
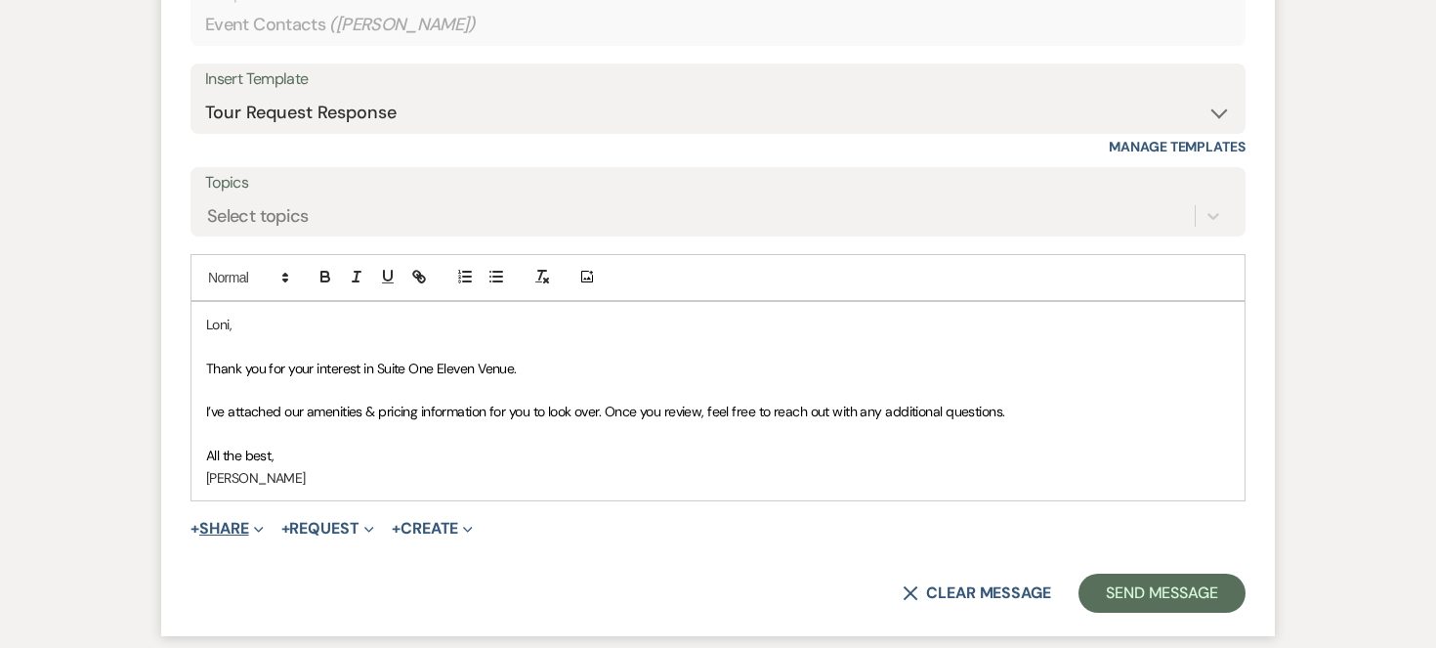
click at [240, 532] on button "+ Share Expand" at bounding box center [227, 529] width 73 height 16
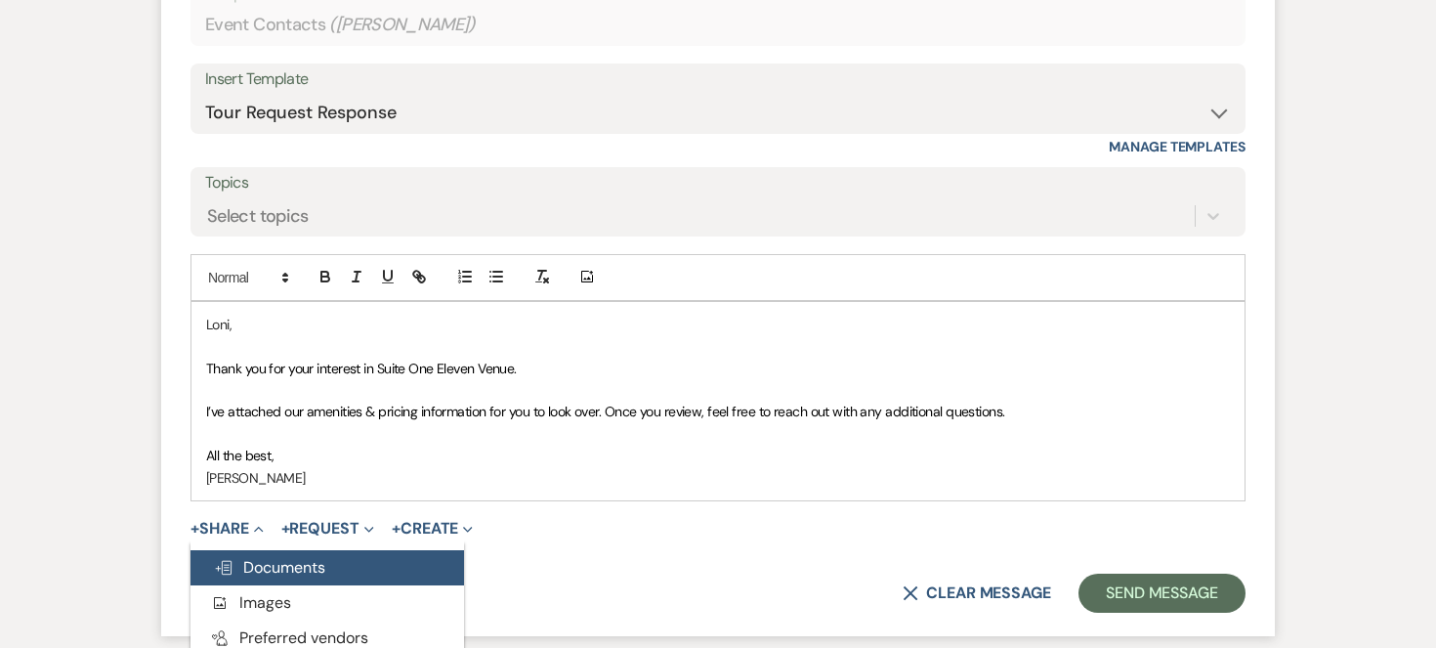
click at [258, 561] on span "Doc Upload Documents" at bounding box center [269, 567] width 111 height 21
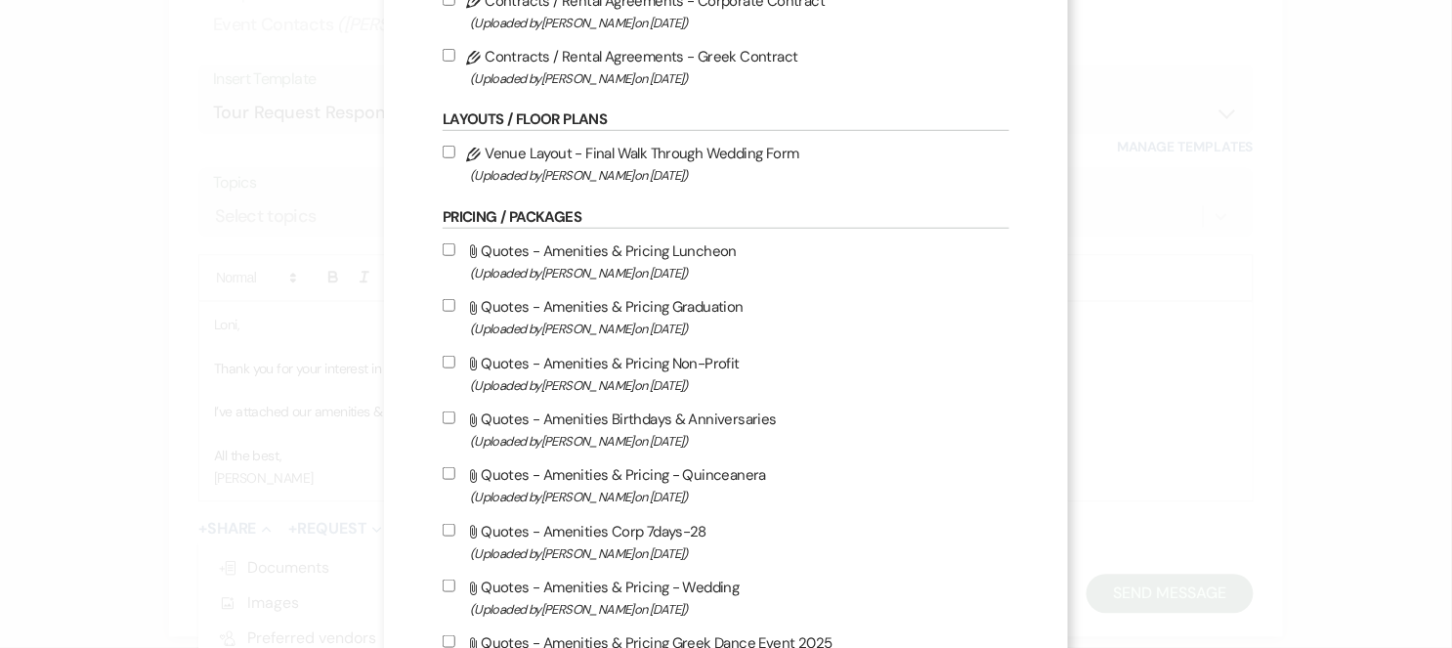
scroll to position [325, 0]
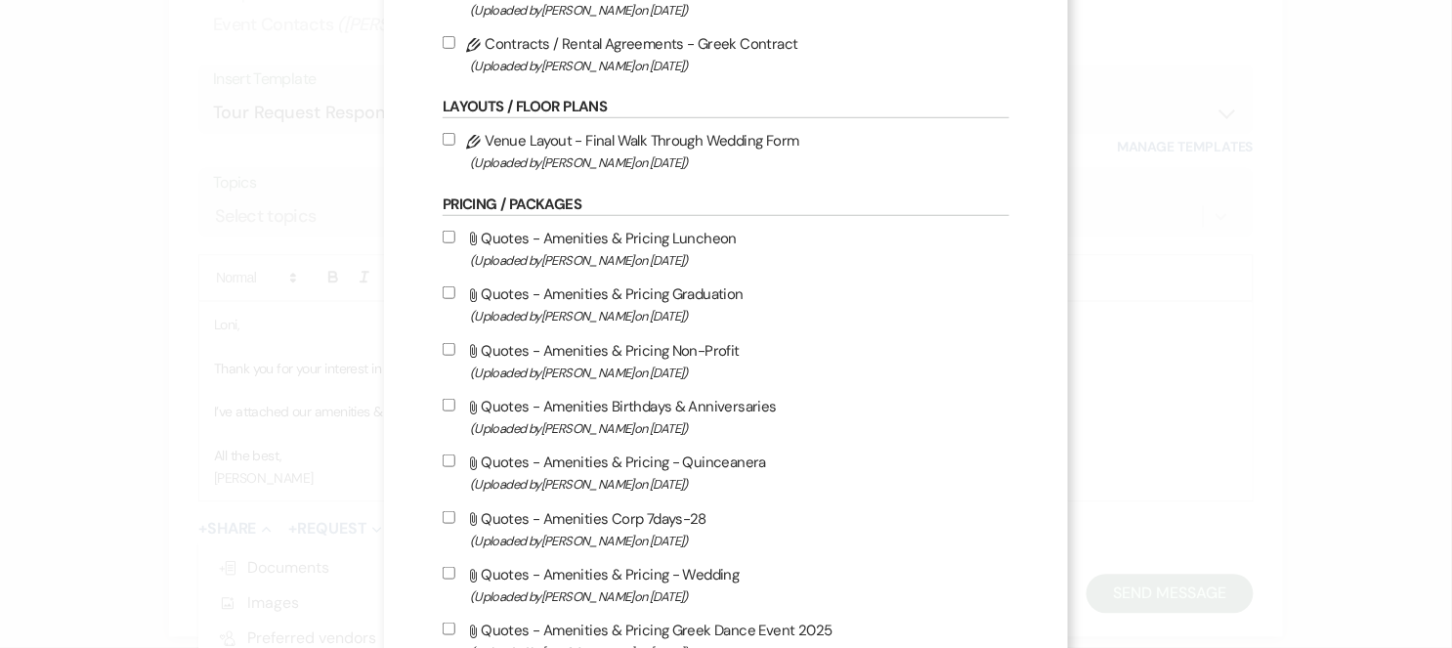
click at [443, 286] on input "Attach File Quotes - Amenities & Pricing Graduation (Uploaded by Jeff Coffey on…" at bounding box center [449, 292] width 13 height 13
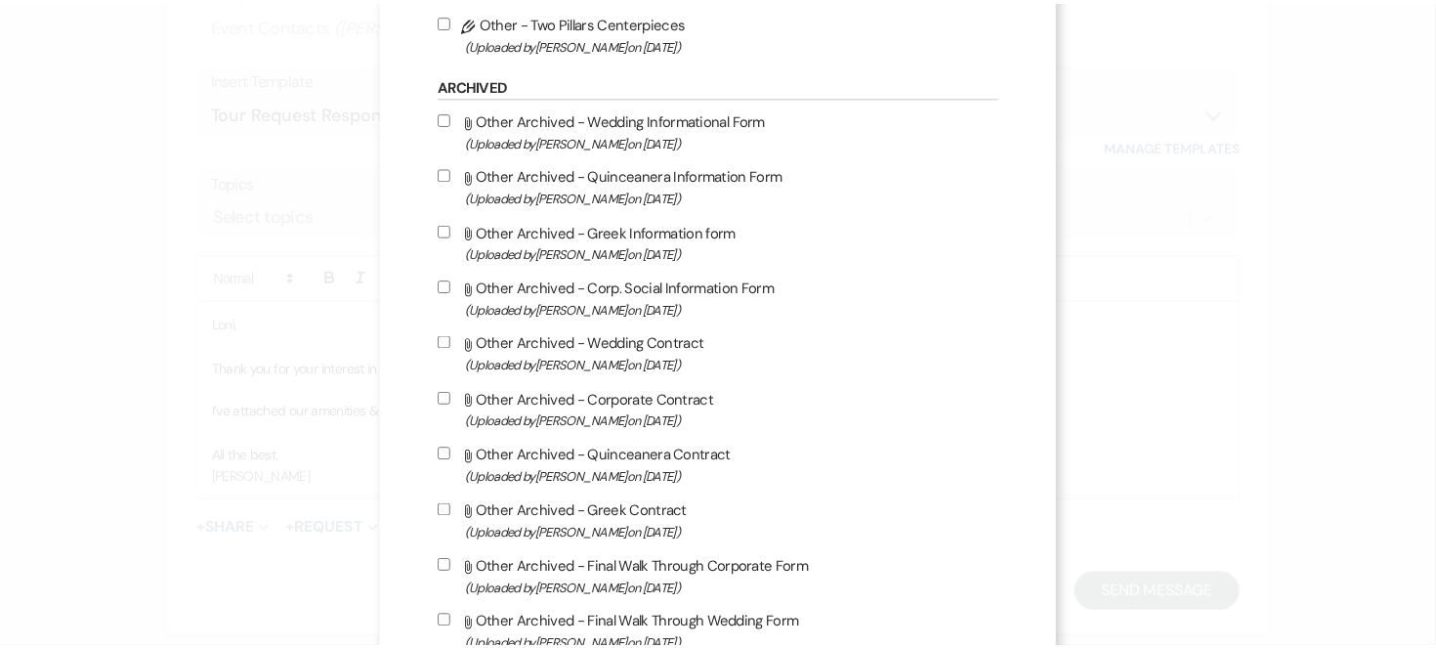
scroll to position [1654, 0]
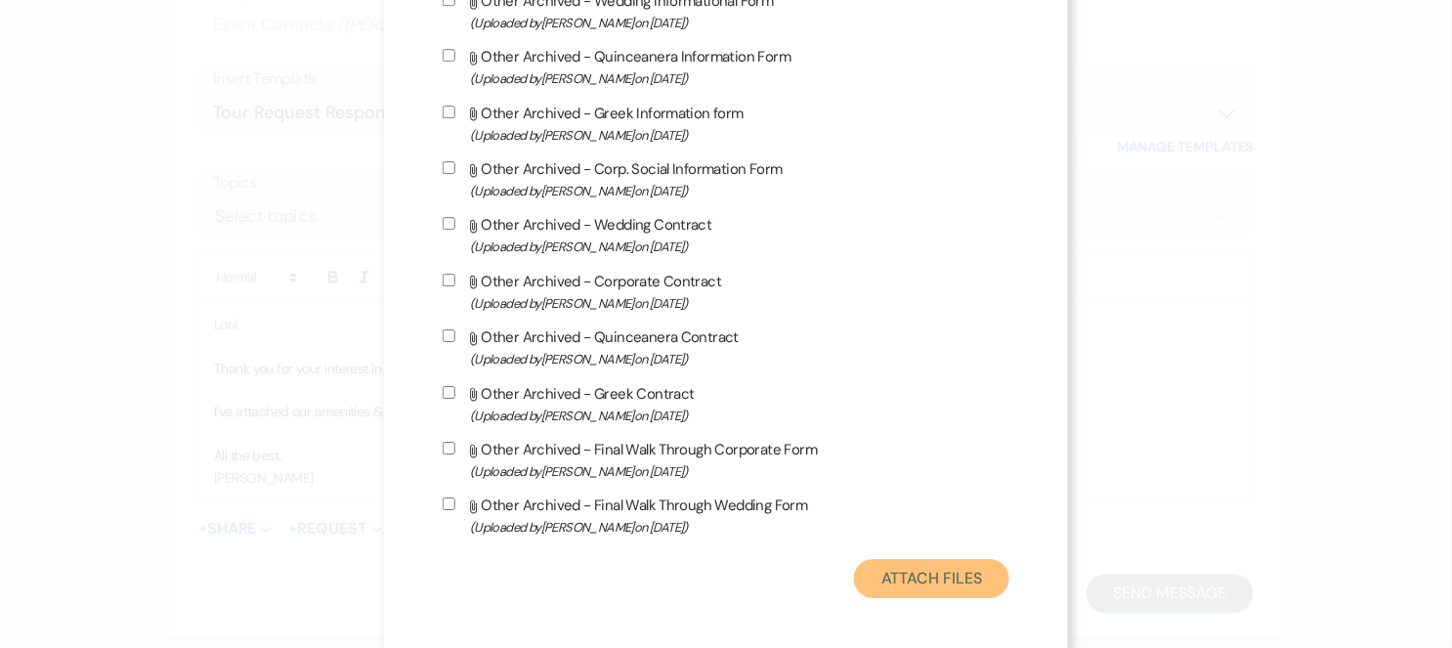
click at [903, 572] on button "Attach Files" at bounding box center [931, 578] width 155 height 39
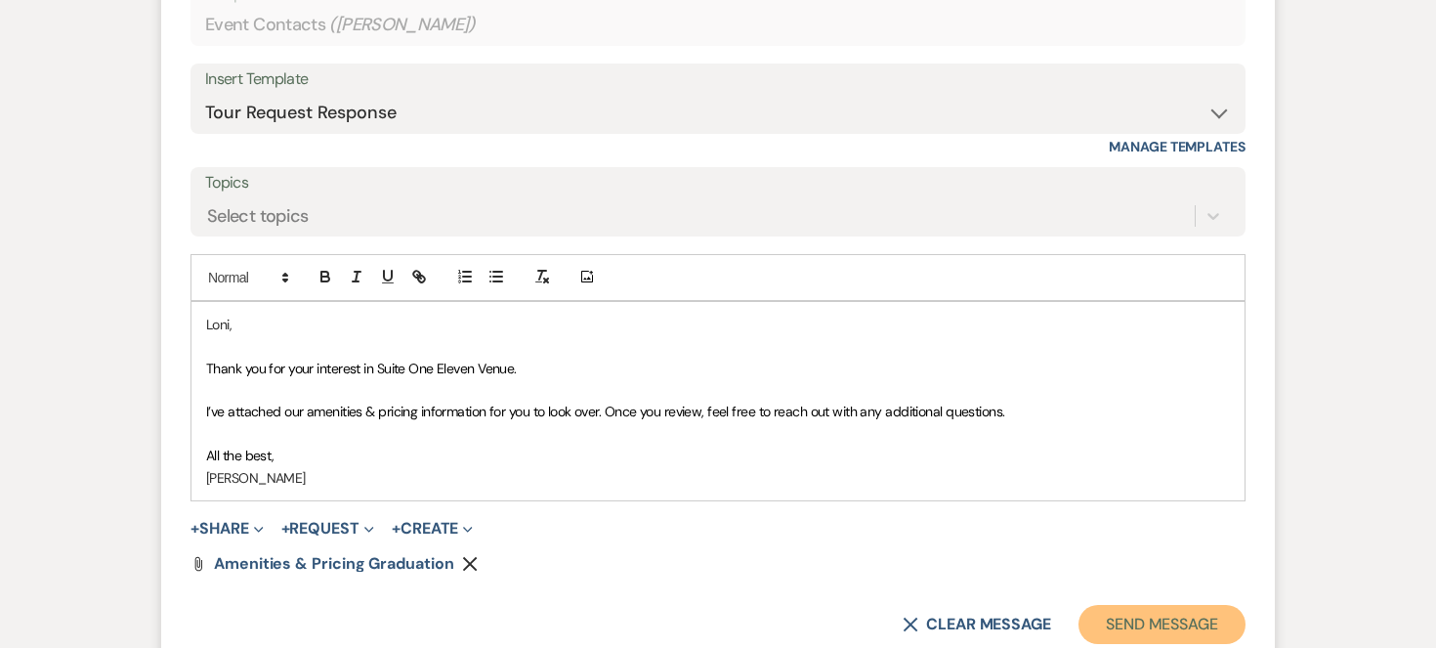
click at [1168, 620] on button "Send Message" at bounding box center [1162, 624] width 167 height 39
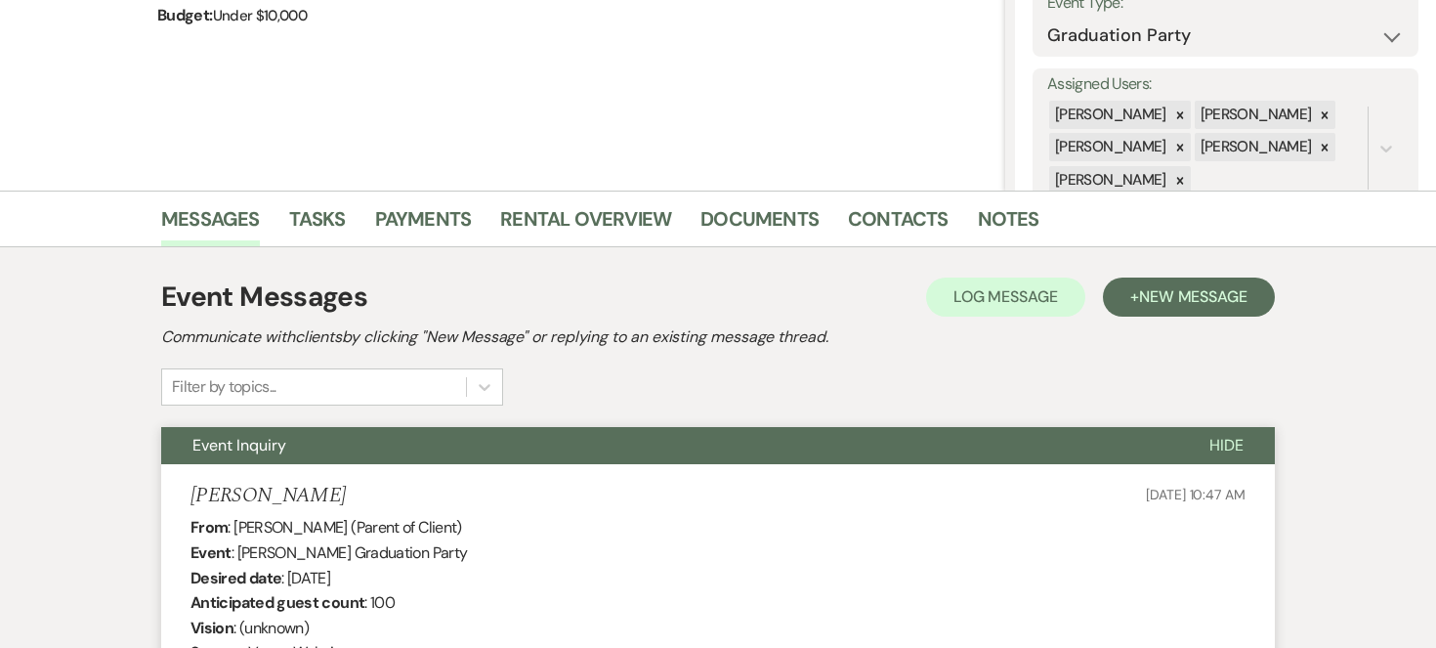
scroll to position [299, 0]
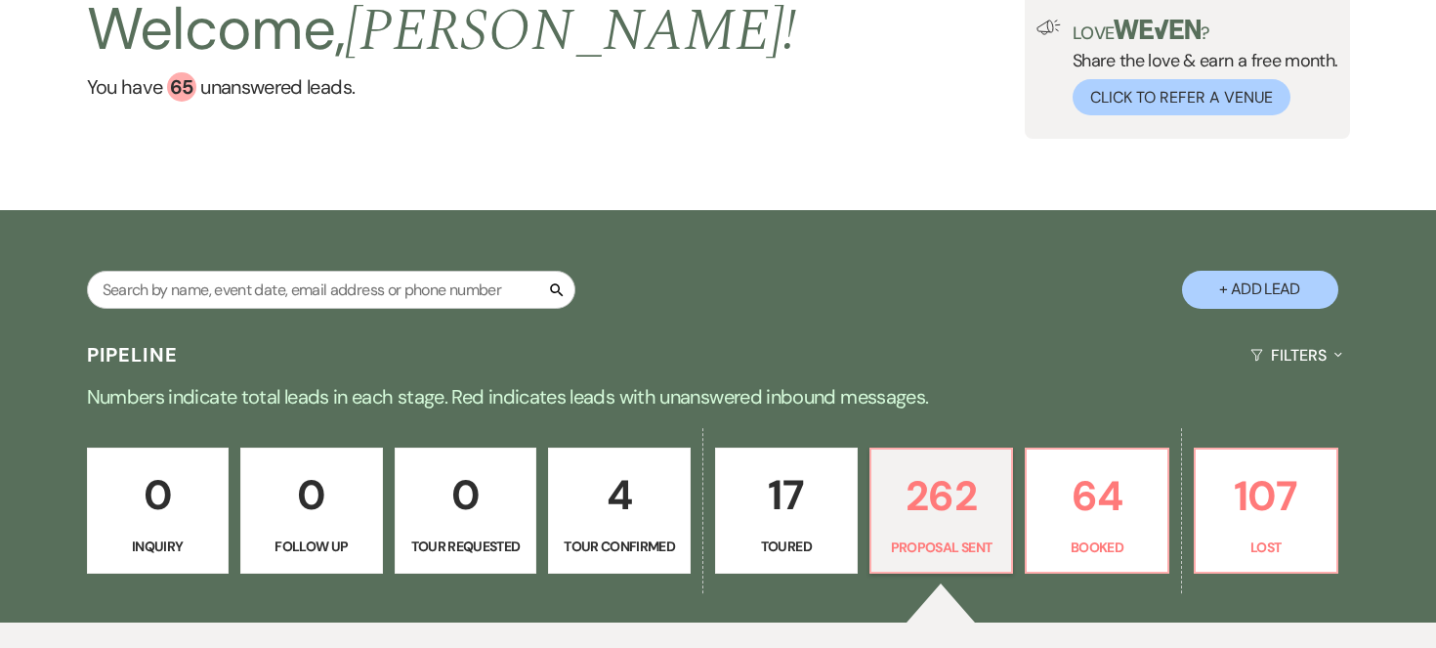
scroll to position [325, 0]
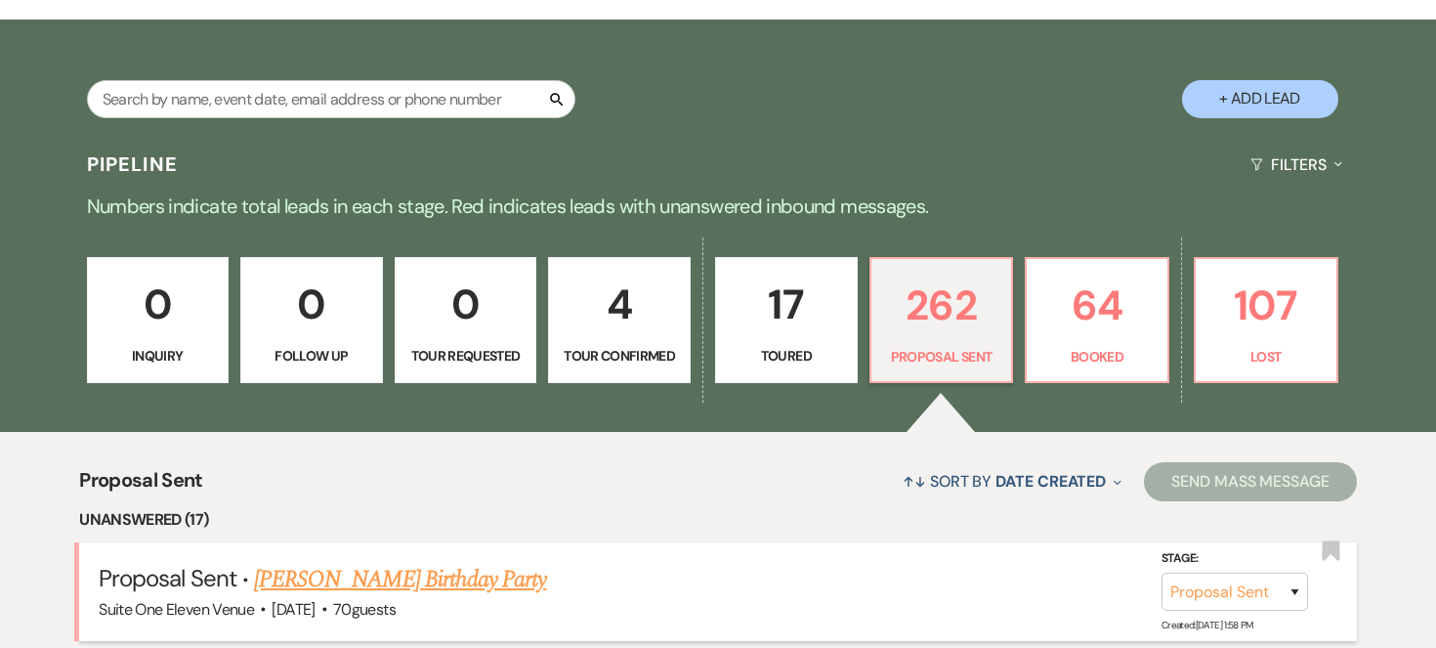
select select "5"
click at [1162, 573] on select "Inquiry Follow Up Tour Requested Tour Confirmed Toured Proposal Sent Booked Lost" at bounding box center [1235, 592] width 147 height 38
click at [1257, 578] on button "Save" at bounding box center [1269, 591] width 98 height 39
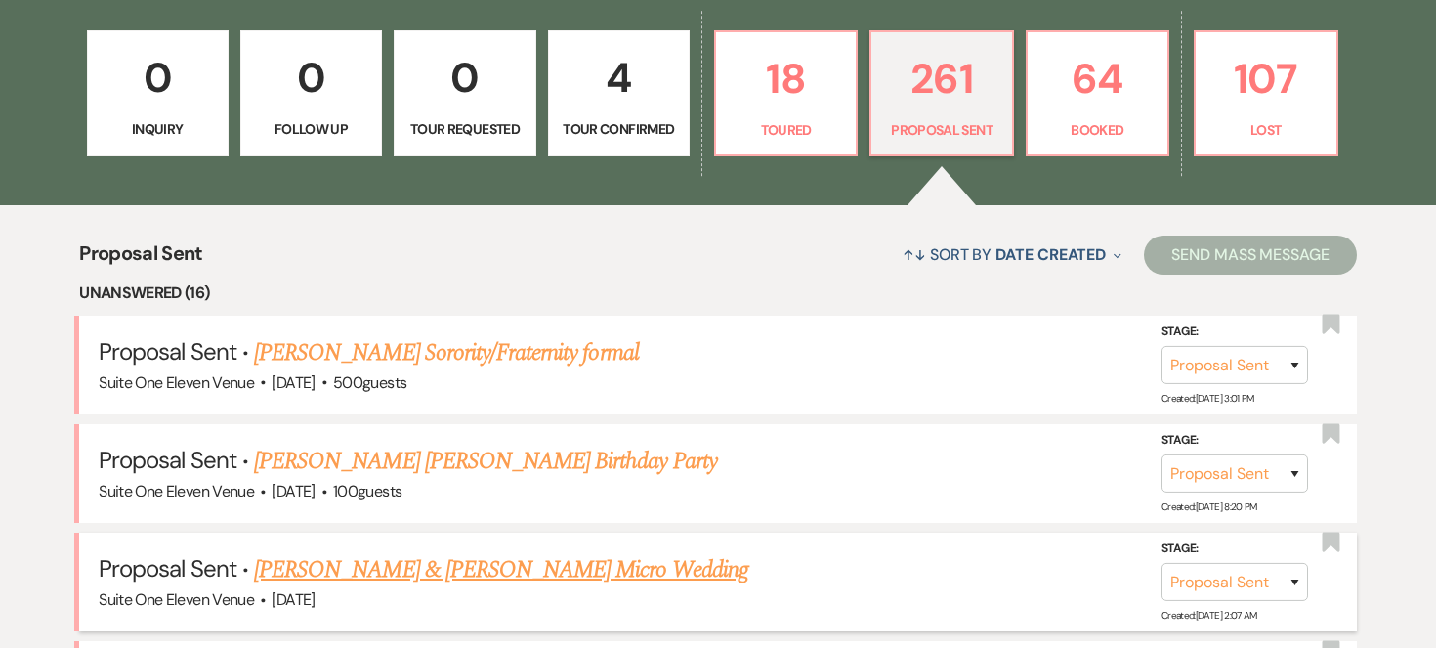
scroll to position [325, 0]
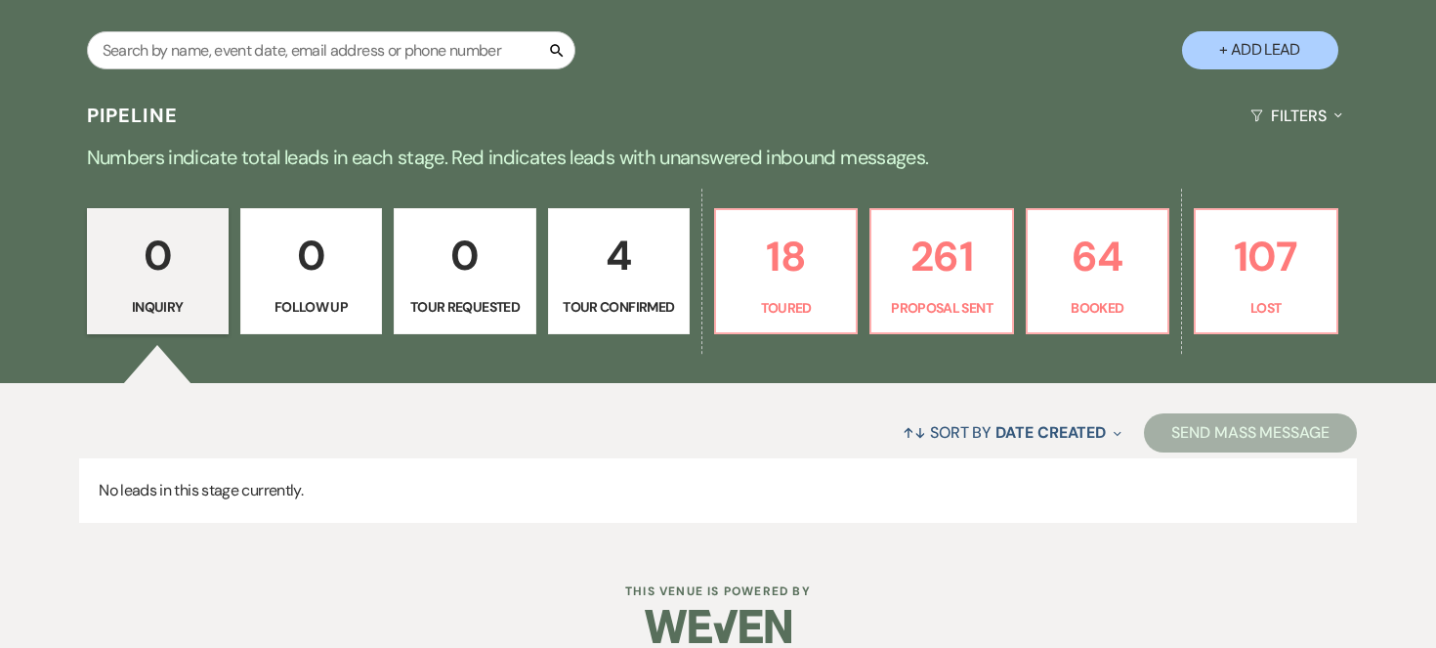
scroll to position [396, 0]
